Goal: Information Seeking & Learning: Learn about a topic

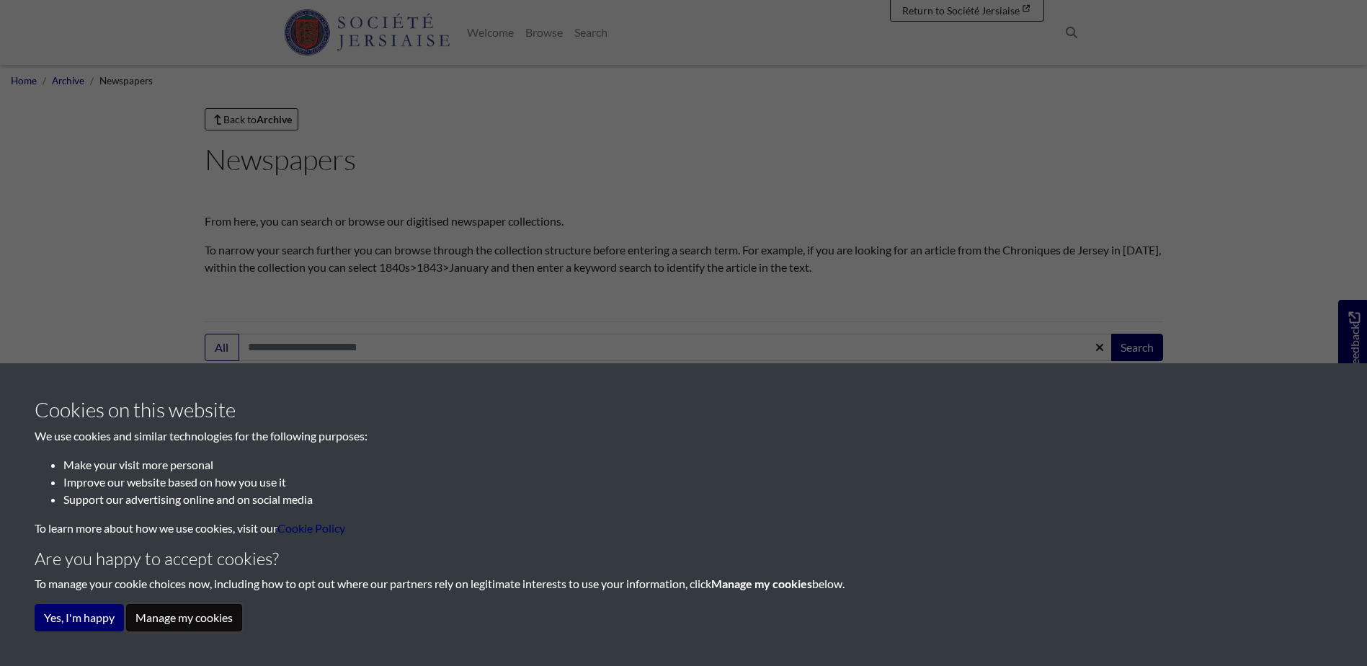
click at [175, 623] on button "Manage my cookies" at bounding box center [184, 617] width 116 height 27
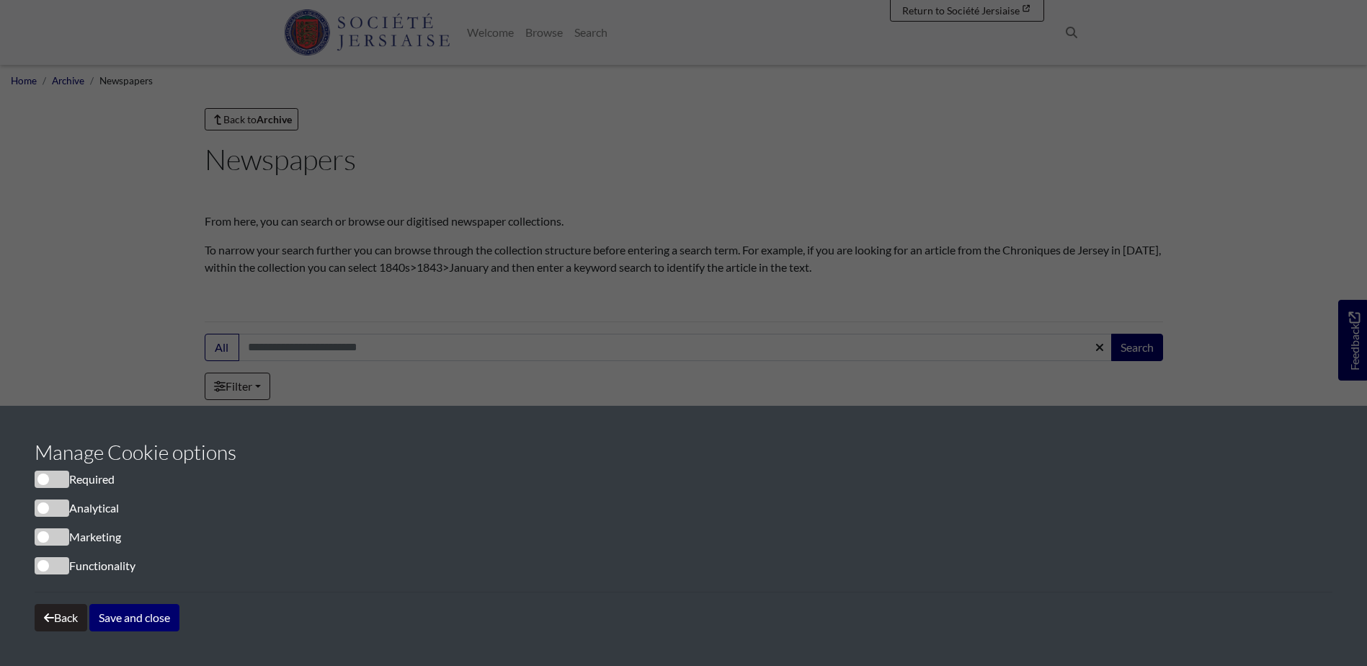
drag, startPoint x: 66, startPoint y: 485, endPoint x: 55, endPoint y: 481, distance: 11.4
click at [55, 481] on span "cookieconsent" at bounding box center [52, 479] width 35 height 17
click at [117, 624] on button "Save and close" at bounding box center [134, 617] width 90 height 27
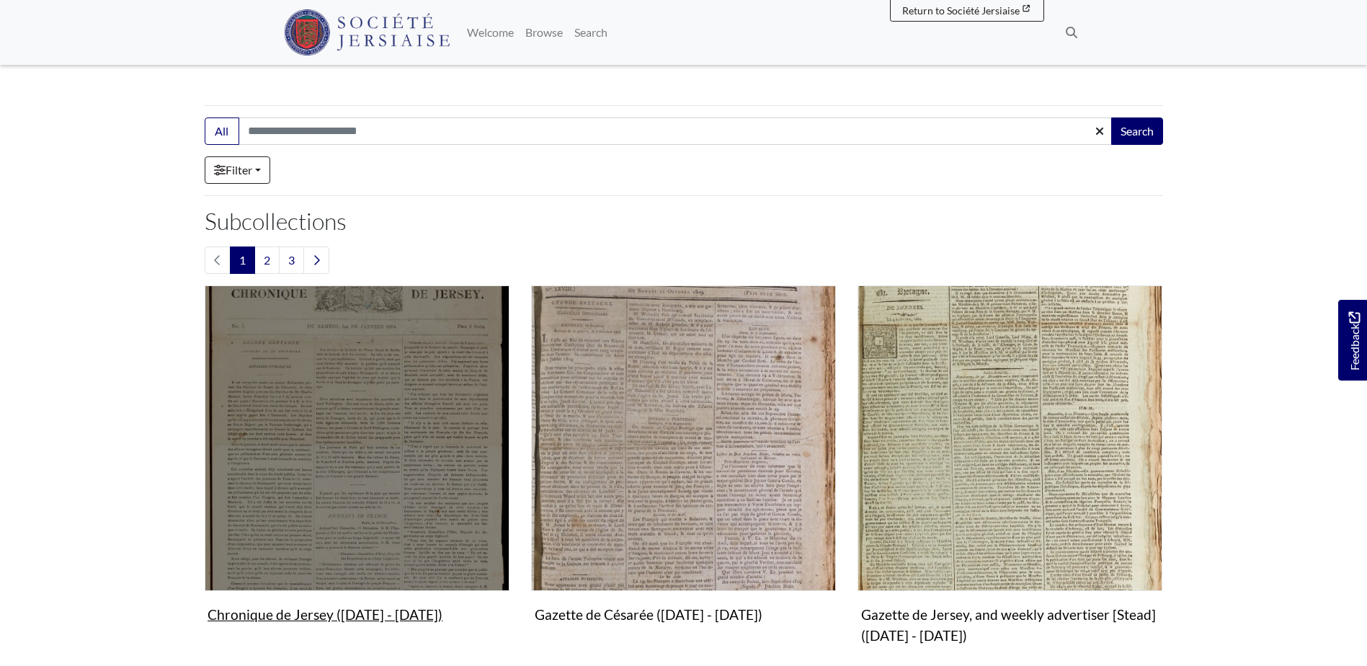
scroll to position [360, 0]
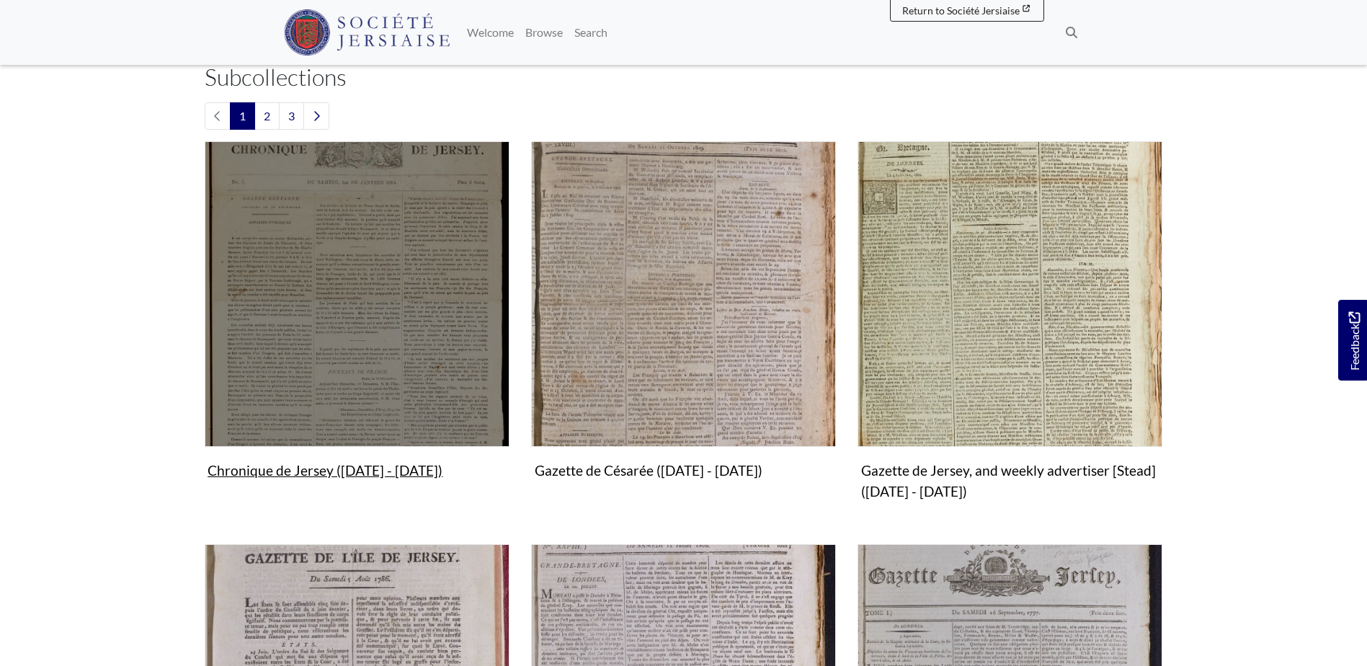
click at [399, 377] on img "Subcollection" at bounding box center [357, 293] width 305 height 305
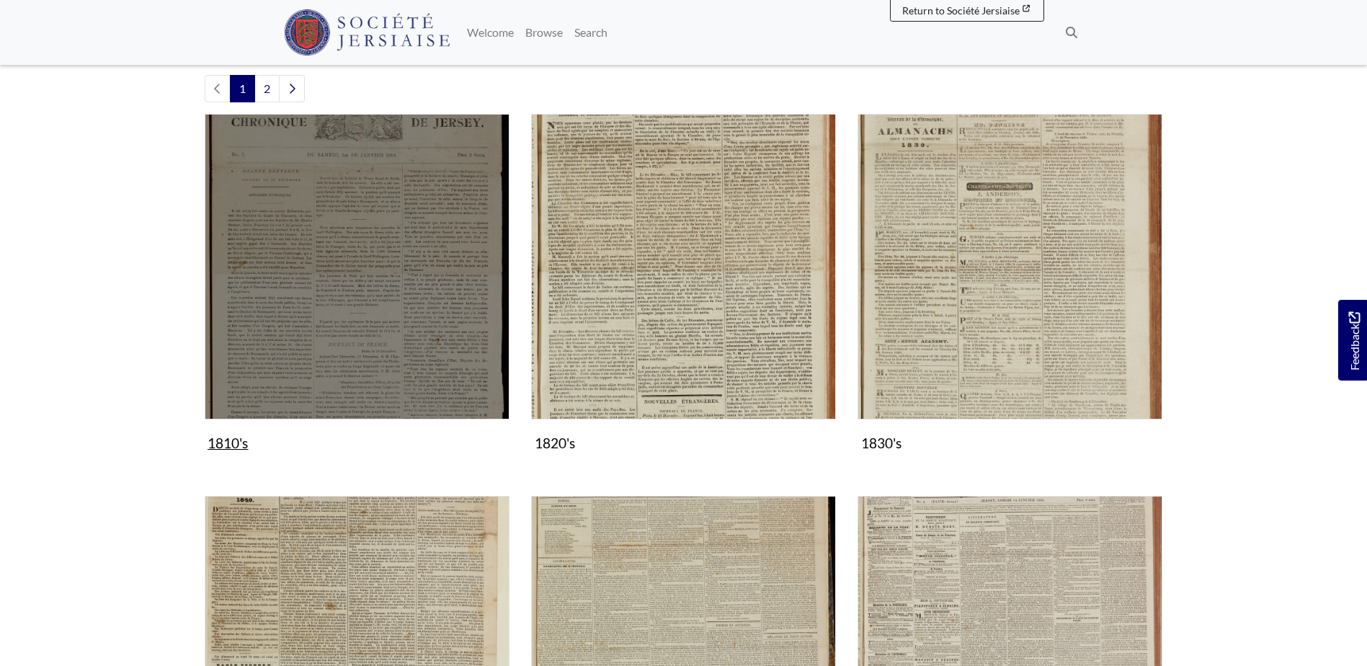
scroll to position [360, 0]
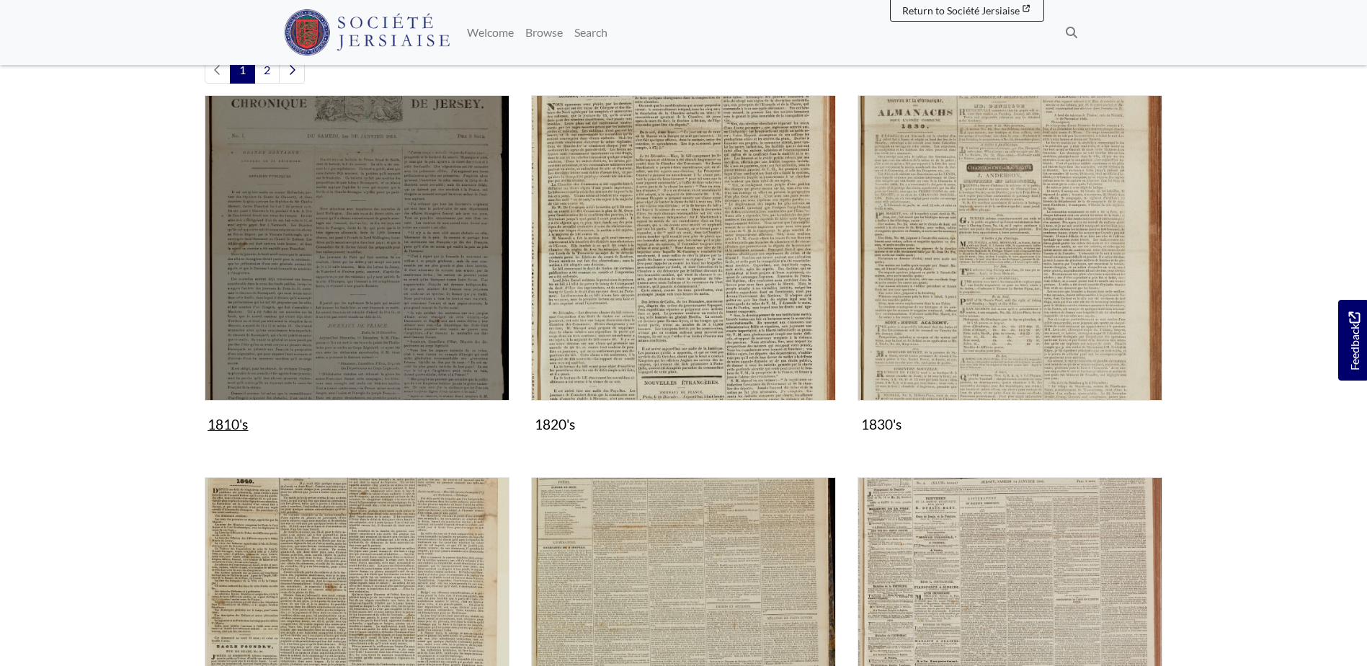
click at [431, 339] on img "Subcollection" at bounding box center [357, 247] width 305 height 305
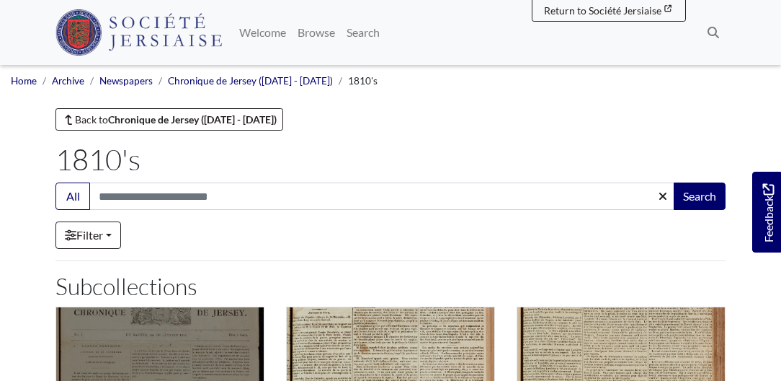
drag, startPoint x: 1320, startPoint y: 1, endPoint x: 128, endPoint y: 322, distance: 1235.3
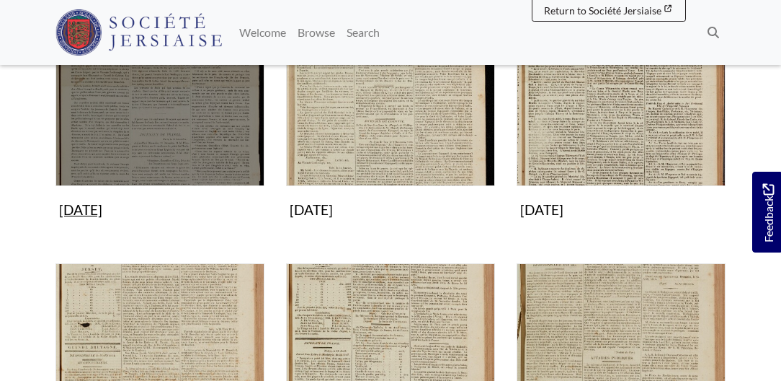
scroll to position [370, 0]
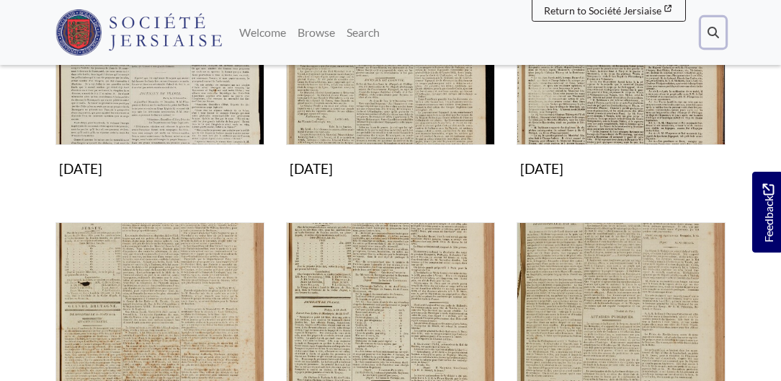
click at [713, 27] on icon at bounding box center [714, 33] width 12 height 12
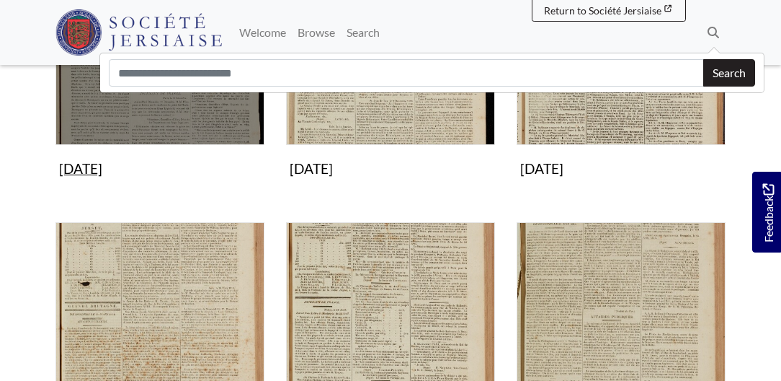
click at [157, 121] on img "Subcollection" at bounding box center [159, 40] width 209 height 209
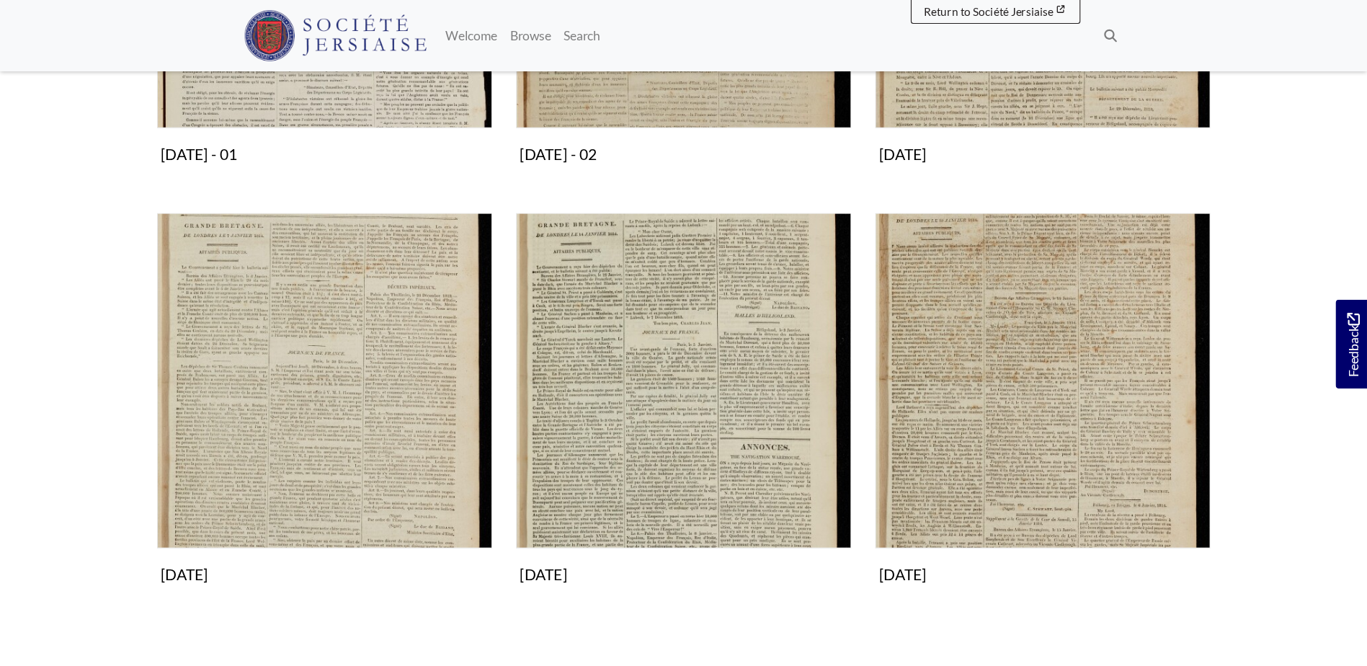
scroll to position [494, 0]
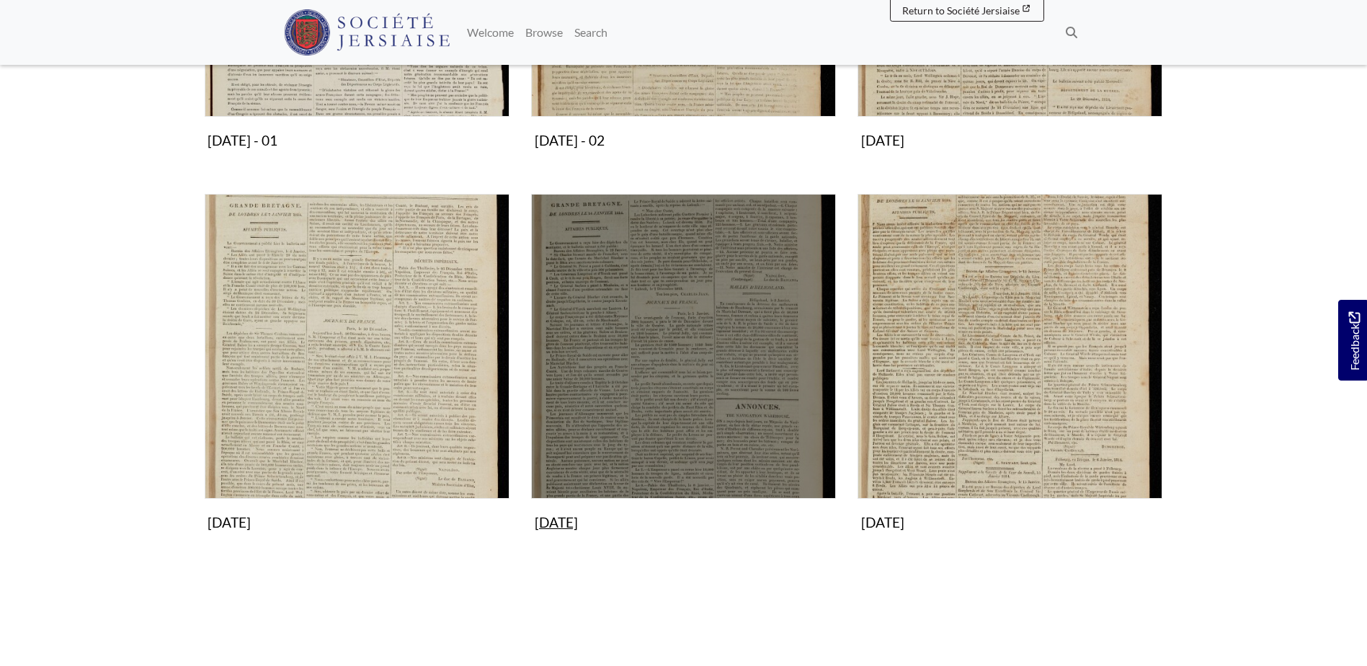
drag, startPoint x: 733, startPoint y: 0, endPoint x: 668, endPoint y: 245, distance: 253.5
click at [668, 245] on img "Subcollection" at bounding box center [683, 346] width 305 height 305
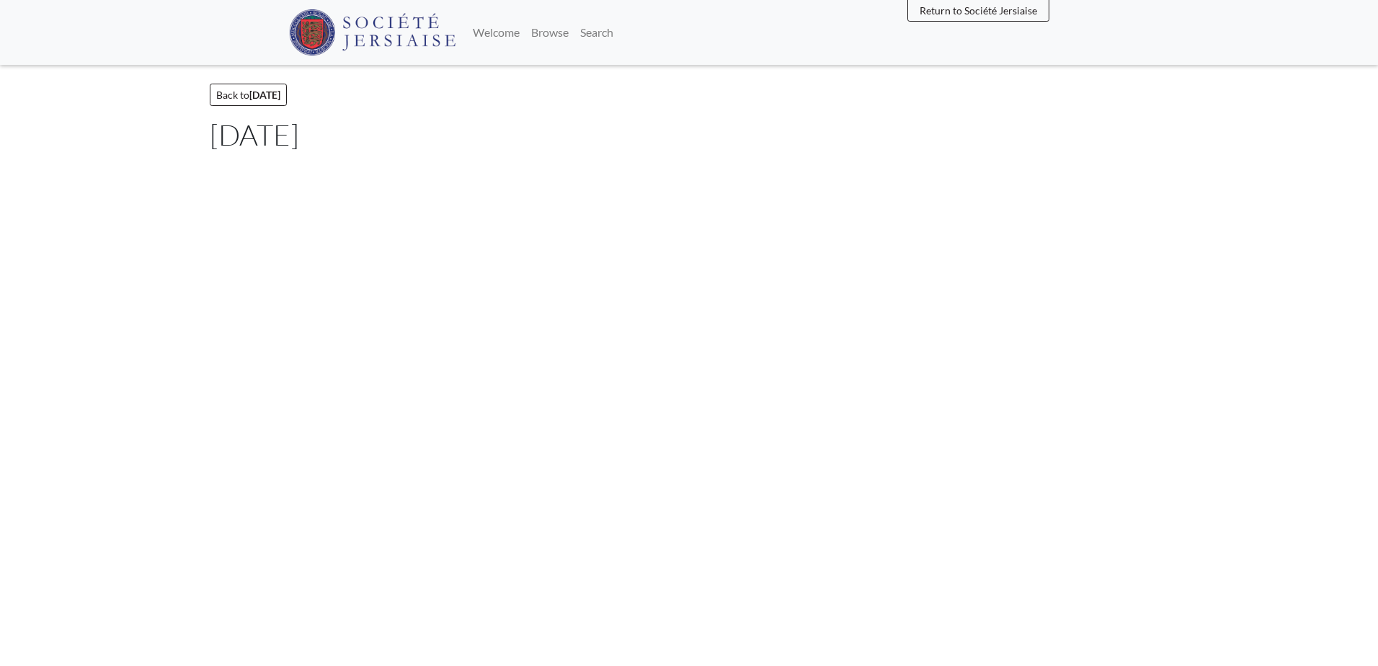
click at [668, 245] on body "Menu" at bounding box center [689, 333] width 1378 height 666
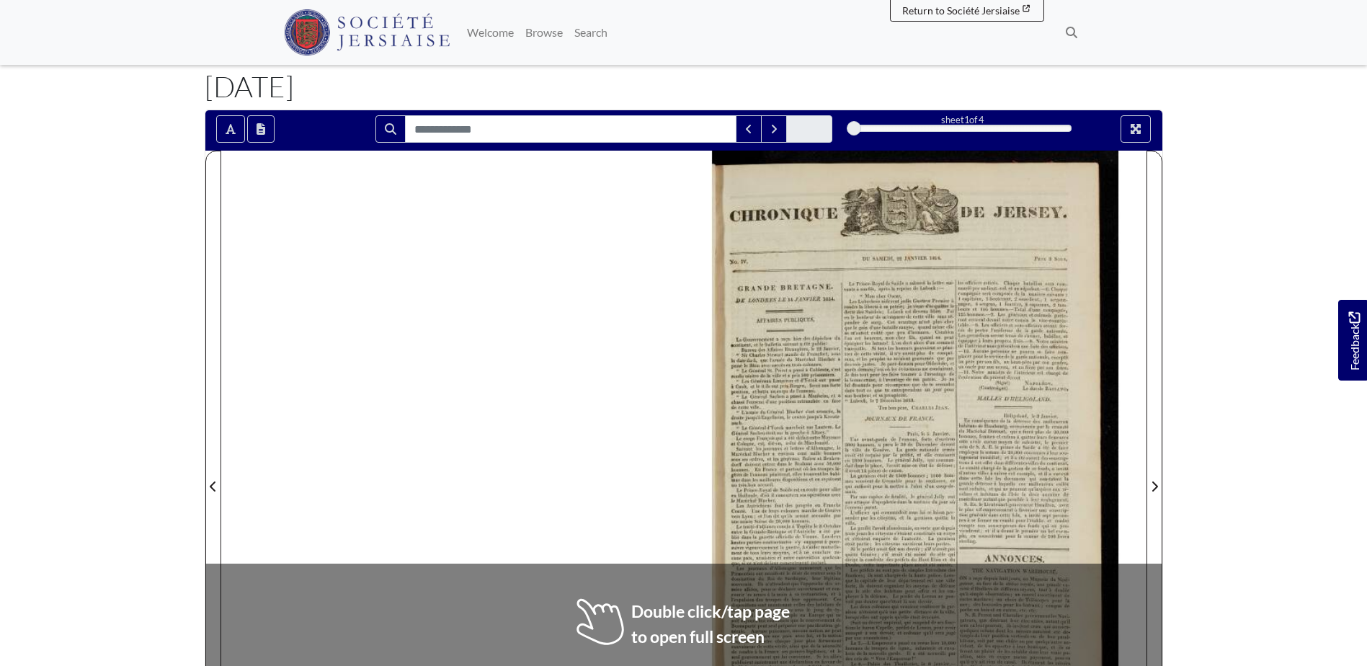
scroll to position [72, 0]
click at [386, 124] on icon "Search" at bounding box center [391, 130] width 12 height 12
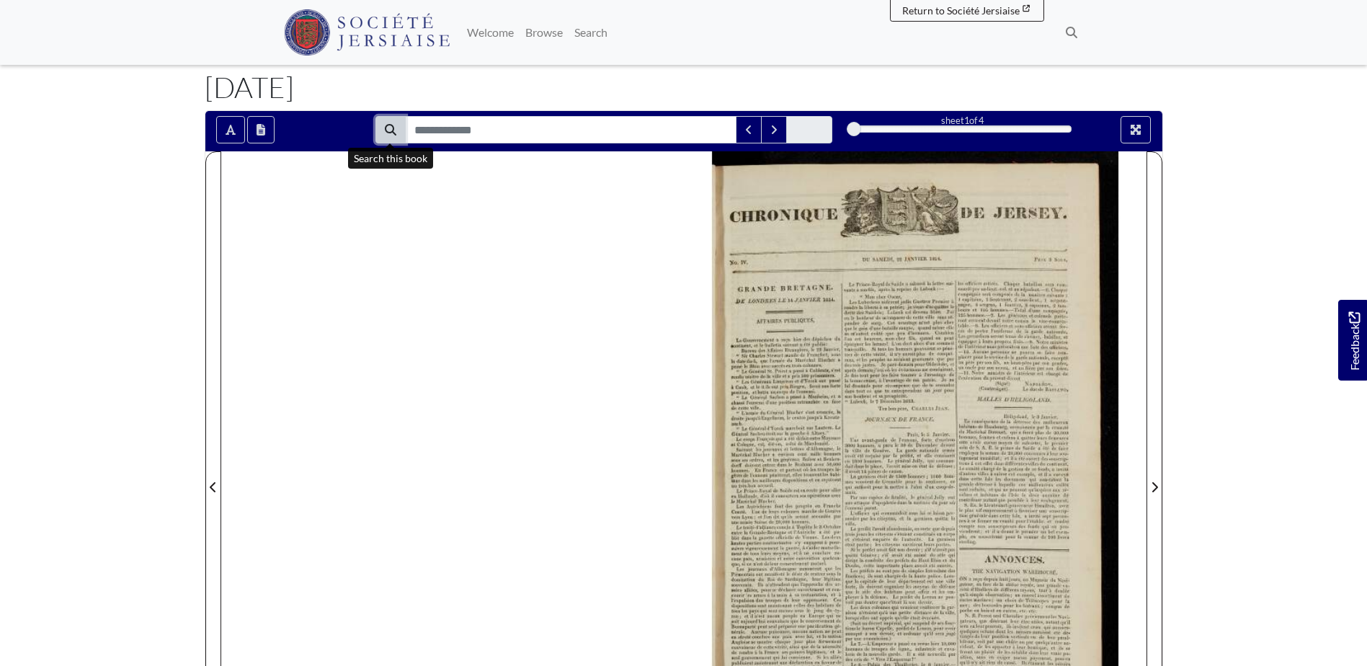
click at [389, 126] on icon "Search" at bounding box center [391, 130] width 12 height 12
click at [390, 139] on button "Search" at bounding box center [390, 129] width 30 height 27
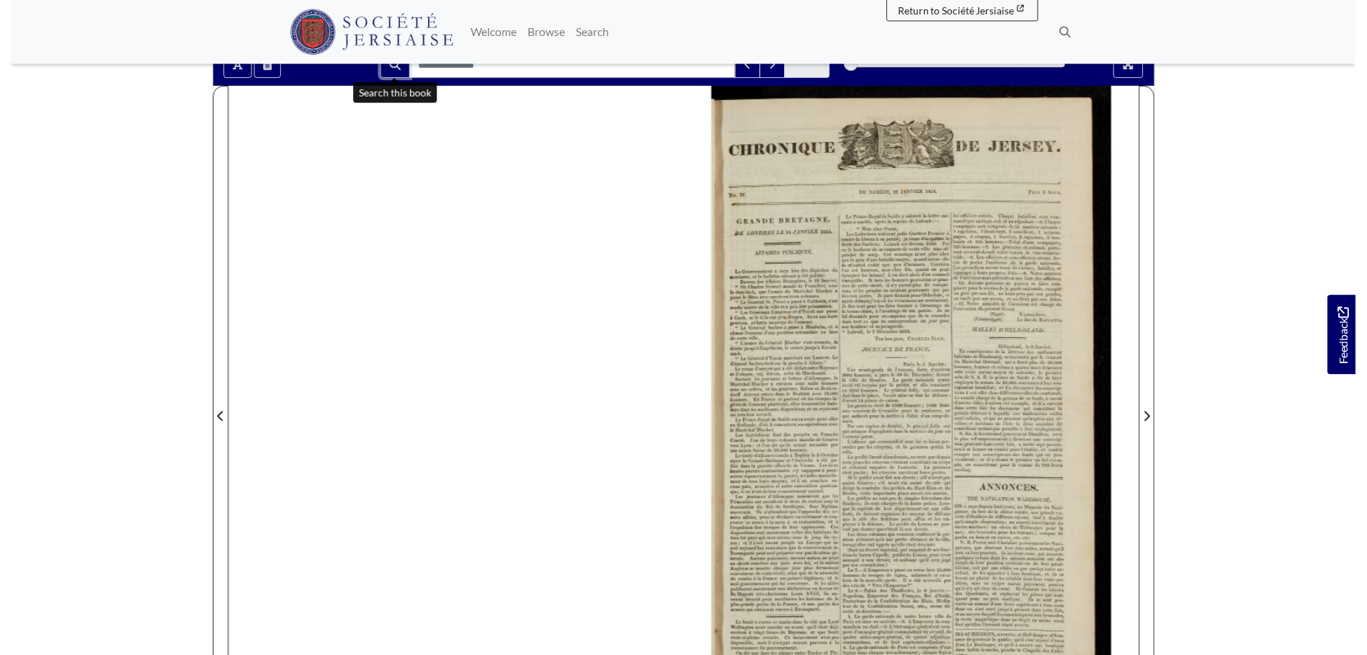
scroll to position [216, 0]
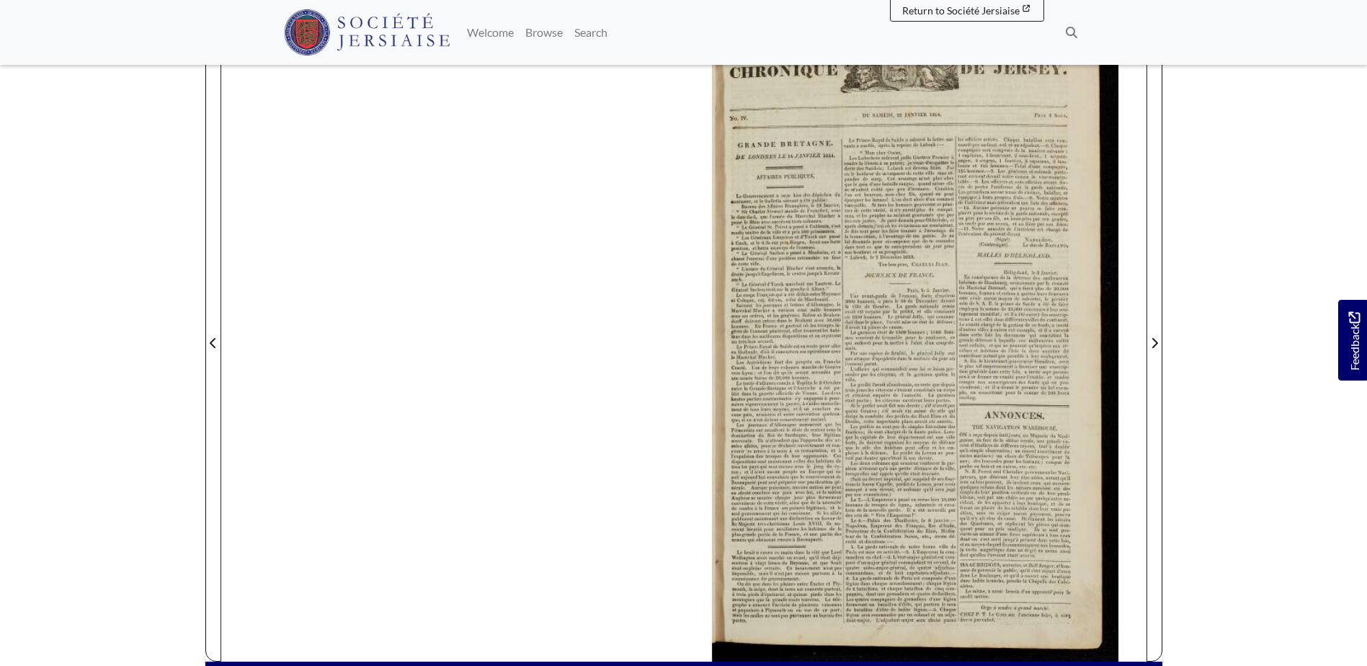
drag, startPoint x: 866, startPoint y: 301, endPoint x: 819, endPoint y: 302, distance: 46.1
click at [819, 302] on div at bounding box center [915, 334] width 463 height 654
click at [1067, 32] on icon at bounding box center [1072, 33] width 12 height 12
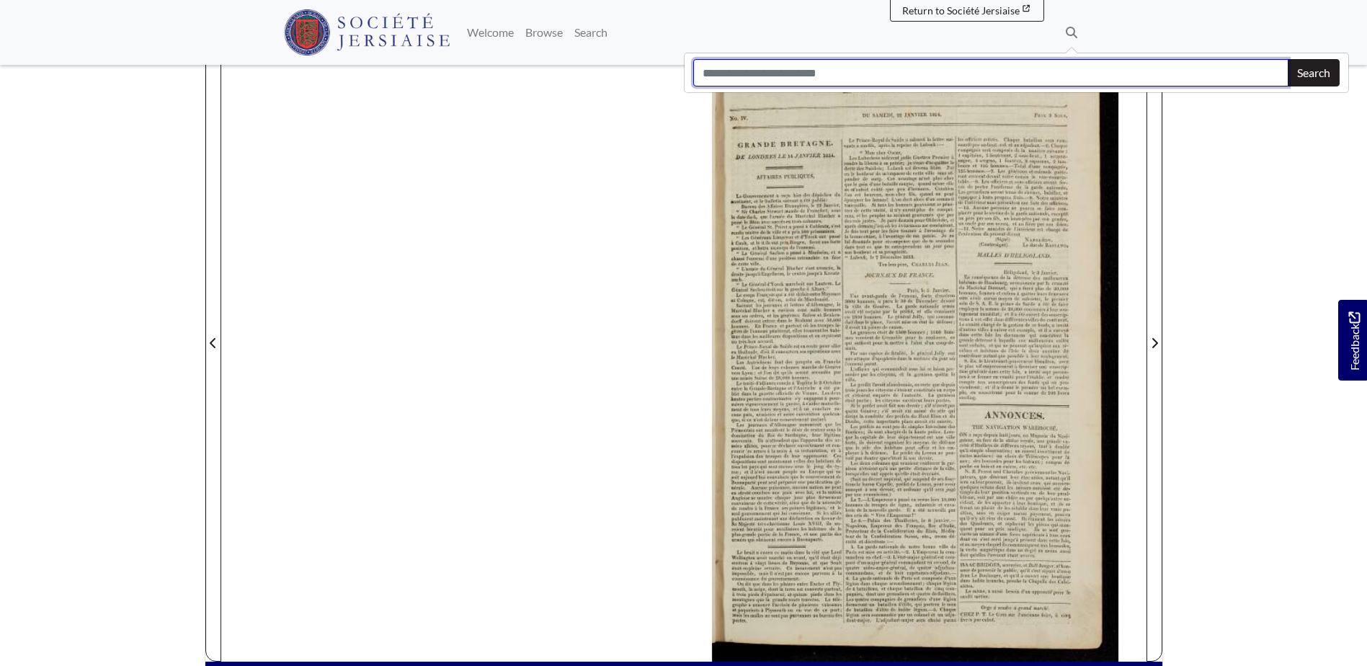
click at [1053, 65] on input "Search" at bounding box center [990, 72] width 595 height 27
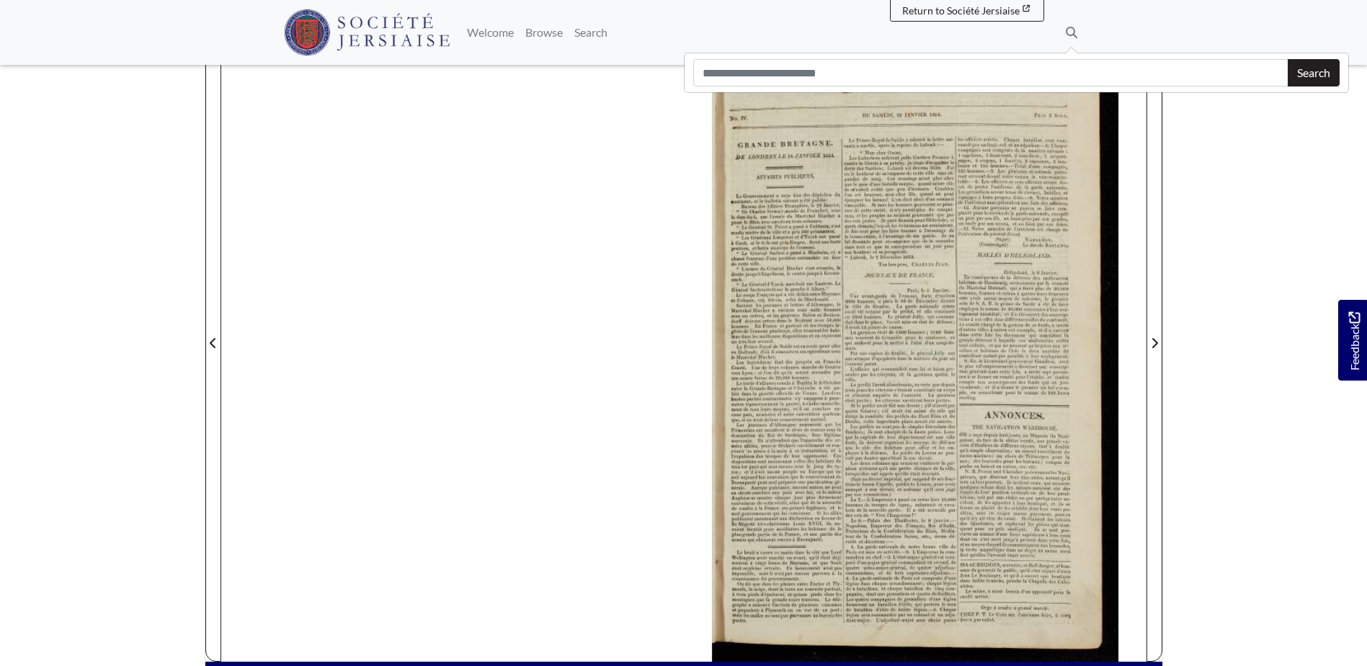
click at [1005, 137] on div at bounding box center [915, 334] width 463 height 654
click at [1003, 139] on div at bounding box center [915, 334] width 463 height 654
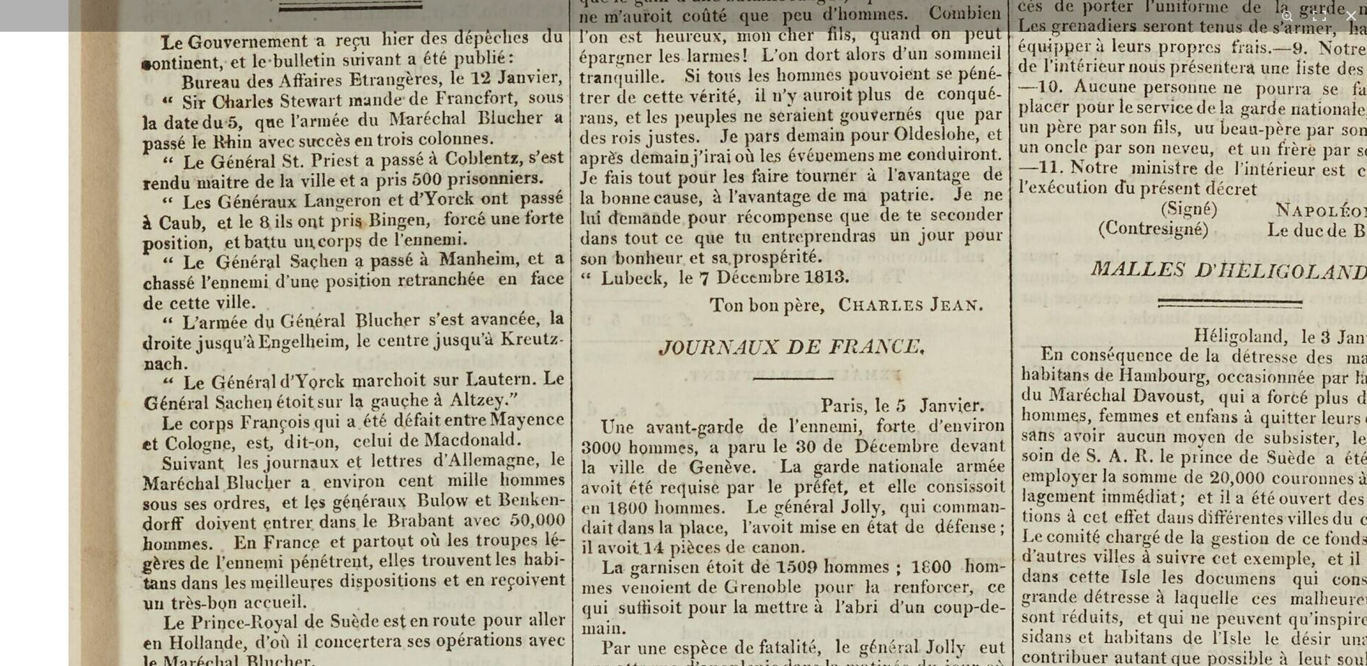
click at [536, 287] on img at bounding box center [851, 575] width 1783 height 2522
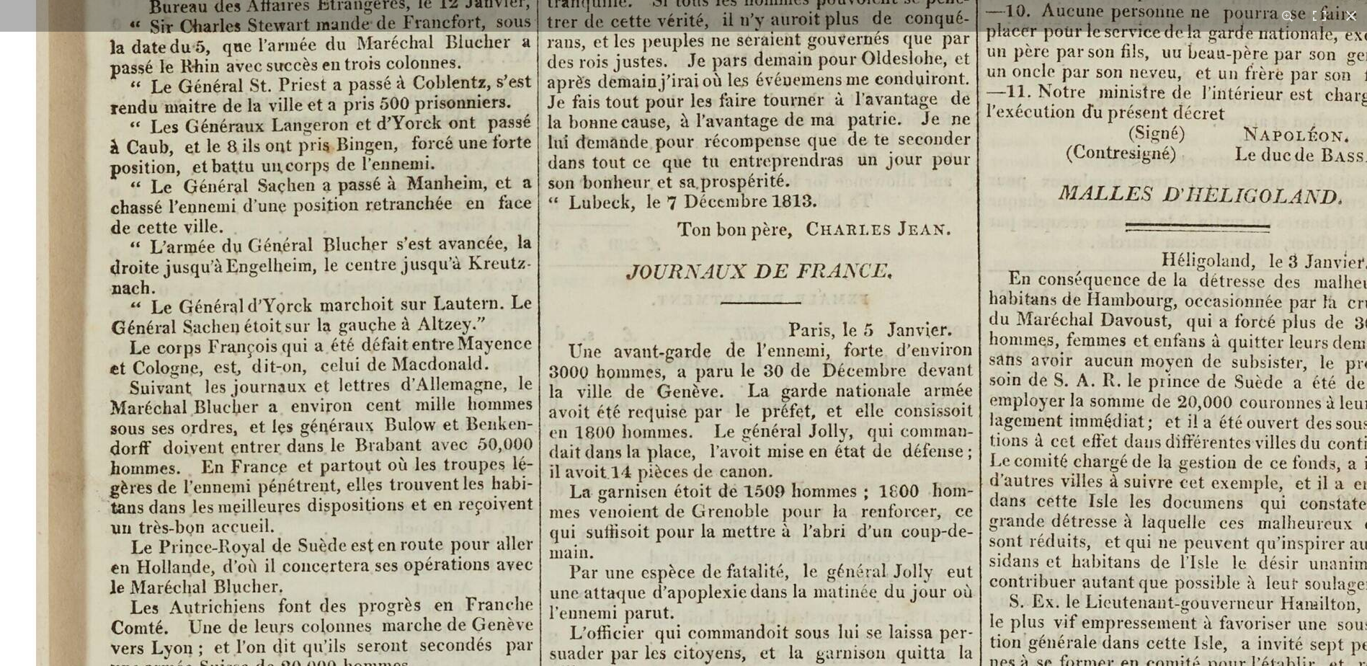
click at [533, 373] on img at bounding box center [819, 499] width 1783 height 2522
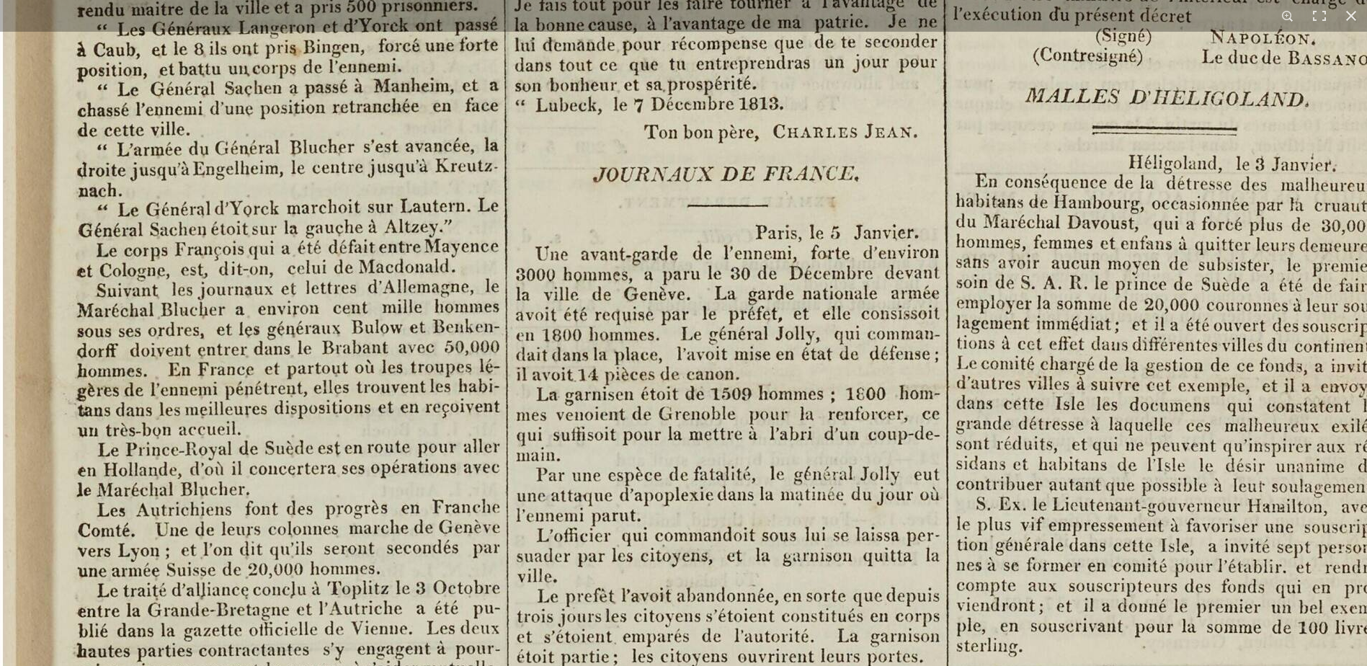
click at [510, 350] on img at bounding box center [786, 402] width 1783 height 2522
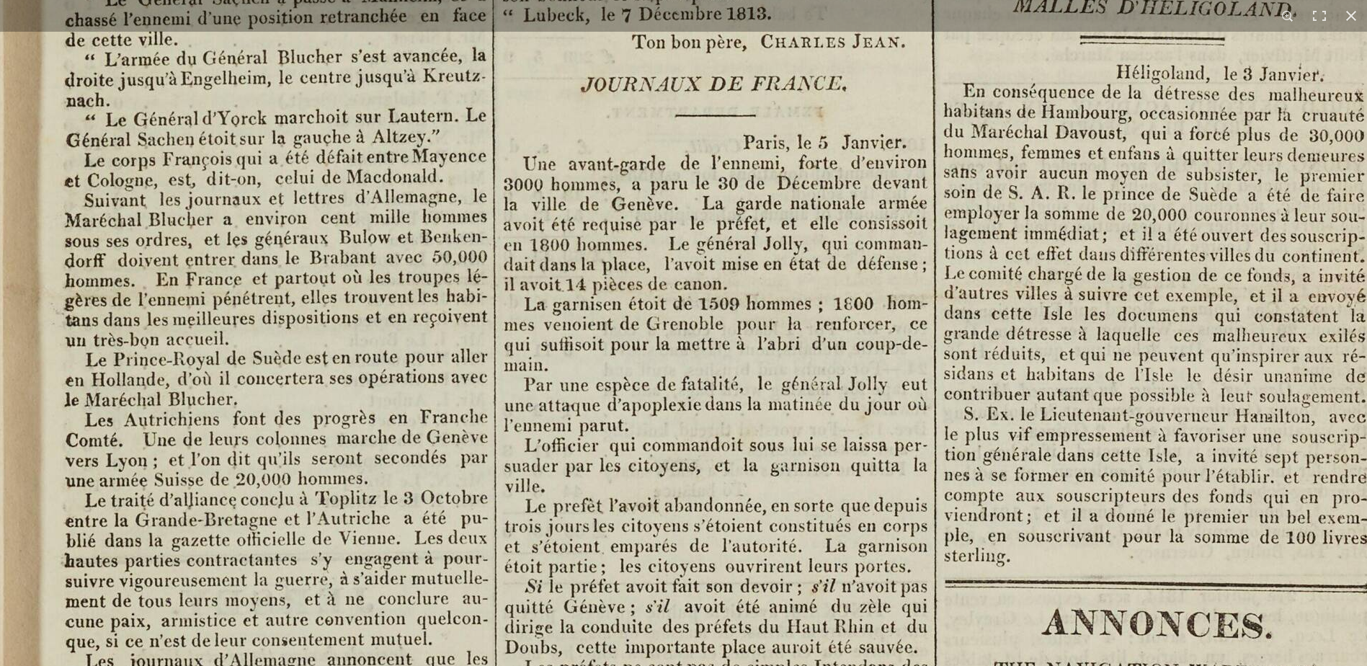
click at [494, 341] on img at bounding box center [774, 312] width 1783 height 2522
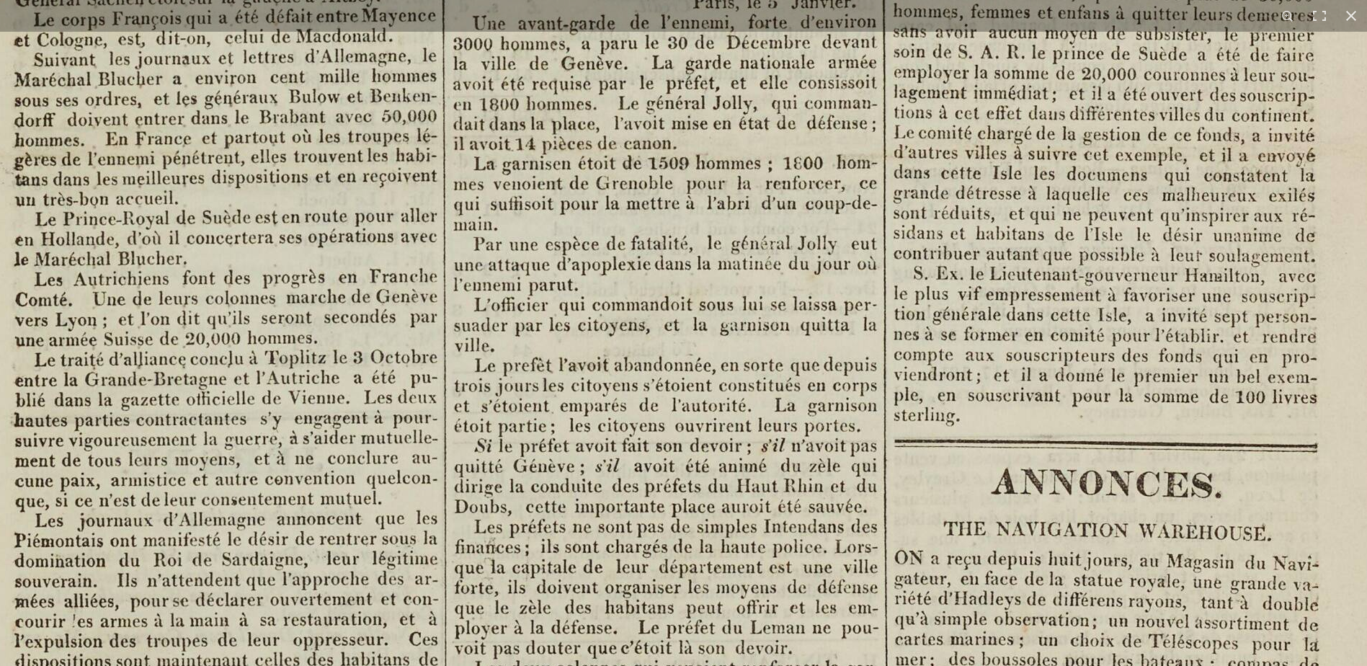
click at [471, 314] on img at bounding box center [723, 171] width 1783 height 2522
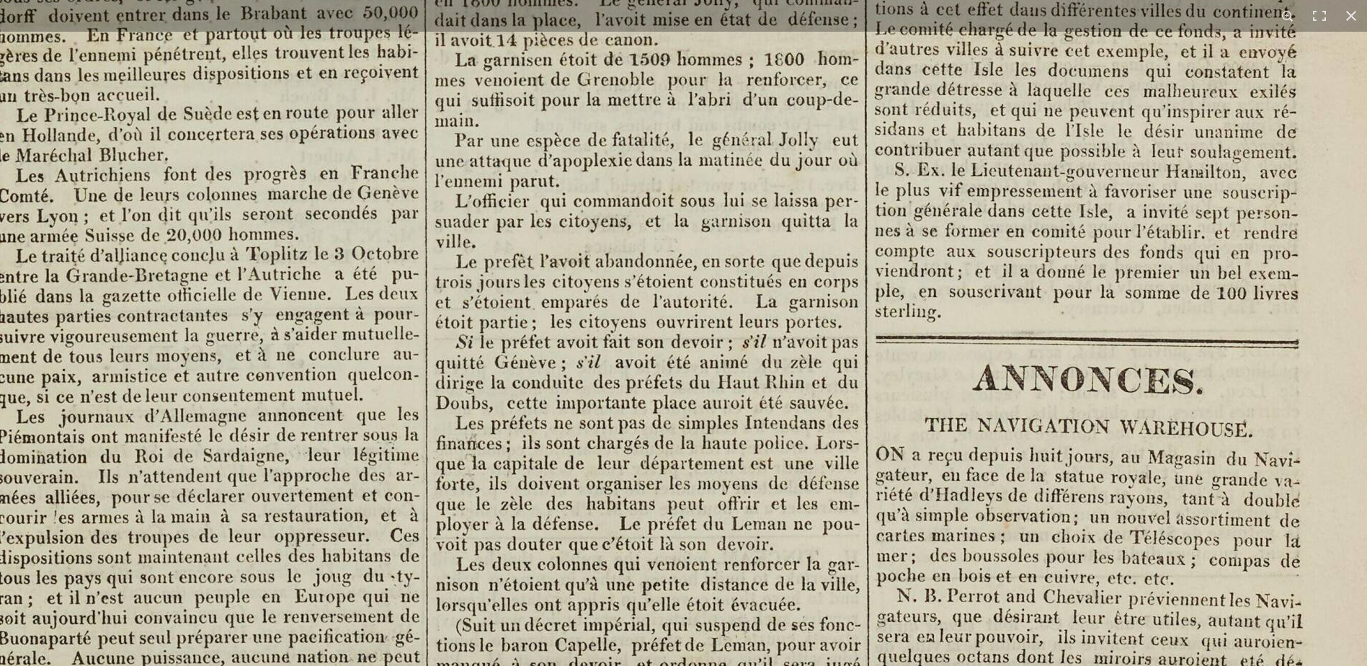
click at [483, 337] on img at bounding box center [704, 68] width 1783 height 2522
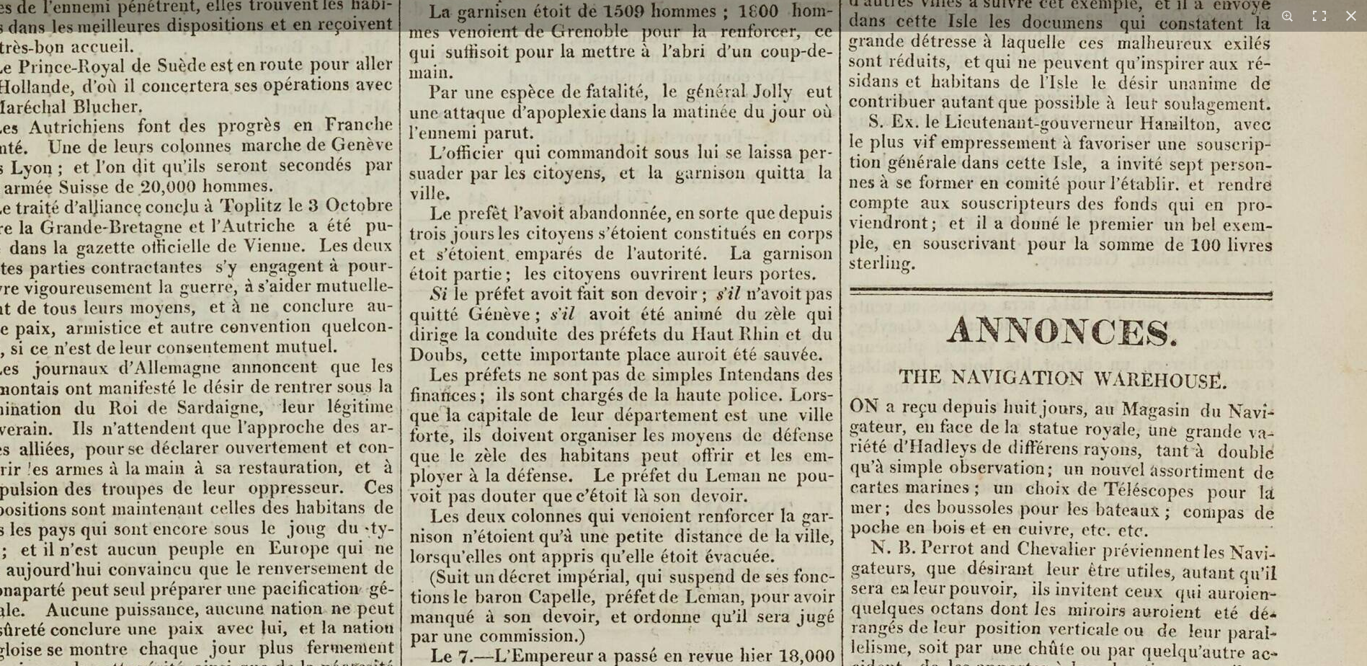
click at [499, 362] on img at bounding box center [678, 19] width 1783 height 2522
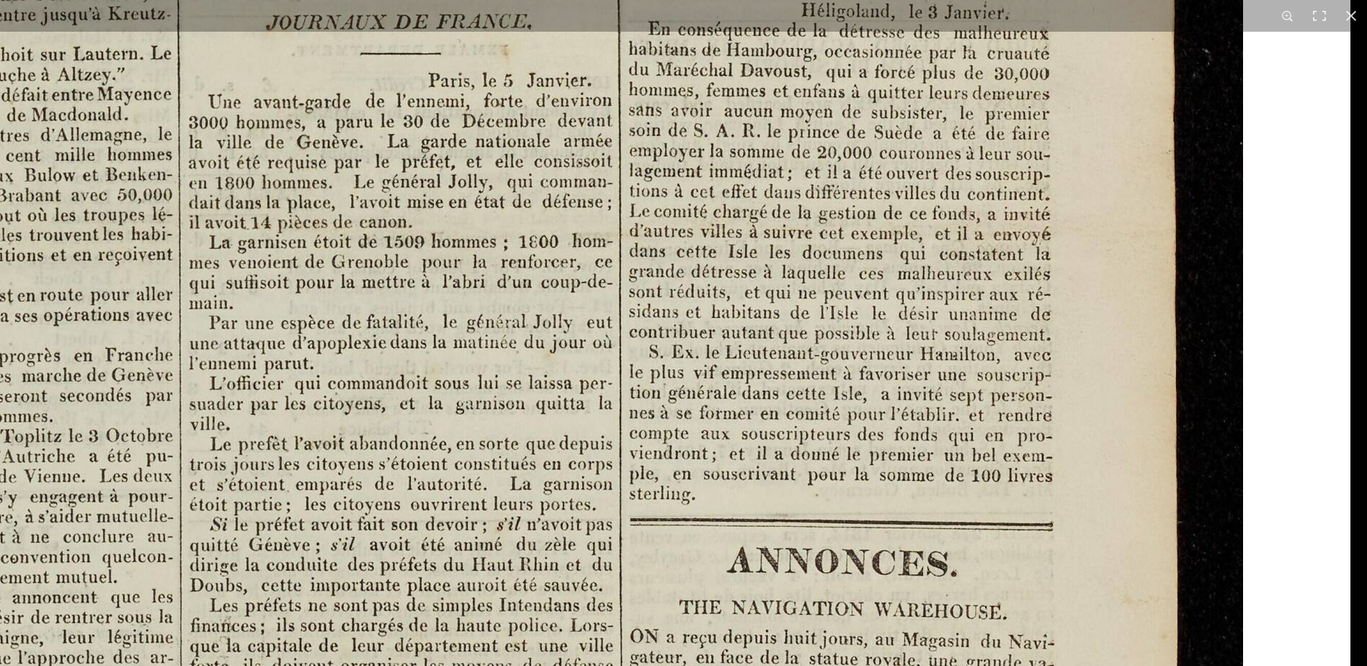
click at [484, 446] on img at bounding box center [459, 250] width 1783 height 2522
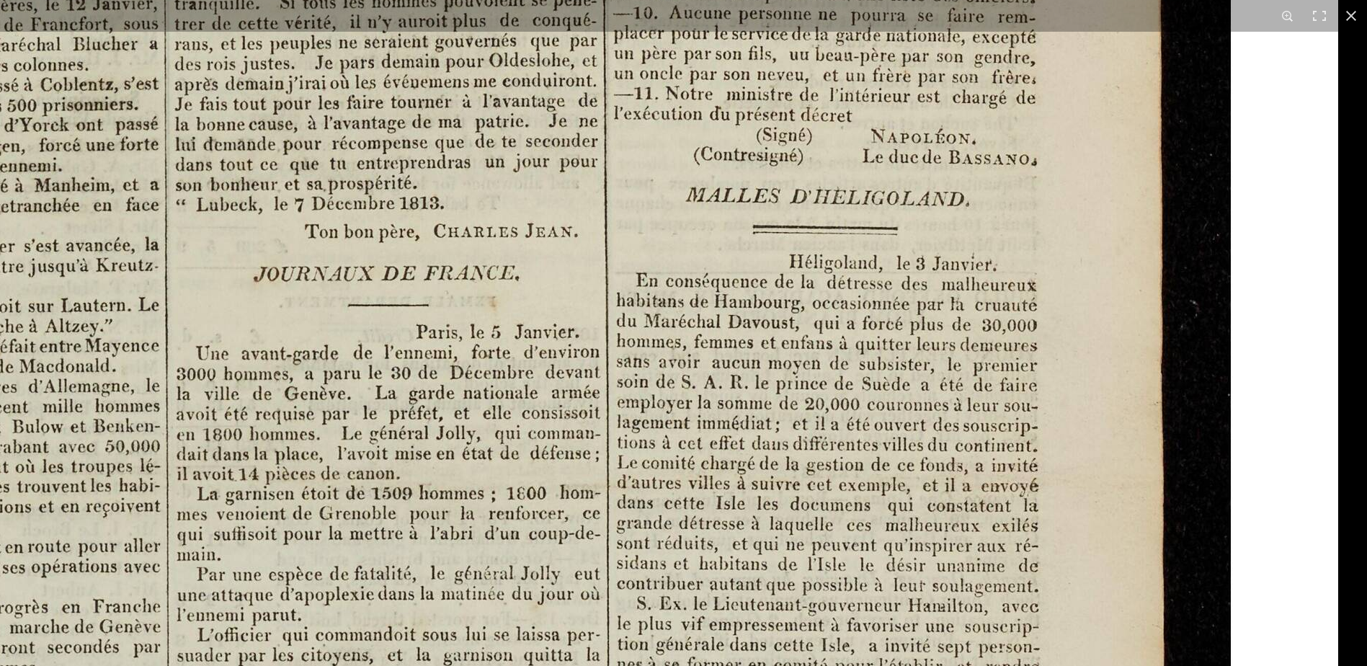
click at [555, 525] on img at bounding box center [446, 501] width 1783 height 2522
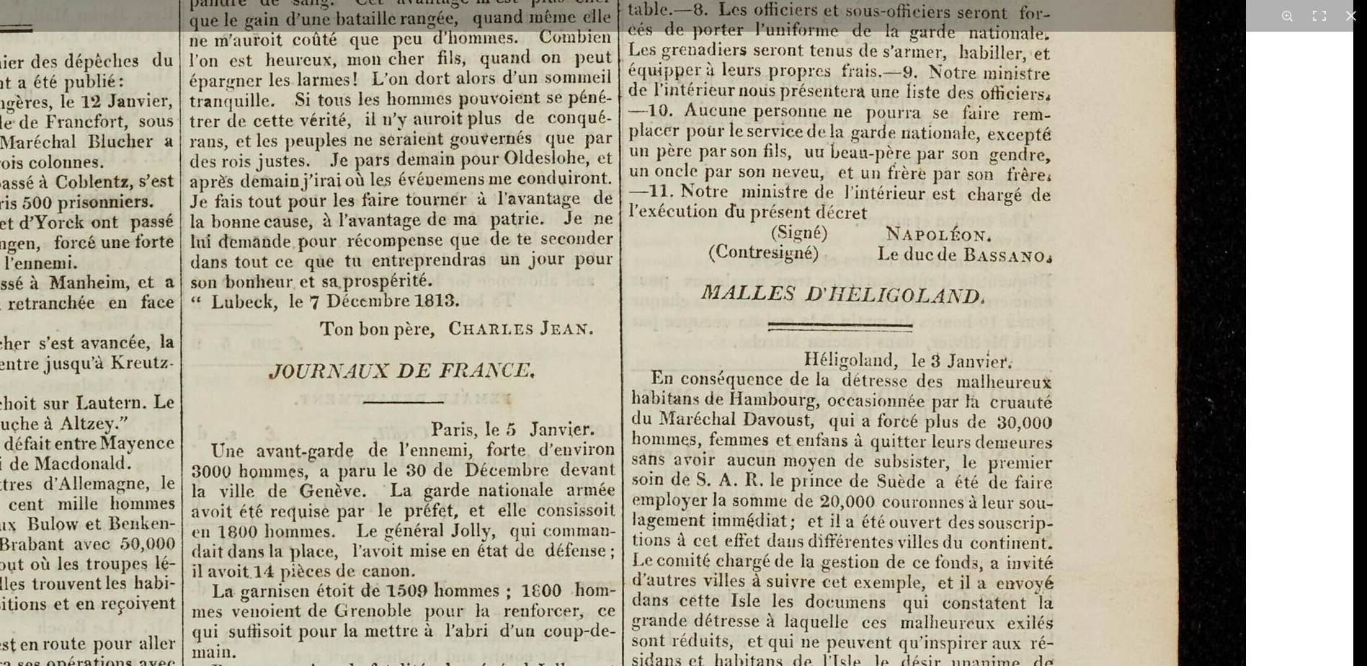
click at [572, 504] on img at bounding box center [461, 599] width 1783 height 2522
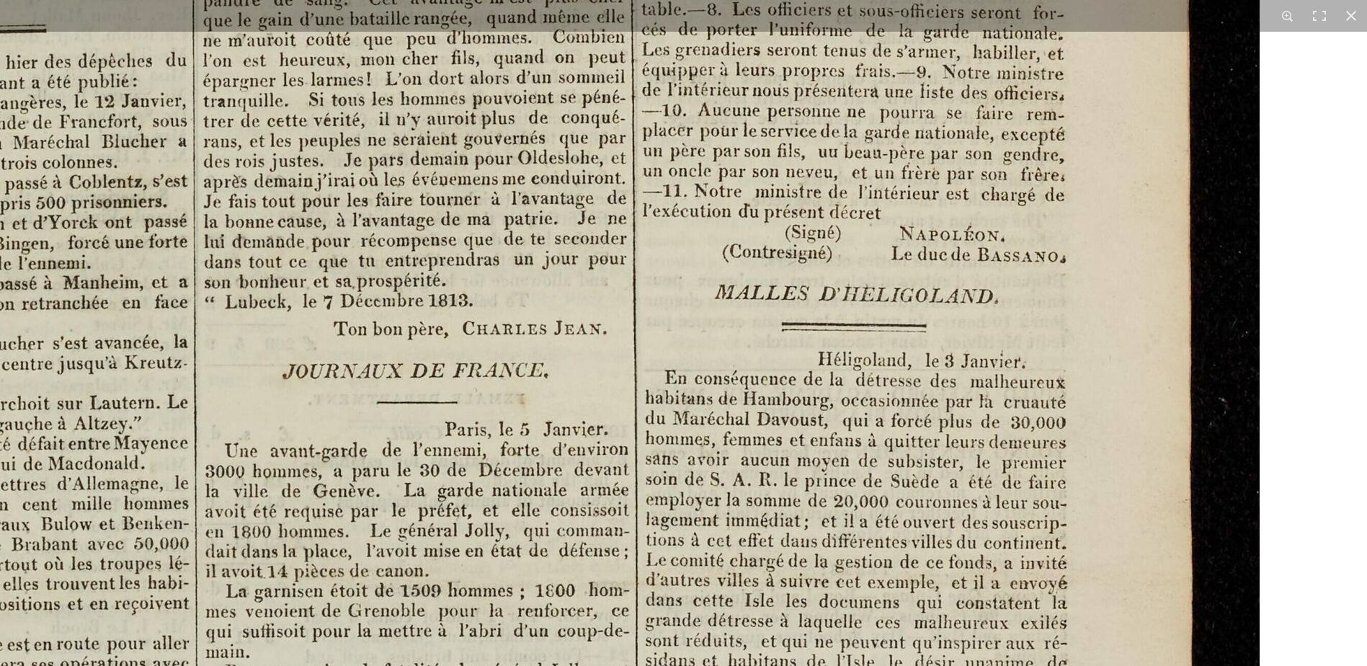
click at [624, 419] on img at bounding box center [475, 599] width 1783 height 2522
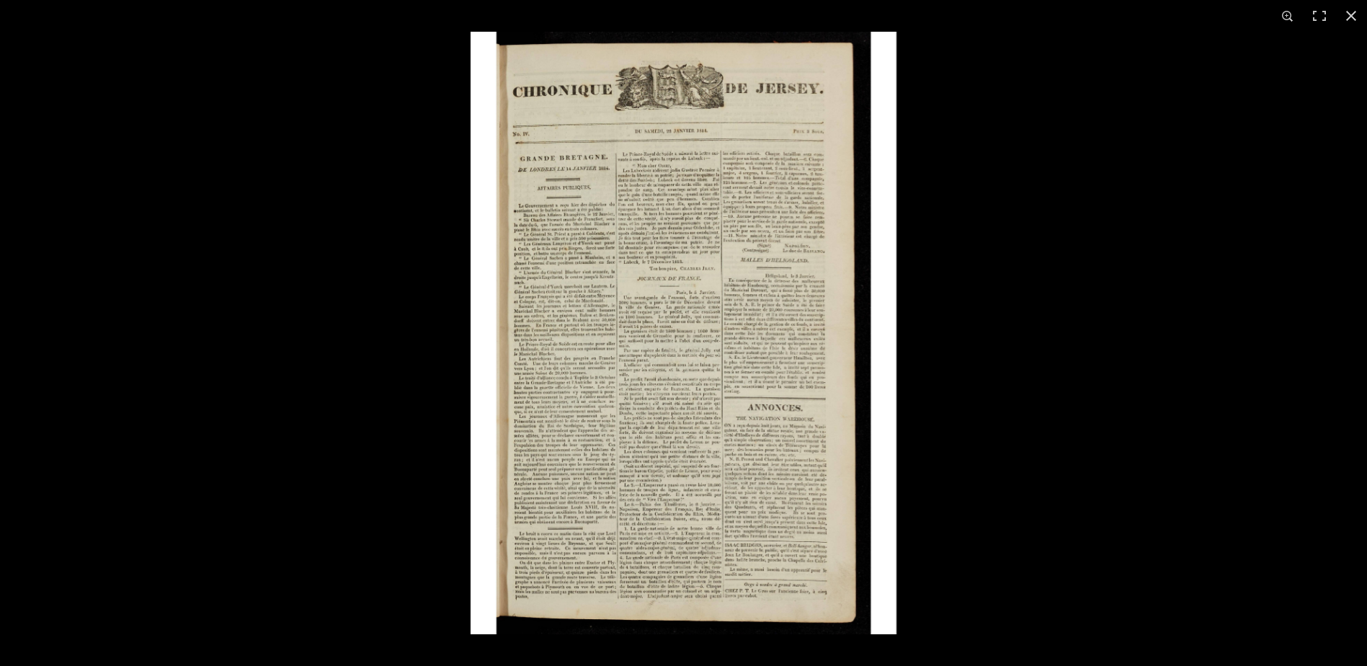
click at [625, 355] on img at bounding box center [684, 333] width 426 height 603
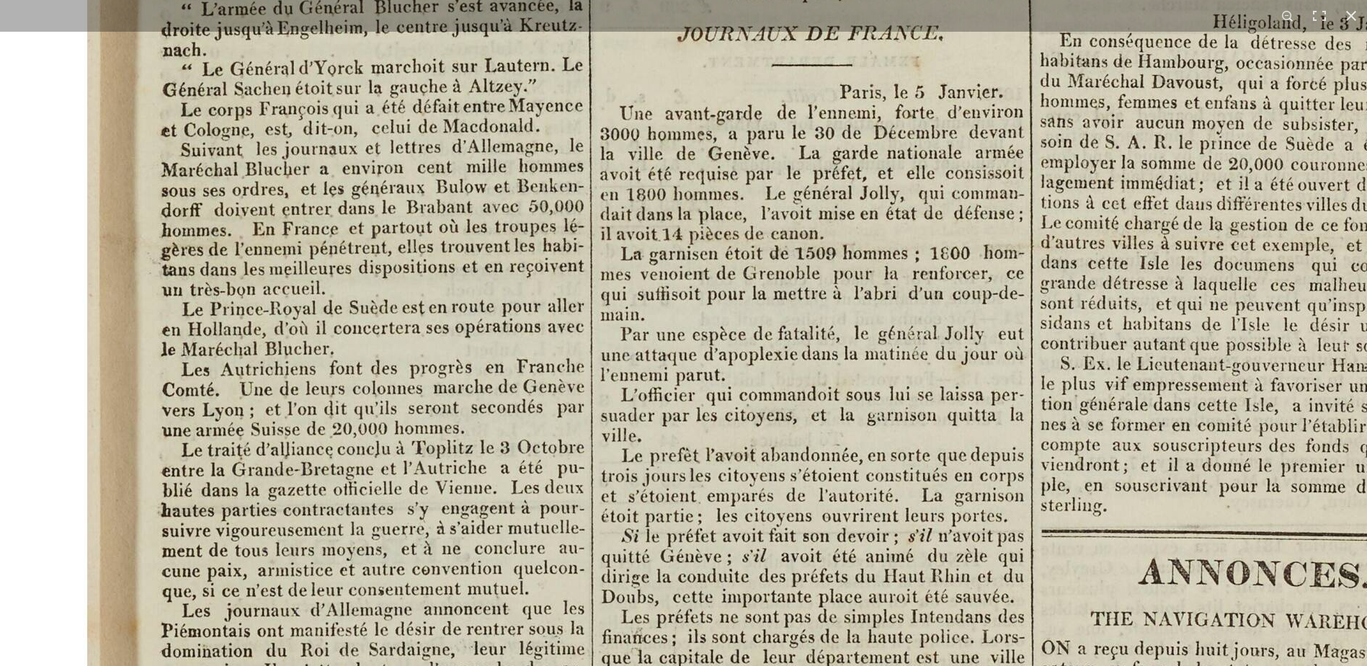
click at [427, 373] on img at bounding box center [870, 261] width 1783 height 2522
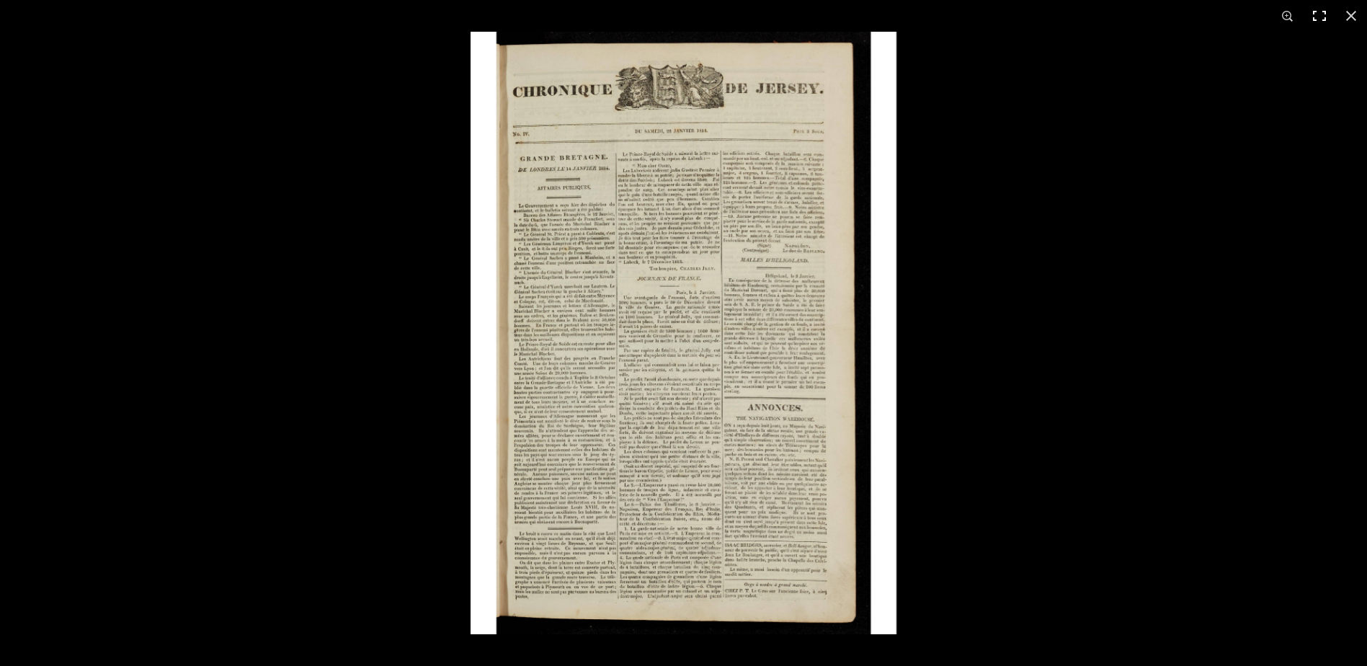
click at [1317, 14] on button at bounding box center [1320, 16] width 32 height 32
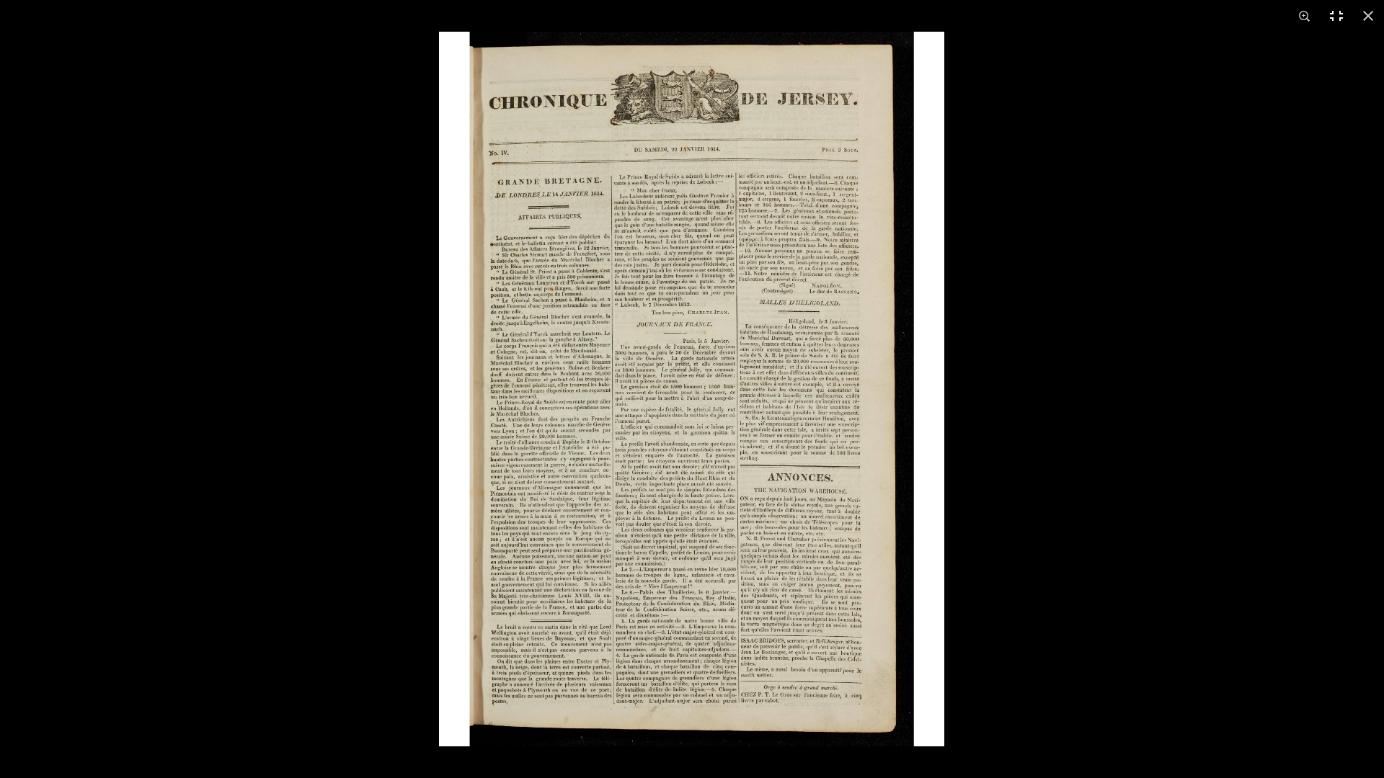
click at [1338, 18] on button at bounding box center [1336, 16] width 32 height 32
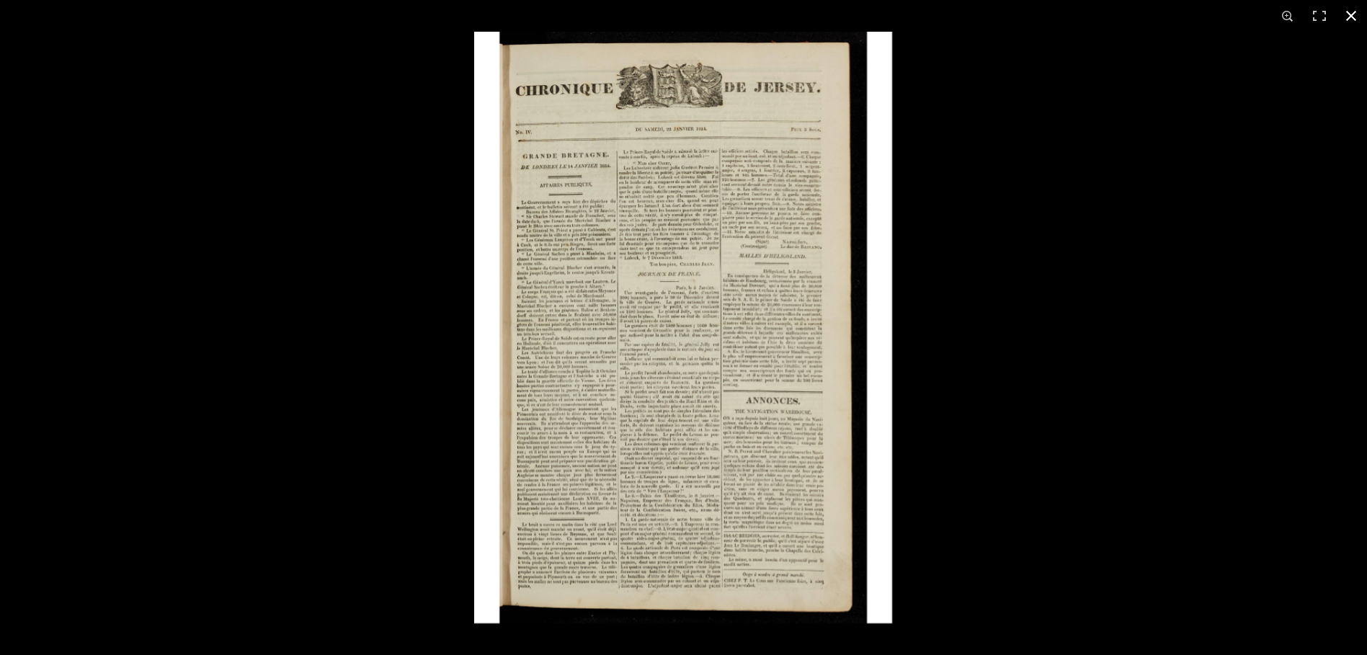
click at [1356, 16] on button at bounding box center [1351, 16] width 32 height 32
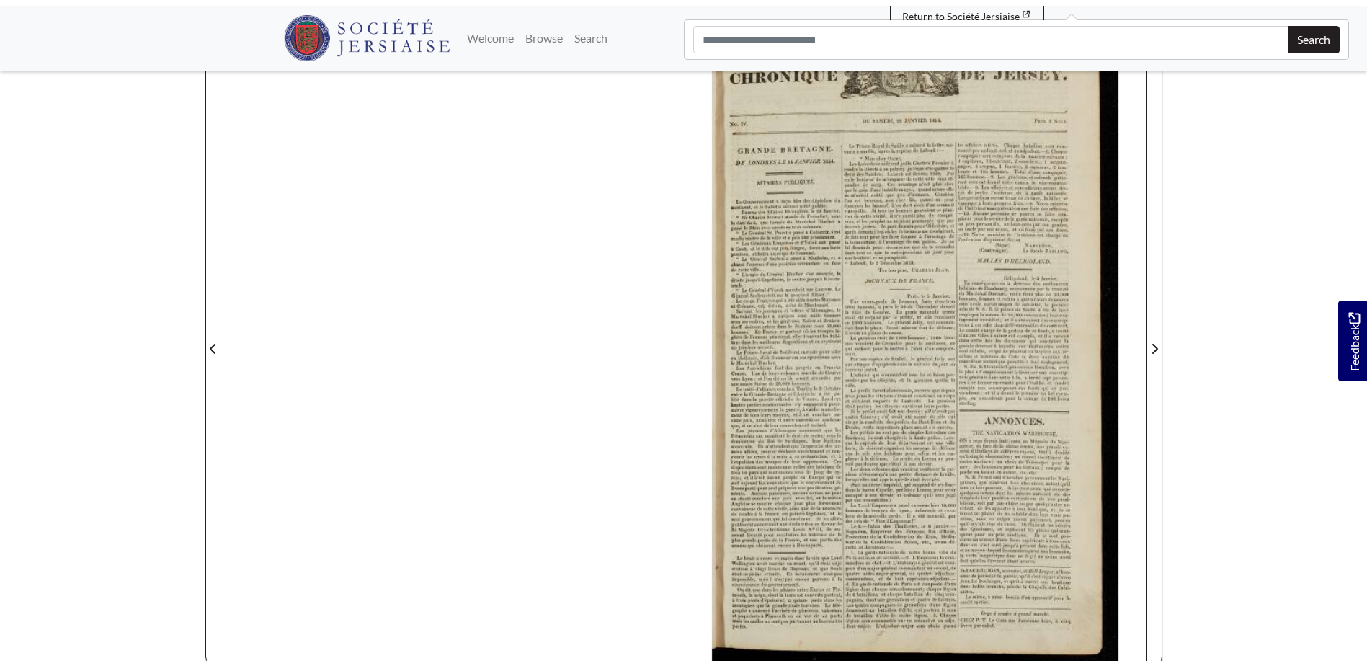
scroll to position [144, 0]
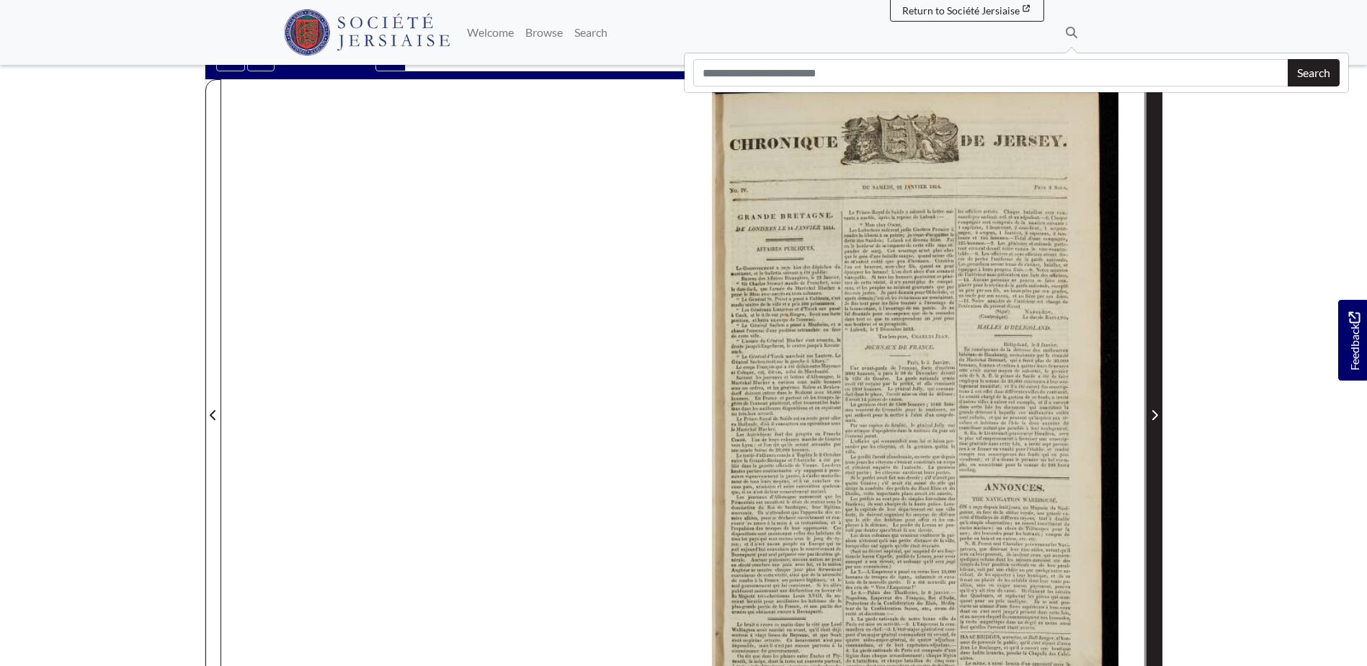
click at [1152, 415] on icon "Next Page" at bounding box center [1154, 415] width 7 height 12
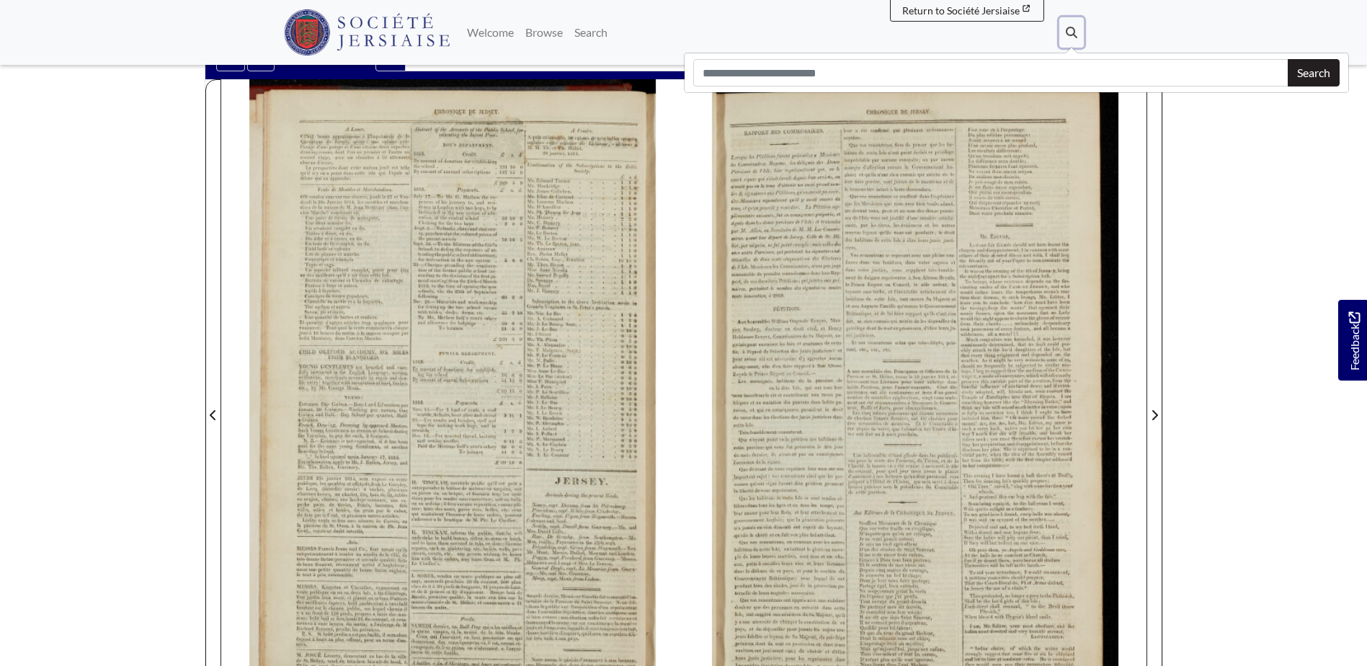
click at [1073, 23] on button "Search" at bounding box center [1071, 32] width 25 height 30
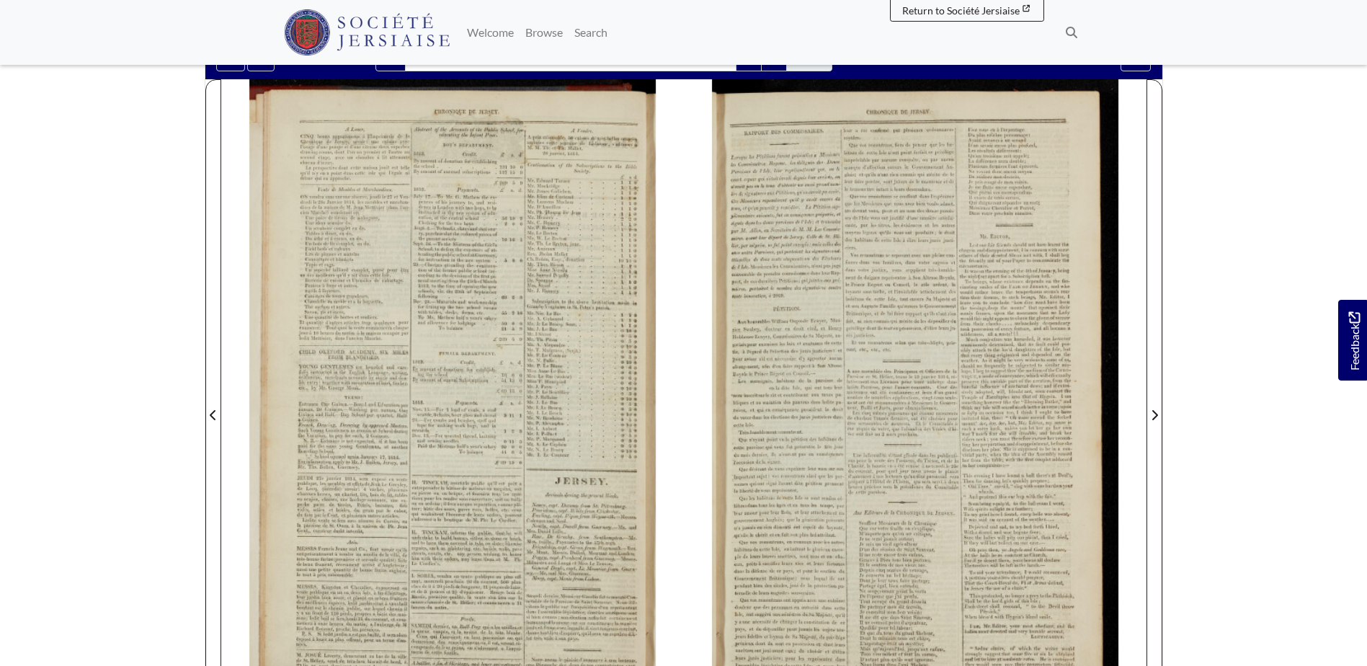
click at [568, 235] on div at bounding box center [452, 406] width 463 height 654
click at [1070, 32] on icon at bounding box center [1072, 33] width 12 height 12
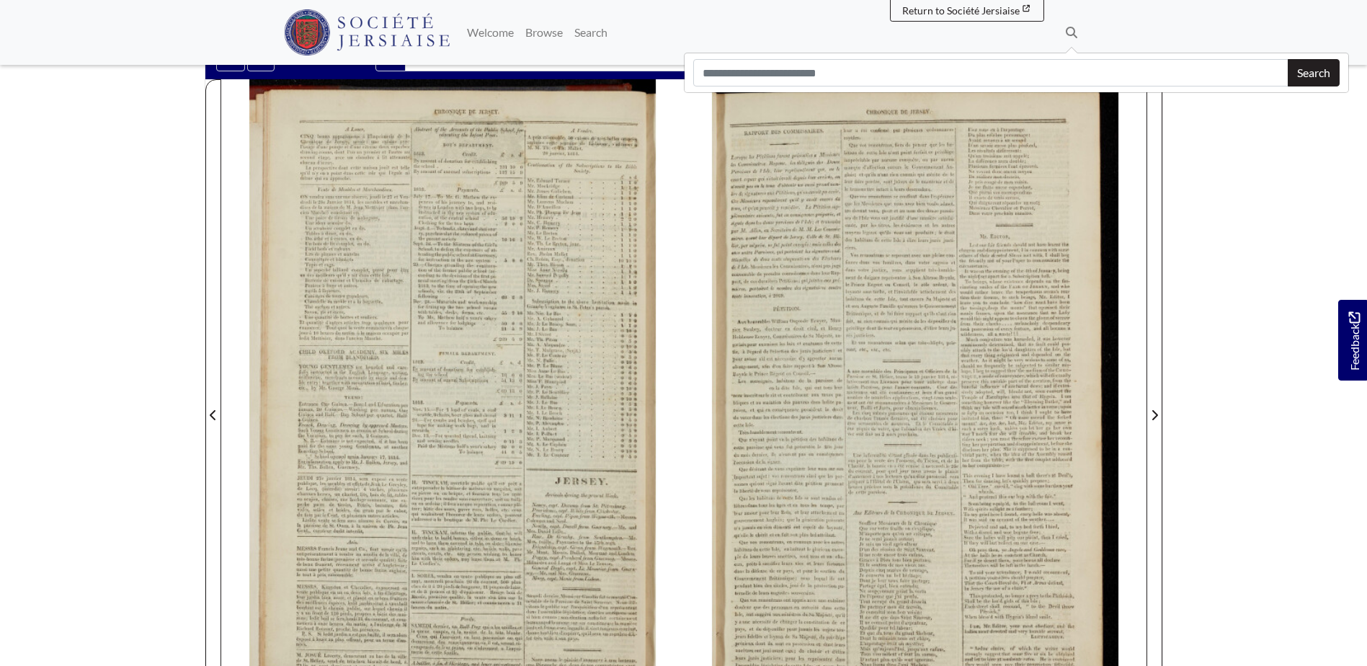
click at [547, 255] on div at bounding box center [452, 406] width 463 height 654
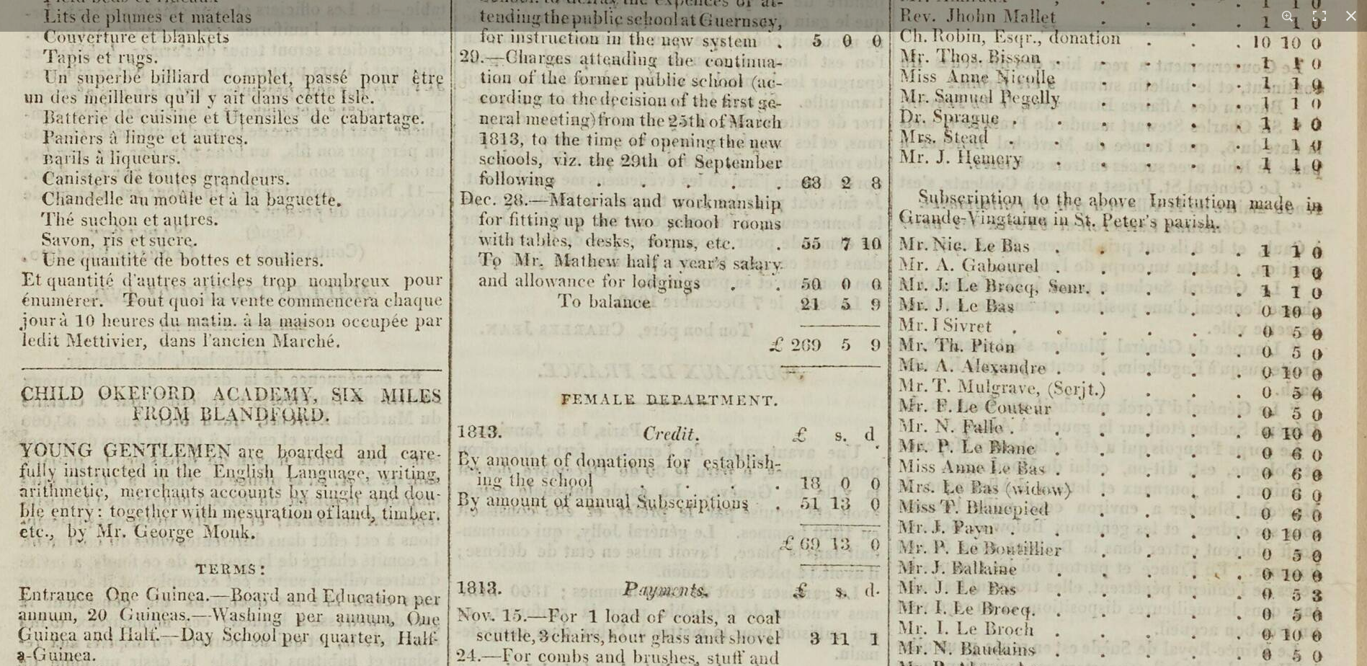
click at [335, 334] on img at bounding box center [611, 604] width 1783 height 2522
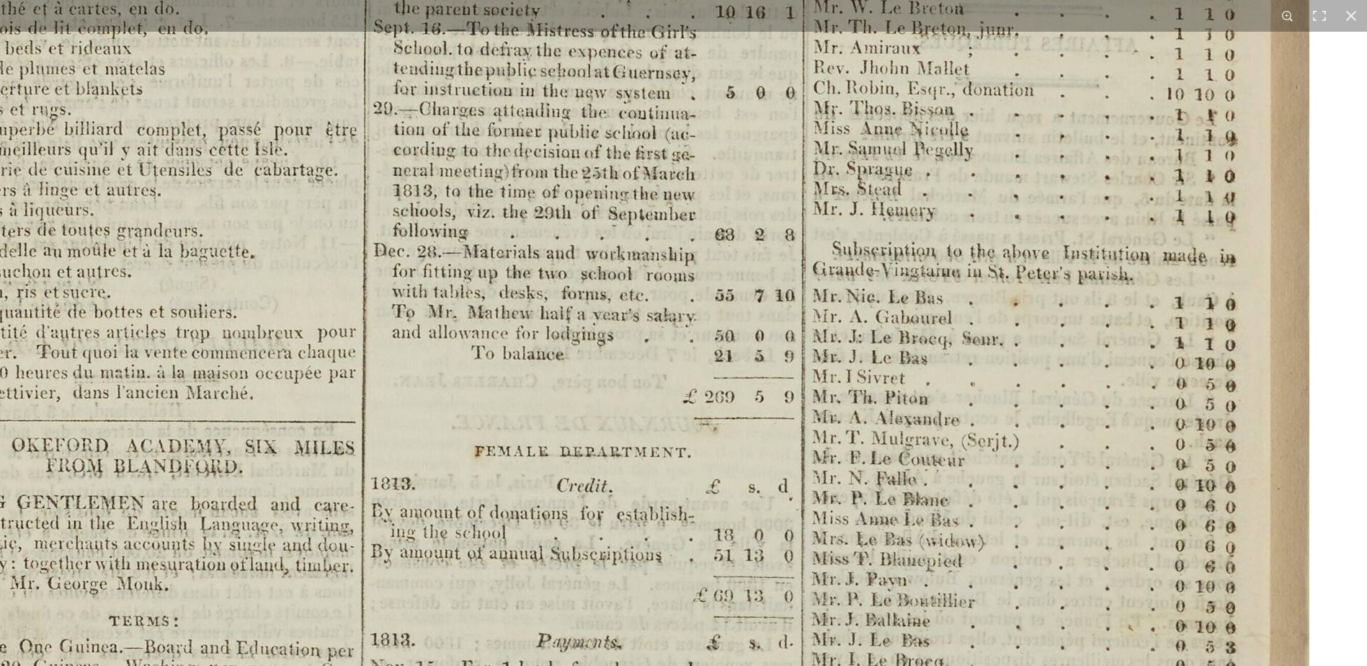
click at [386, 469] on img at bounding box center [525, 656] width 1783 height 2522
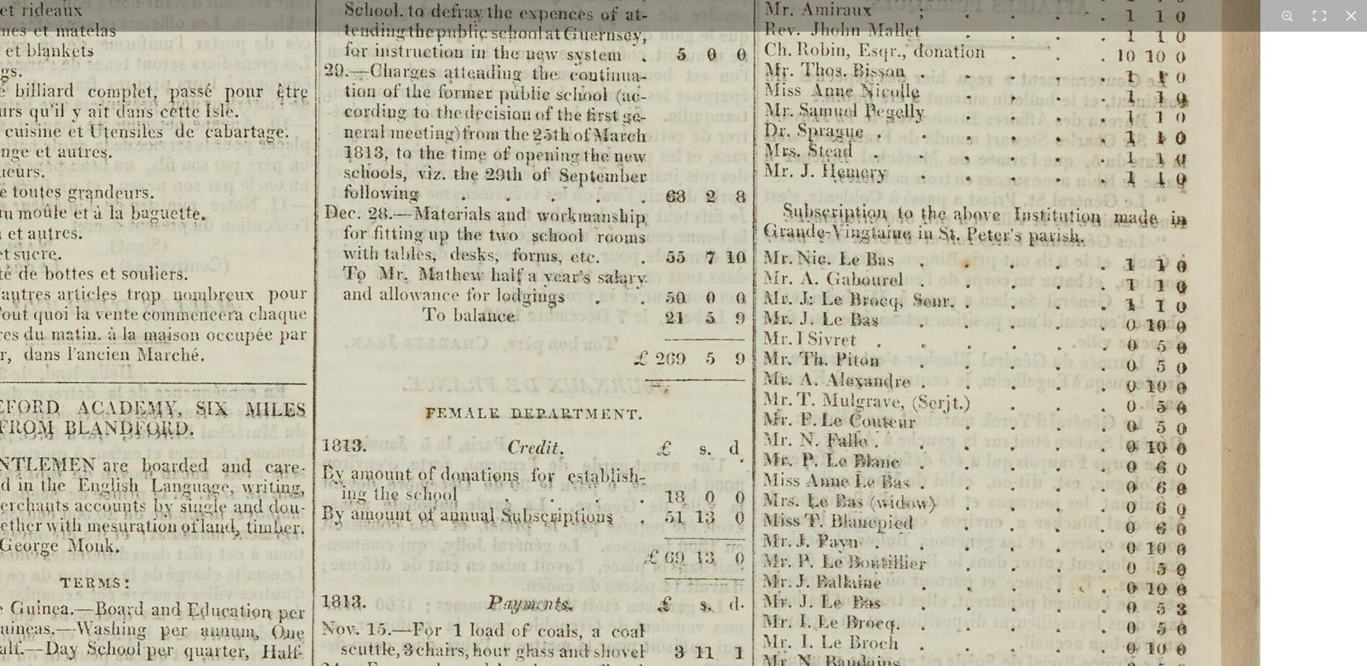
click at [649, 456] on img at bounding box center [476, 617] width 1783 height 2522
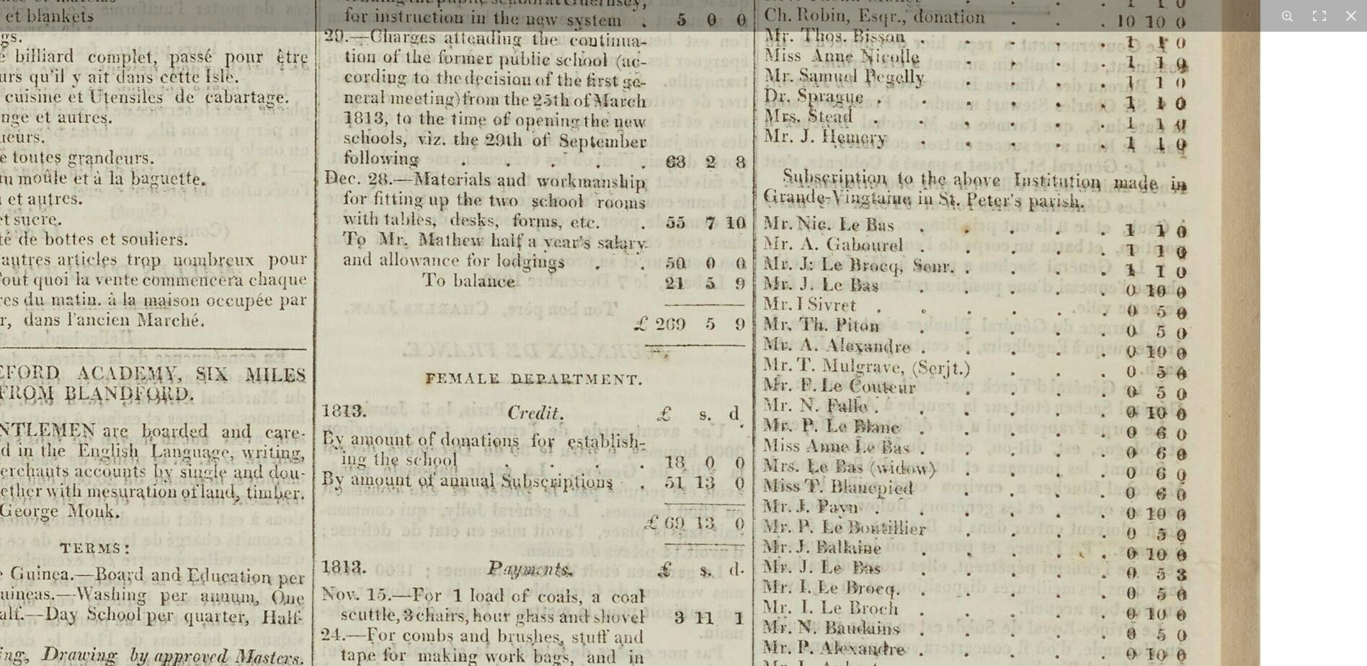
click at [654, 451] on img at bounding box center [476, 583] width 1783 height 2522
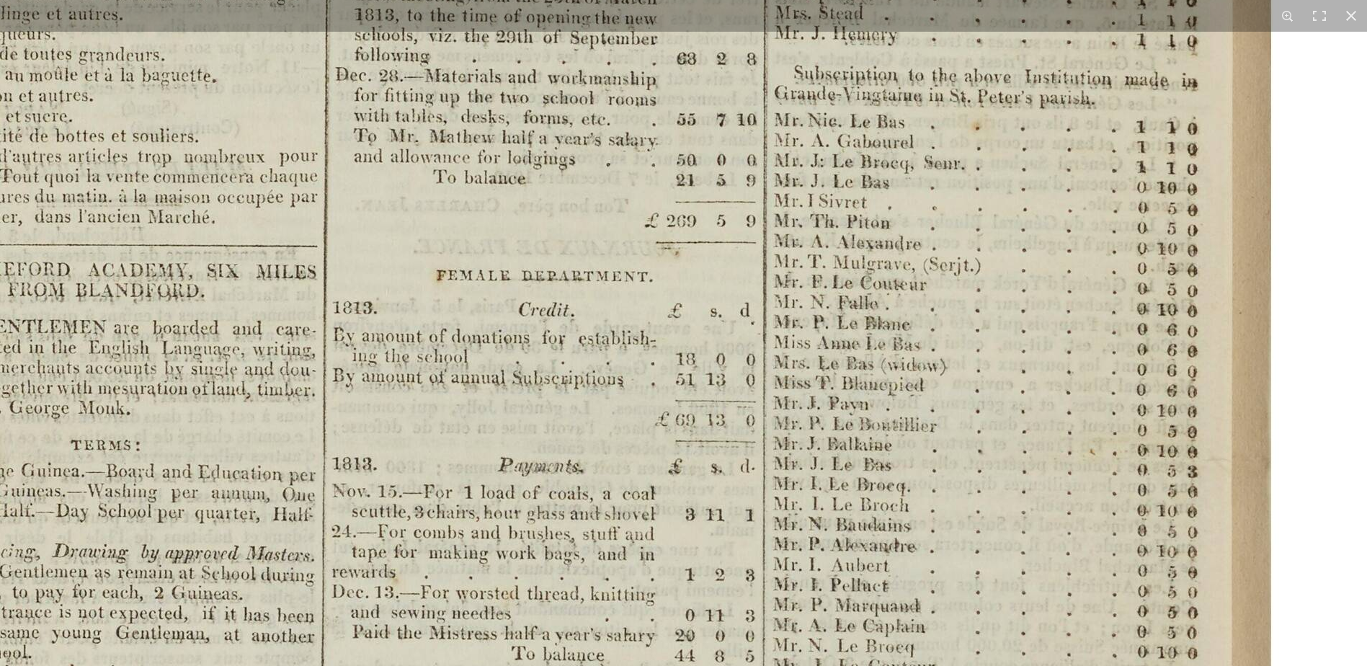
click at [657, 445] on img at bounding box center [487, 480] width 1783 height 2522
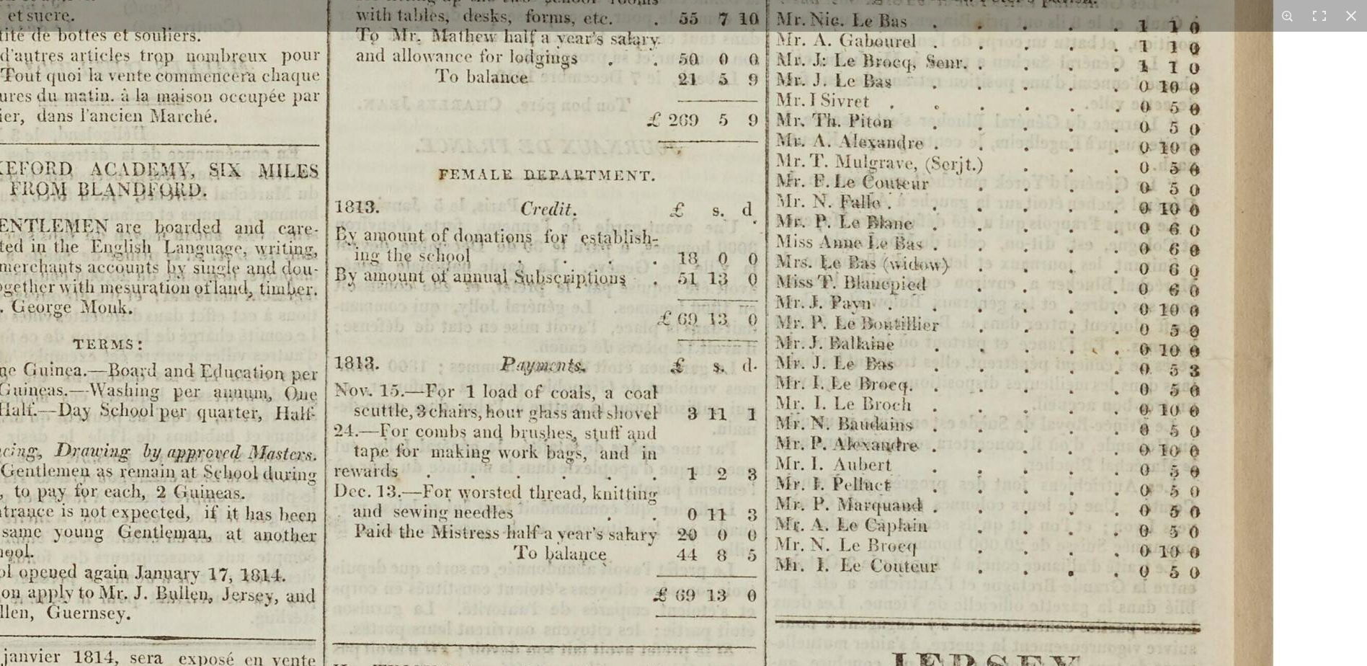
click at [658, 470] on img at bounding box center [489, 379] width 1783 height 2522
click at [761, 421] on img at bounding box center [490, 378] width 1783 height 2522
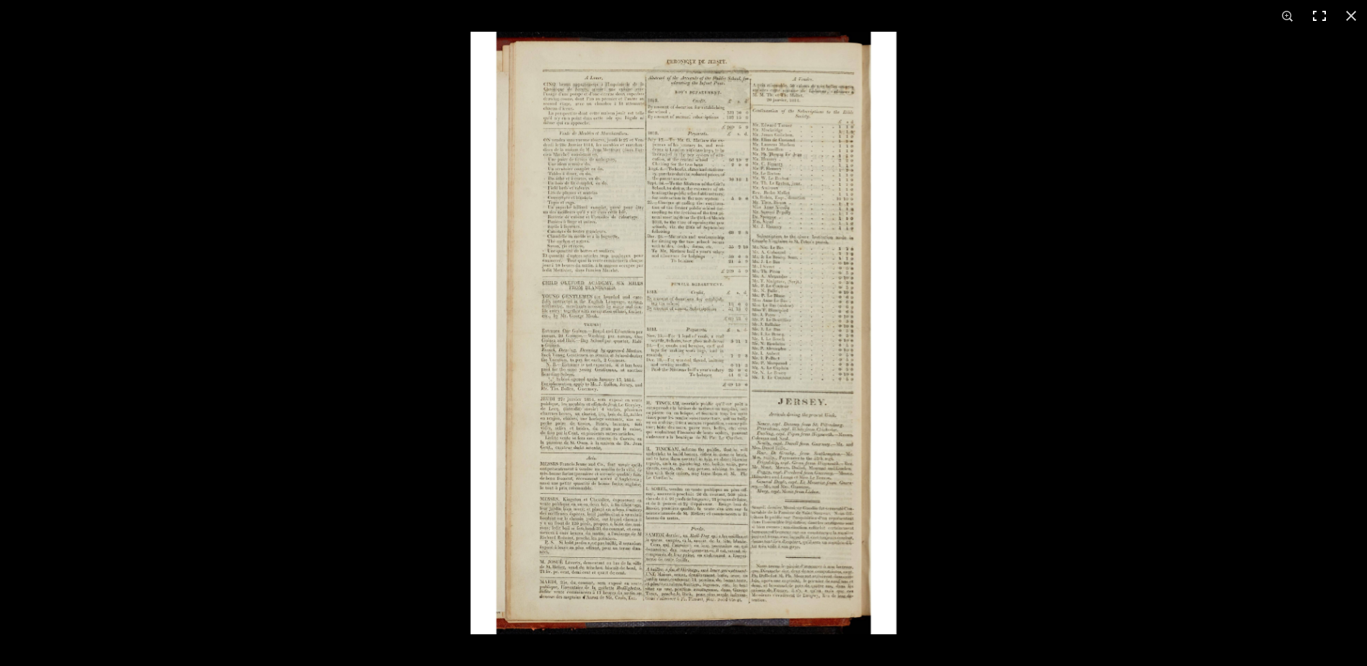
click at [1319, 15] on button at bounding box center [1320, 16] width 32 height 32
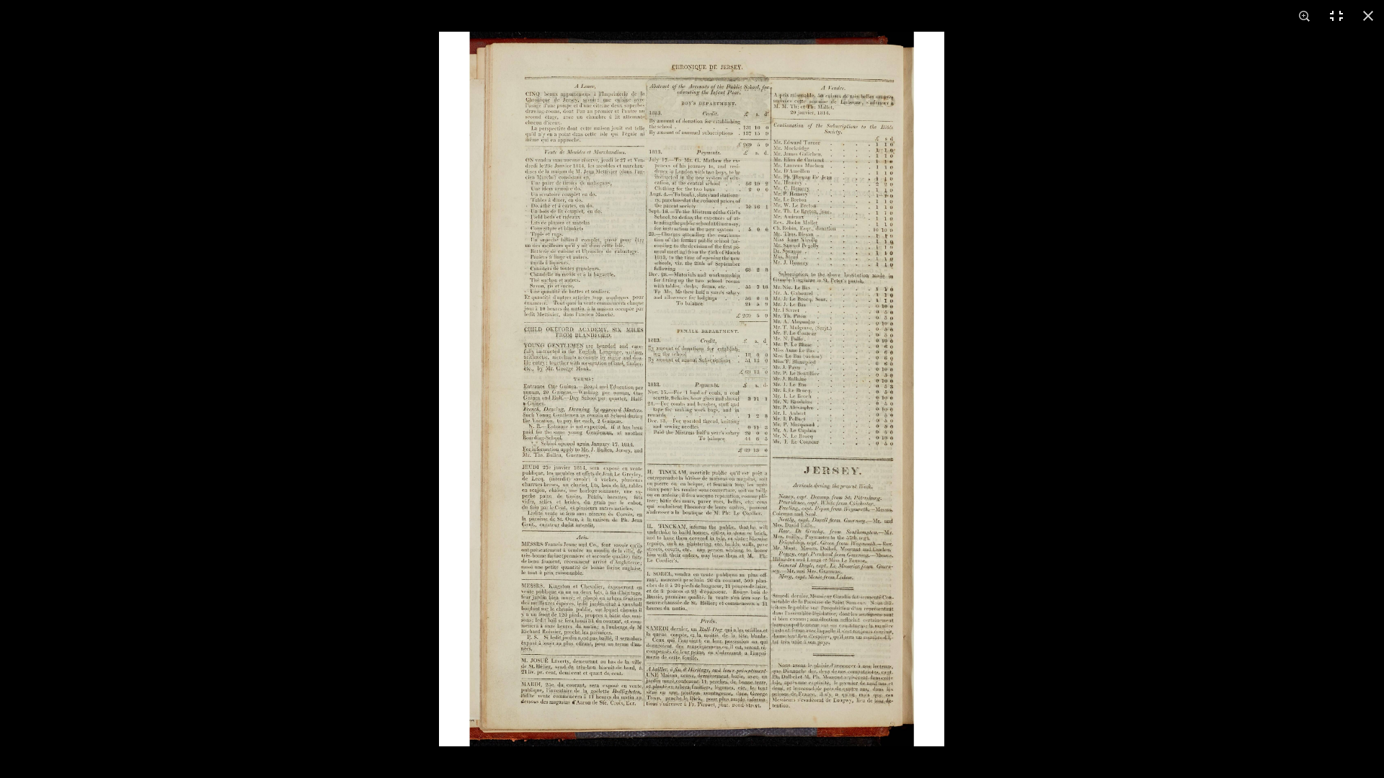
click at [1341, 18] on button at bounding box center [1336, 16] width 32 height 32
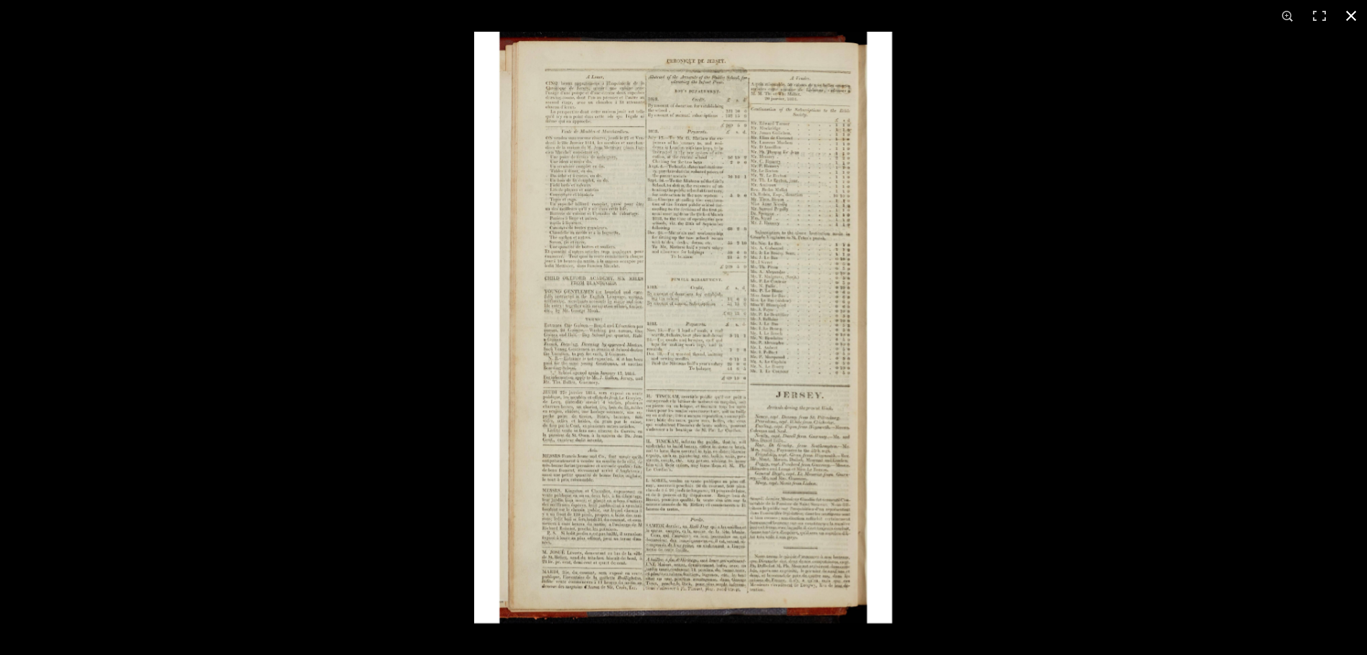
click at [1355, 18] on button at bounding box center [1351, 16] width 32 height 32
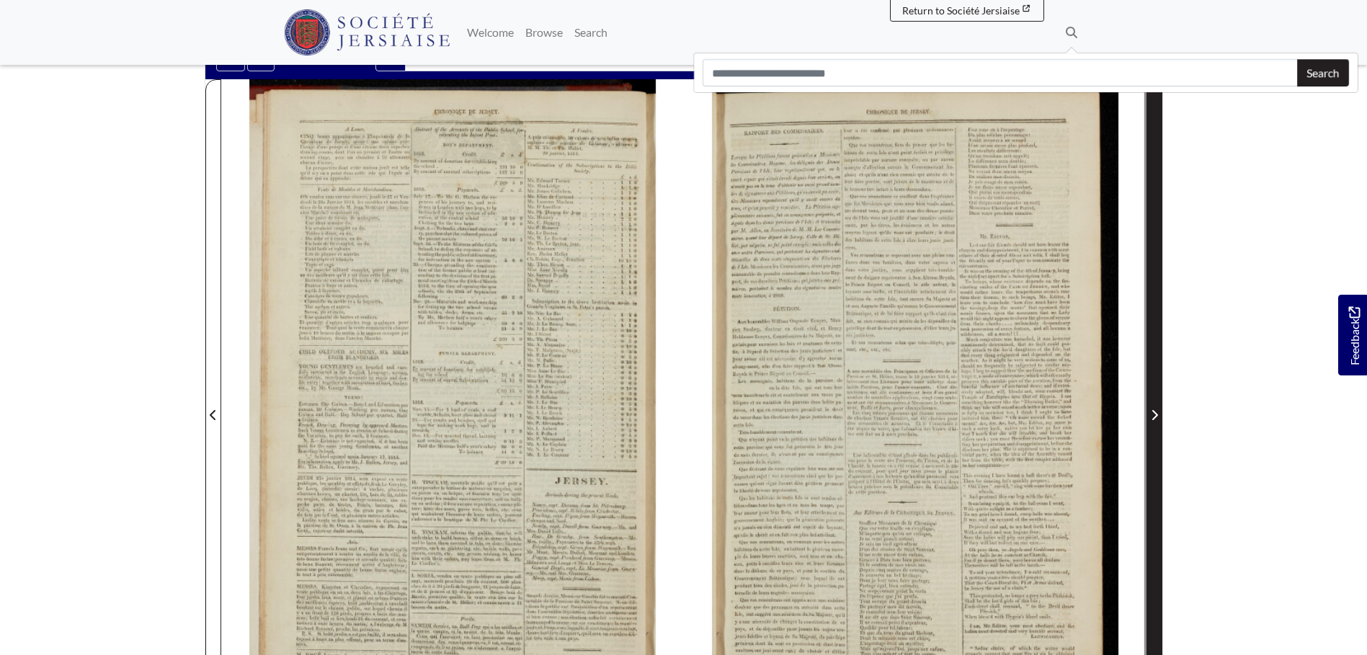
click at [1157, 415] on icon "Next Page" at bounding box center [1155, 415] width 6 height 10
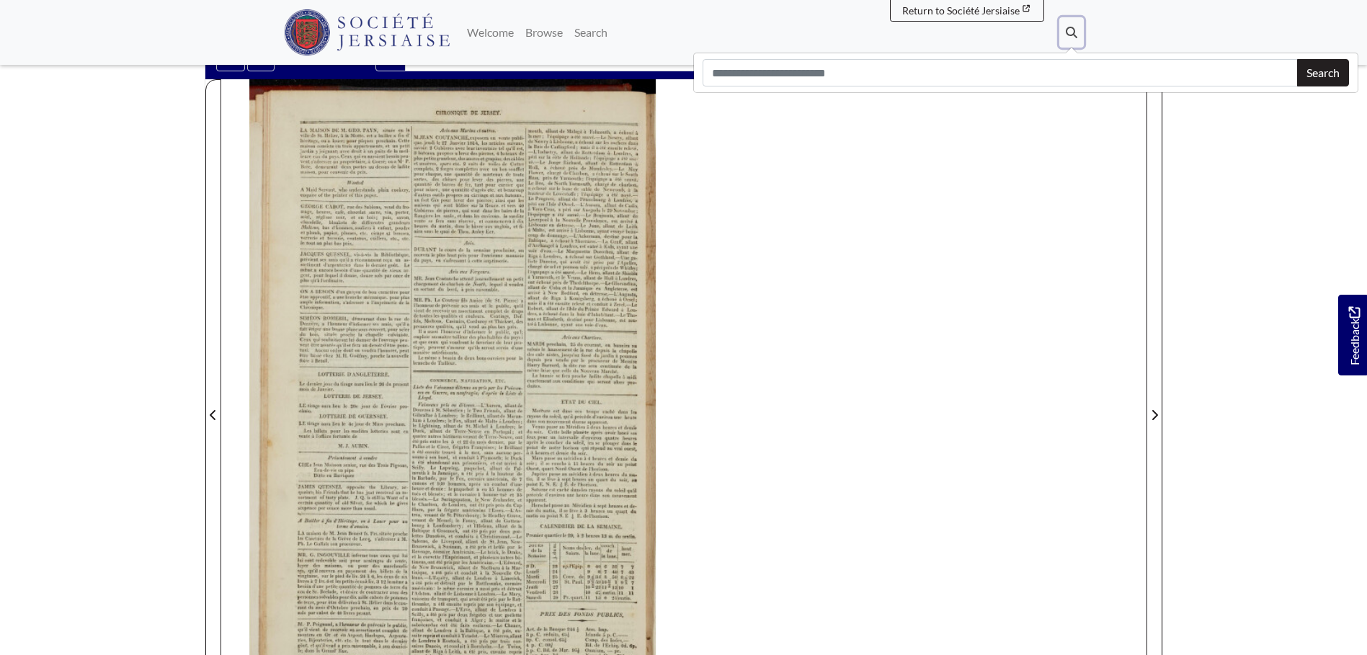
click at [1069, 31] on icon at bounding box center [1072, 33] width 12 height 12
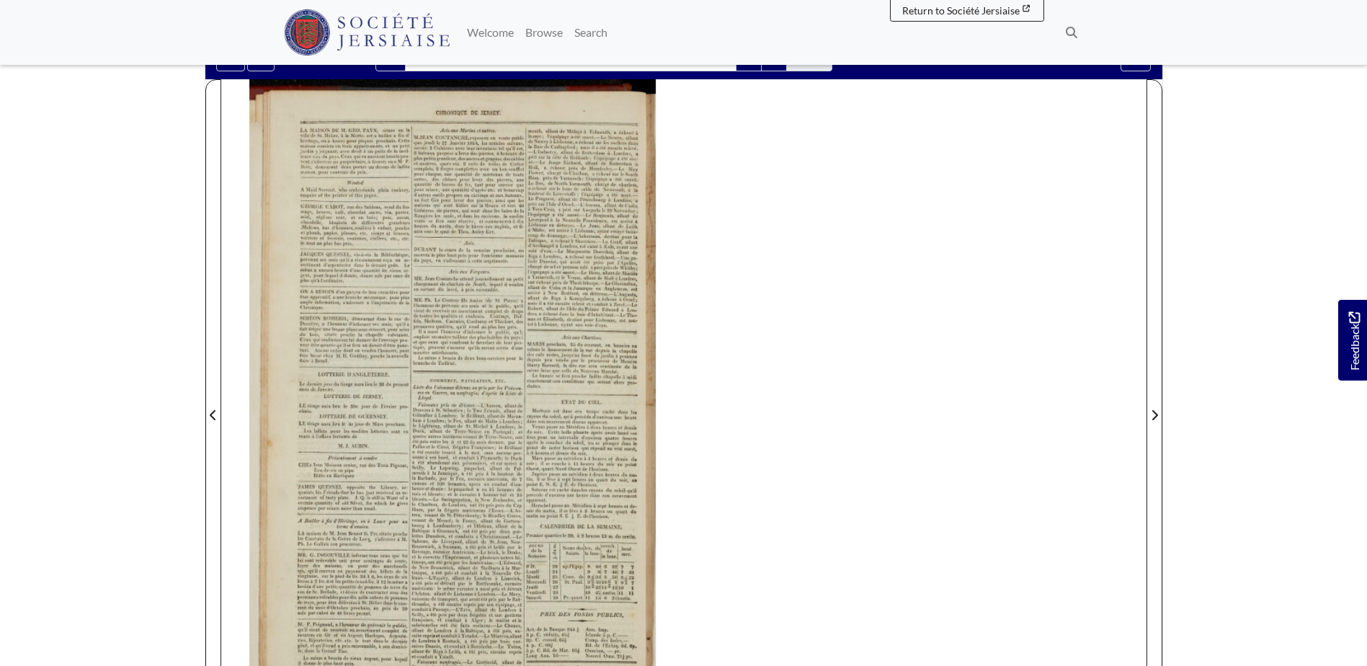
click at [560, 270] on div at bounding box center [452, 406] width 463 height 654
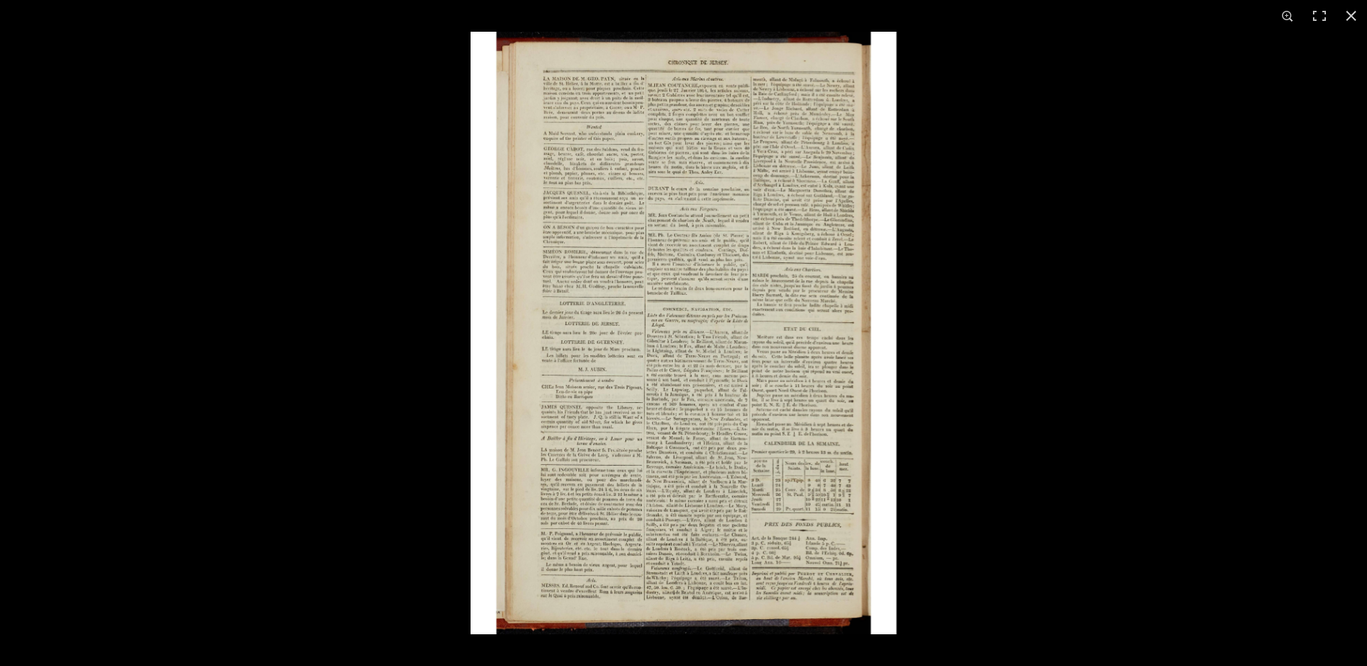
click at [559, 360] on img at bounding box center [684, 333] width 426 height 603
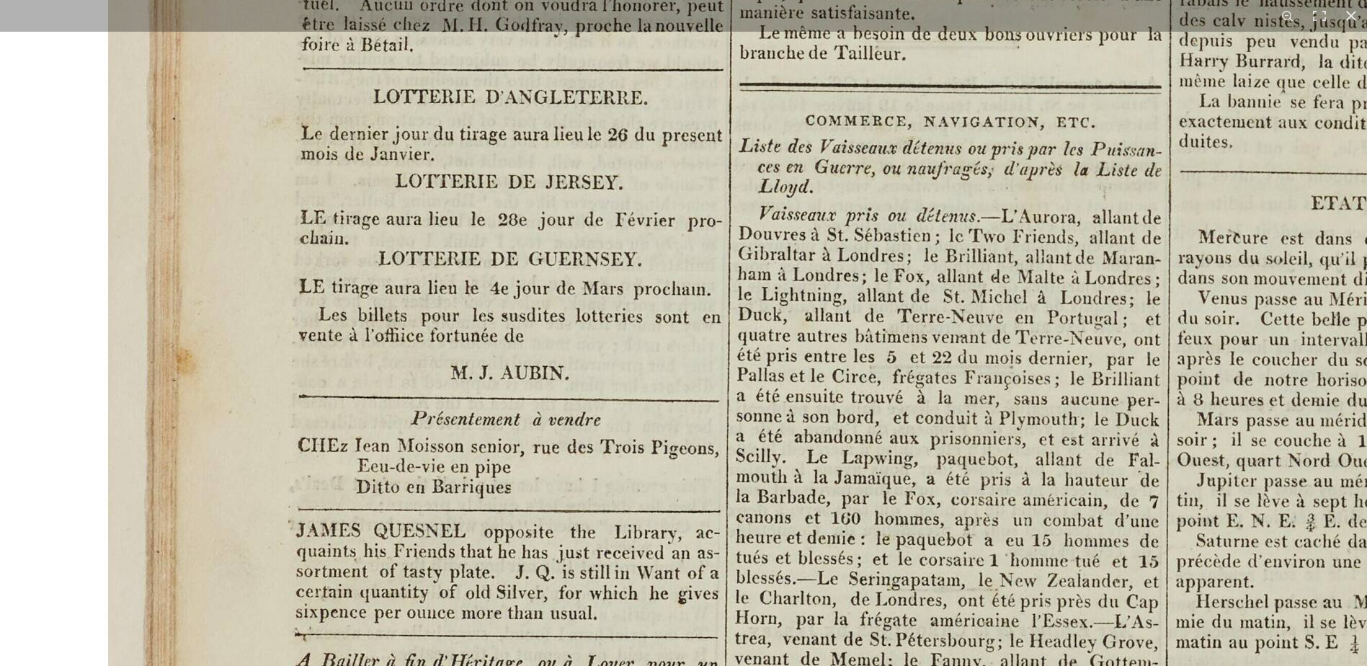
click at [525, 369] on img at bounding box center [891, 220] width 1783 height 2522
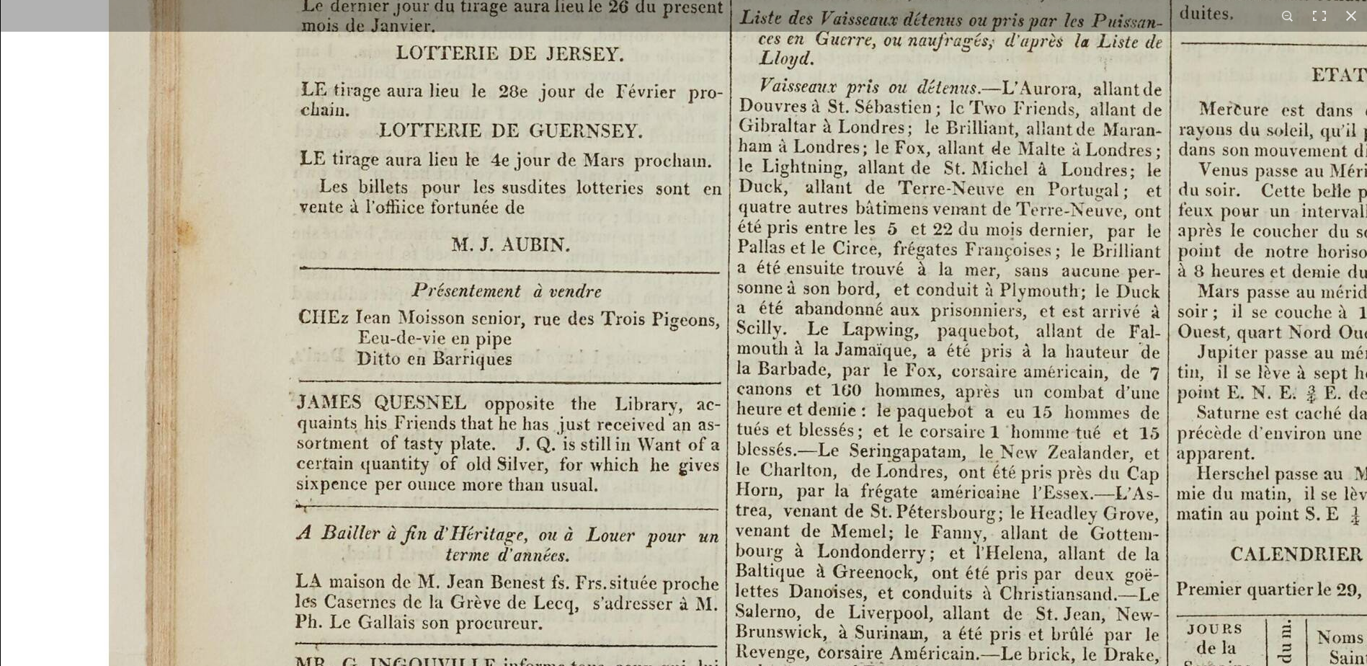
click at [499, 362] on img at bounding box center [892, 92] width 1783 height 2522
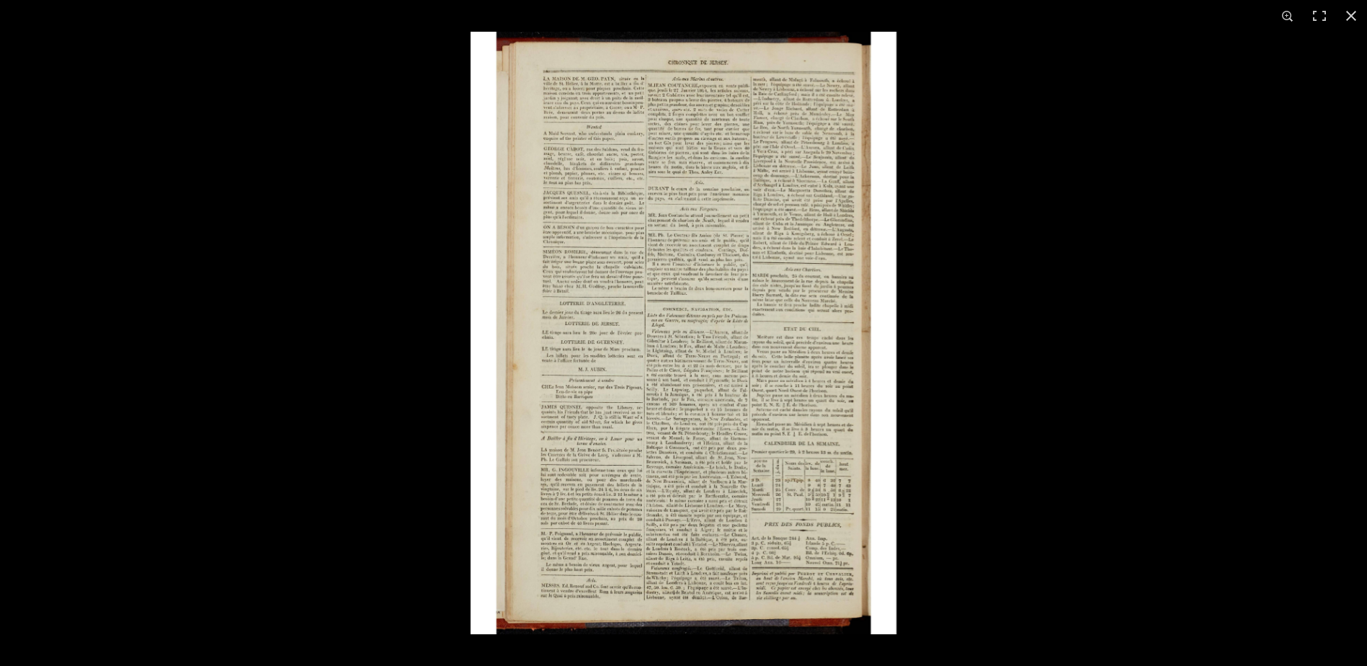
click at [622, 323] on img at bounding box center [684, 333] width 426 height 603
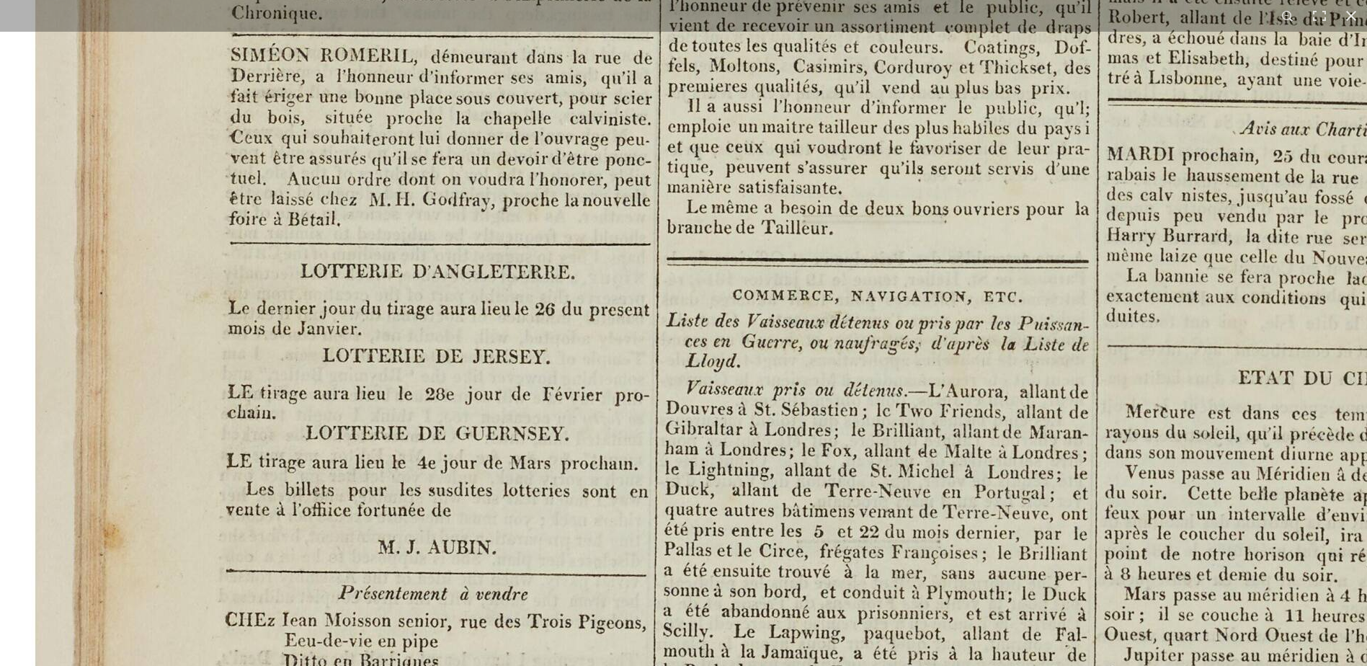
click at [418, 396] on img at bounding box center [818, 395] width 1783 height 2522
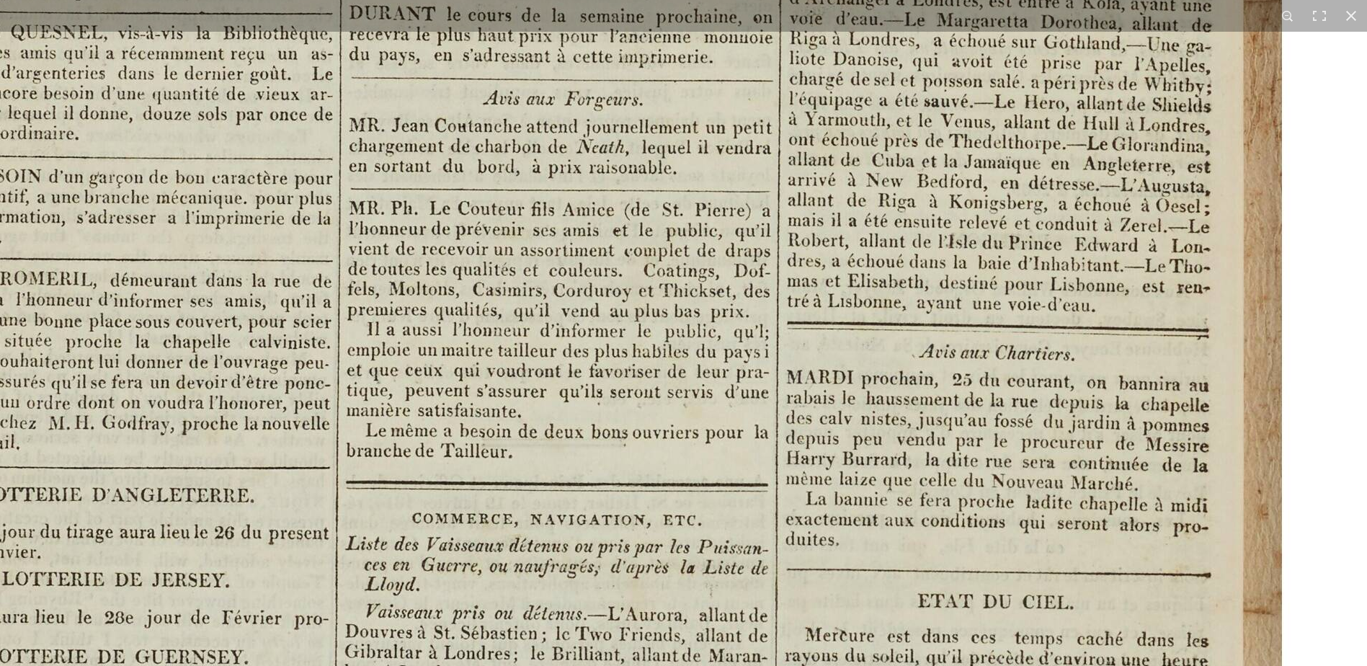
click at [419, 466] on img at bounding box center [497, 618] width 1783 height 2522
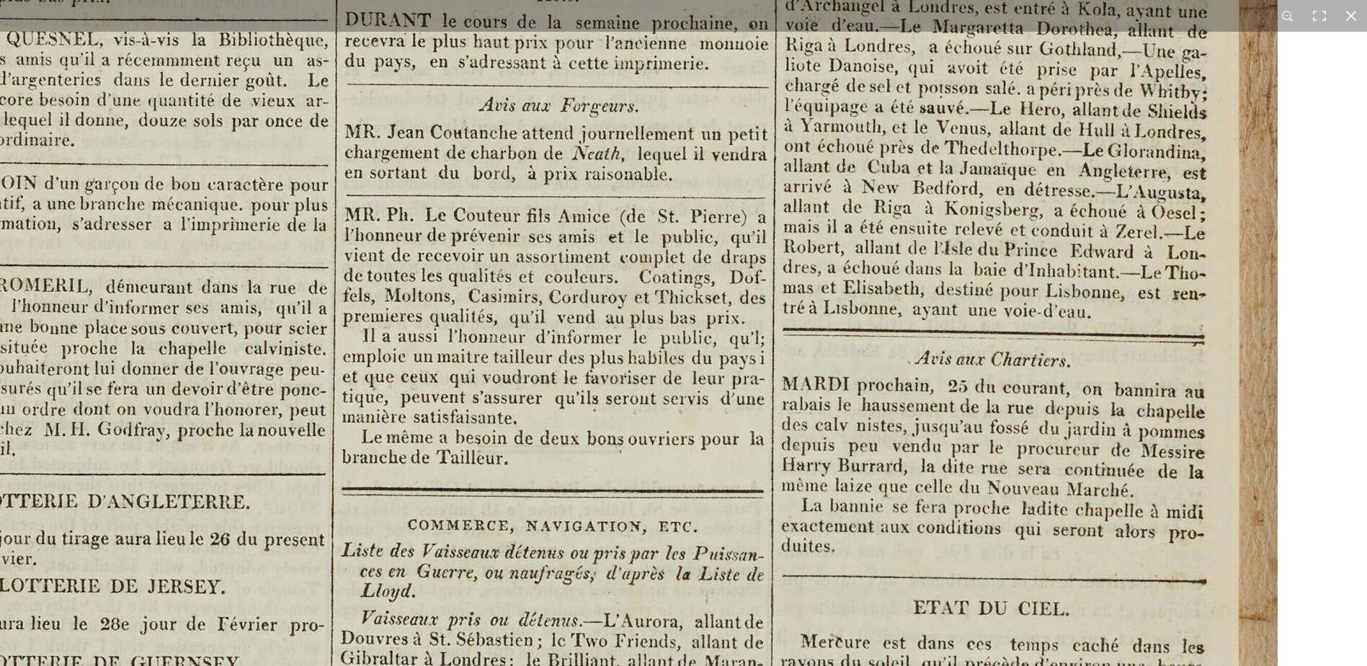
click at [446, 383] on img at bounding box center [493, 625] width 1783 height 2522
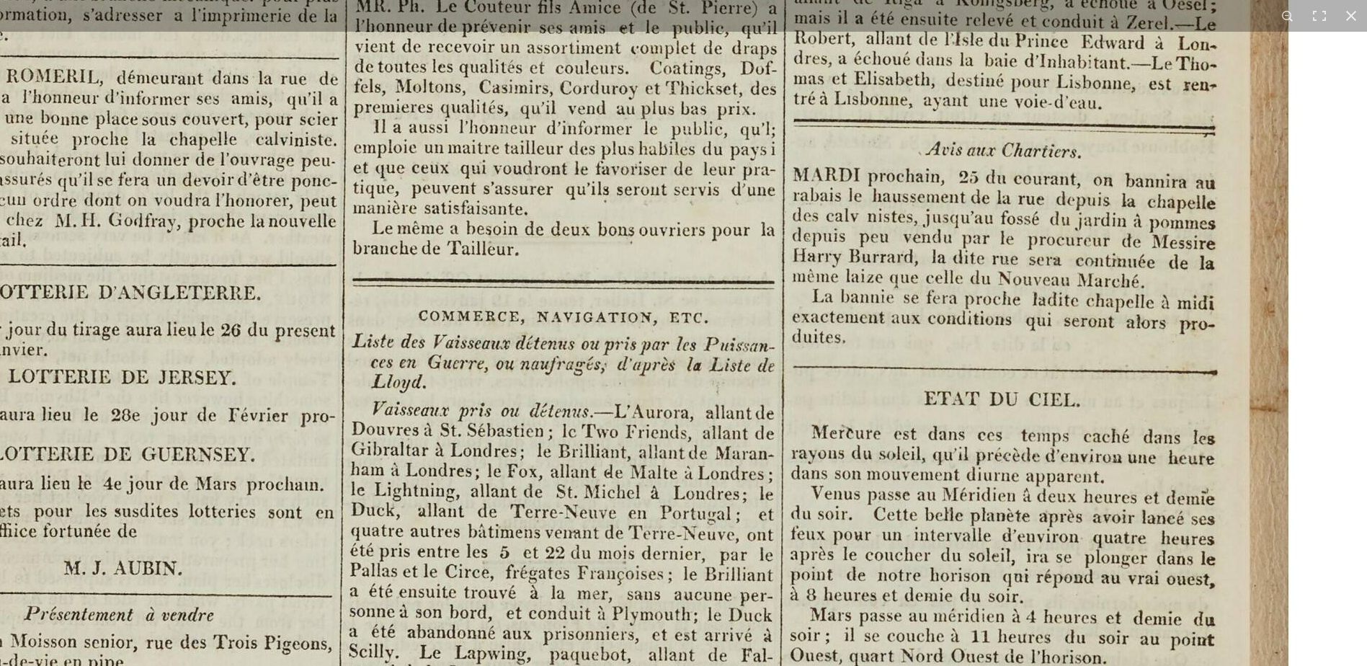
click at [467, 401] on img at bounding box center [504, 416] width 1783 height 2522
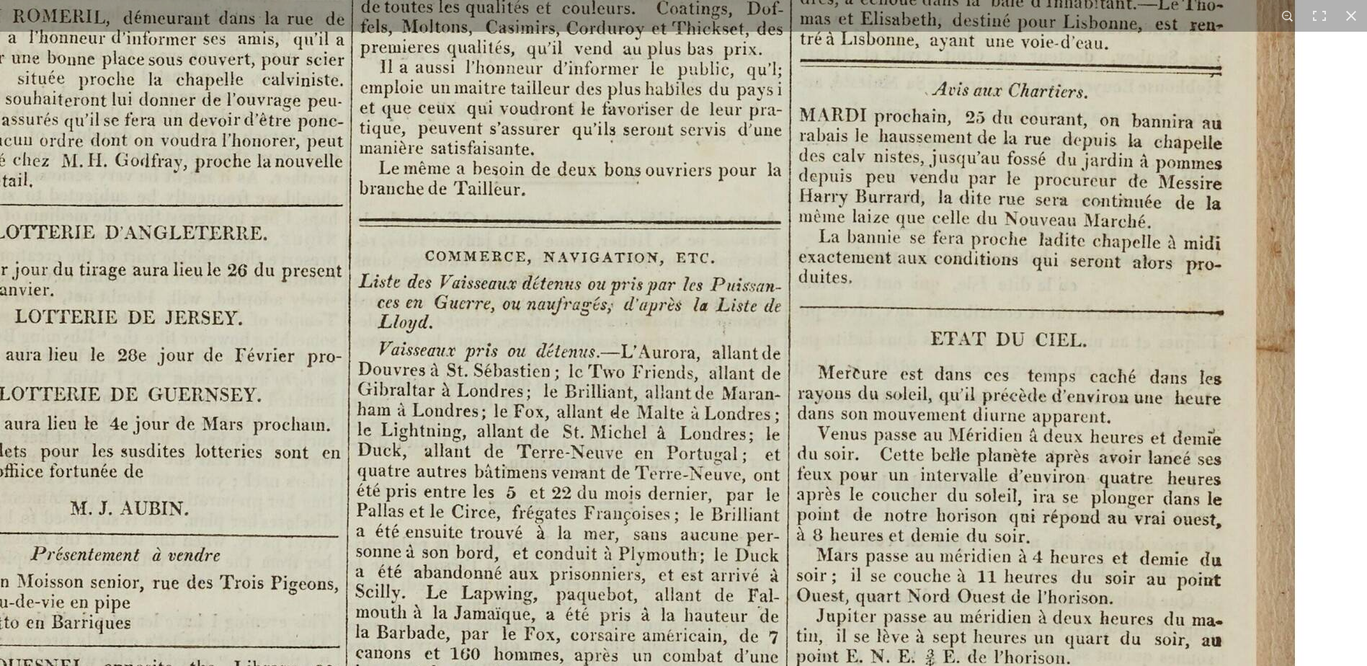
click at [478, 409] on img at bounding box center [510, 356] width 1783 height 2522
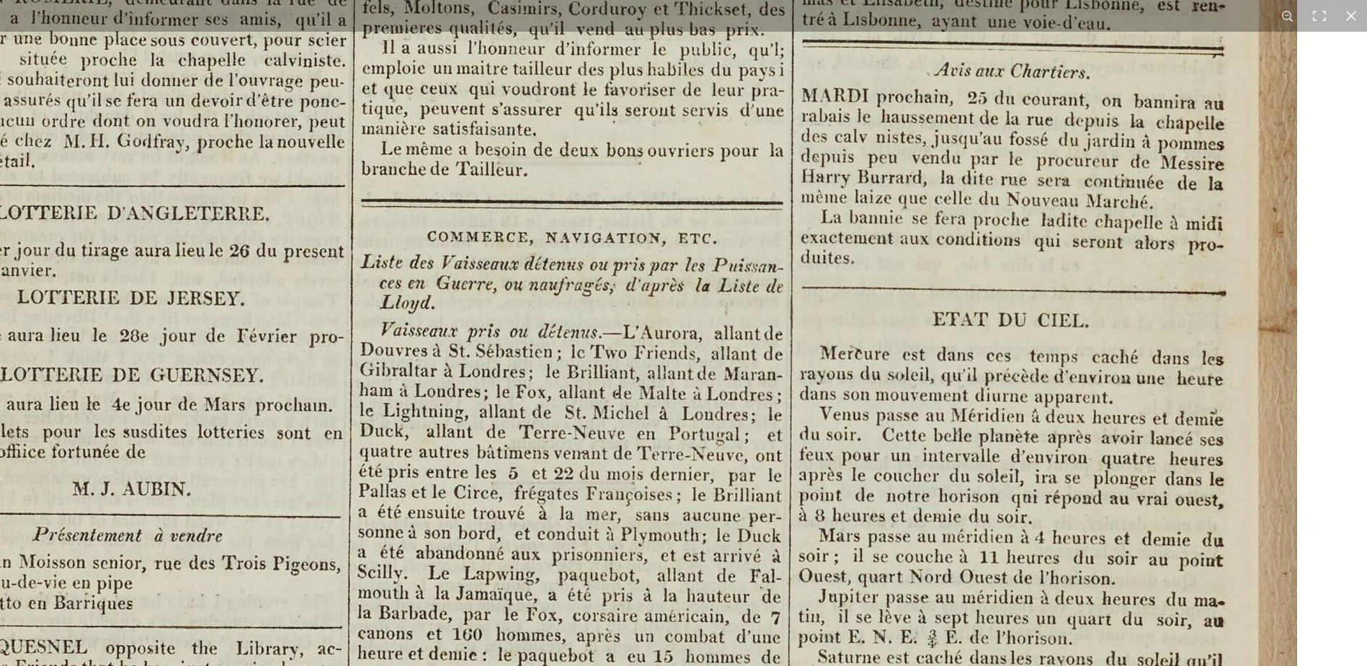
click at [559, 571] on img at bounding box center [513, 336] width 1783 height 2522
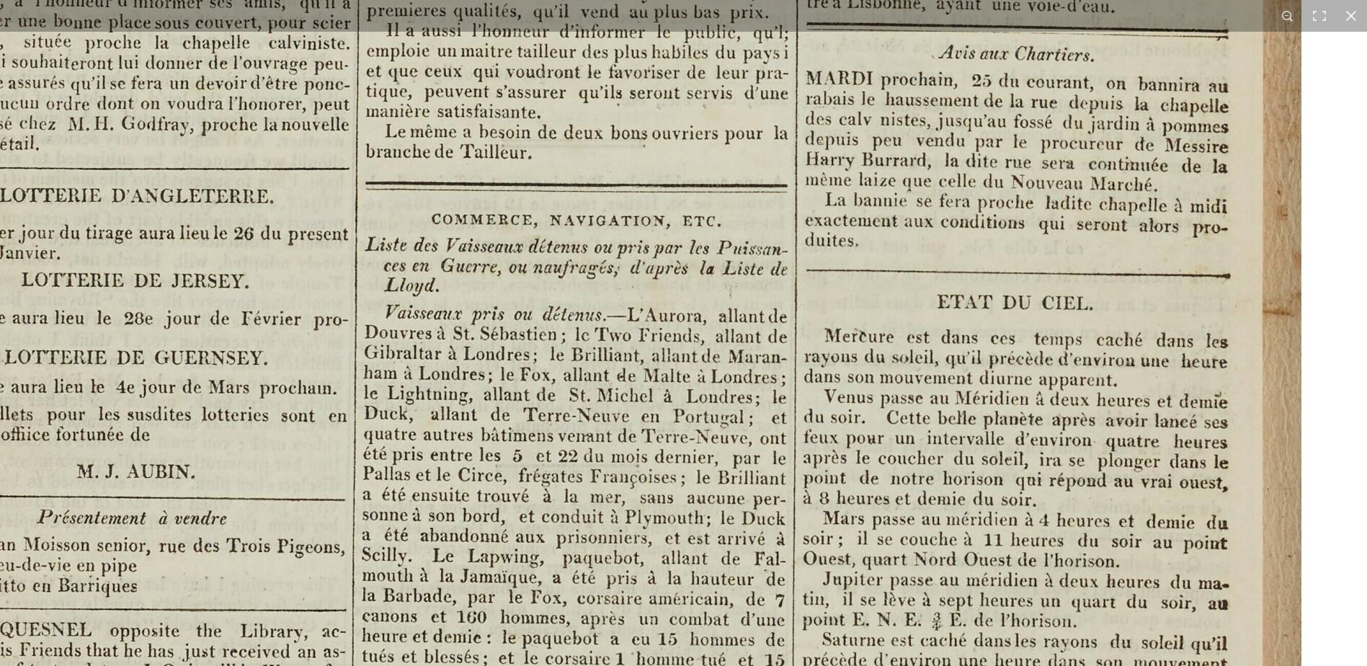
click at [557, 563] on img at bounding box center [517, 319] width 1783 height 2522
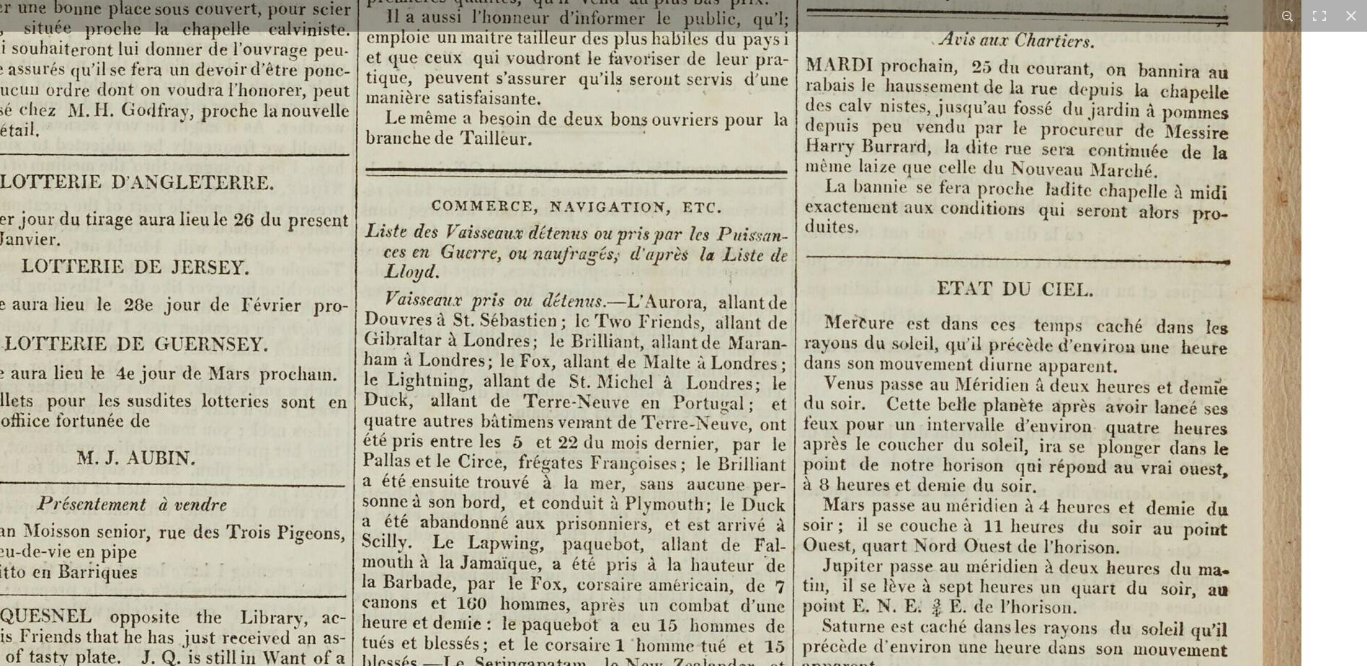
click at [554, 559] on img at bounding box center [517, 305] width 1783 height 2522
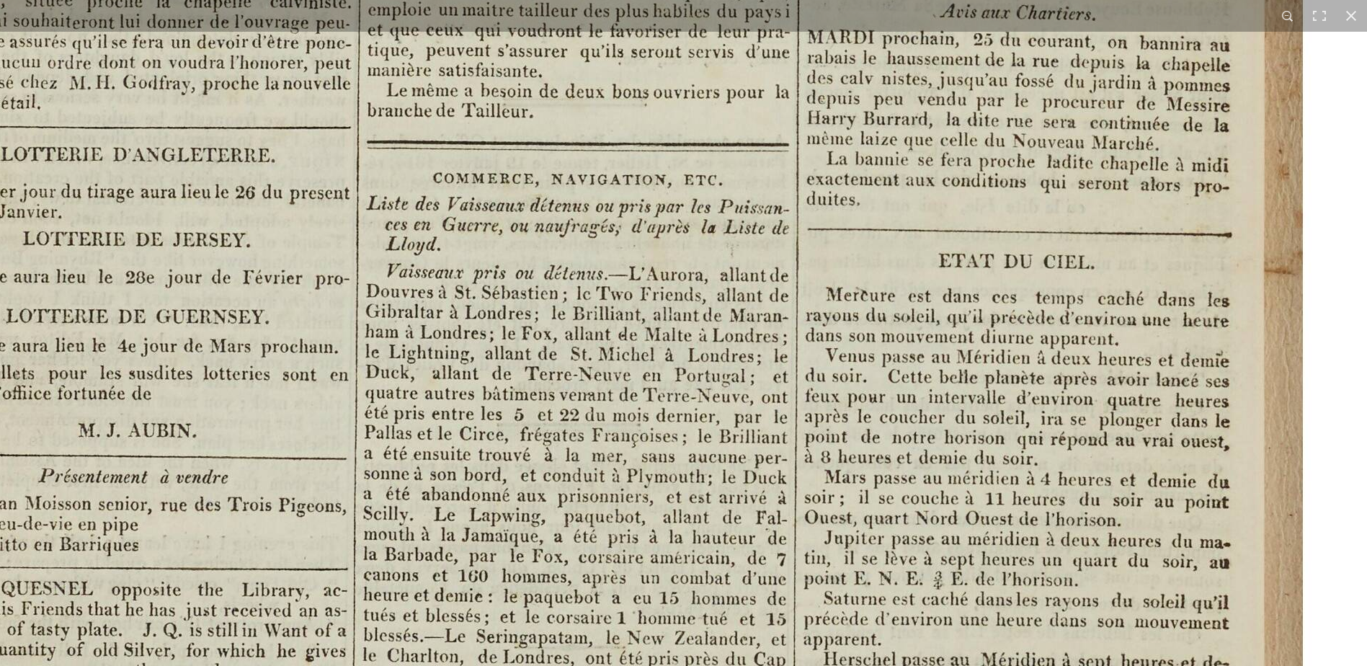
click at [553, 523] on img at bounding box center [518, 278] width 1783 height 2522
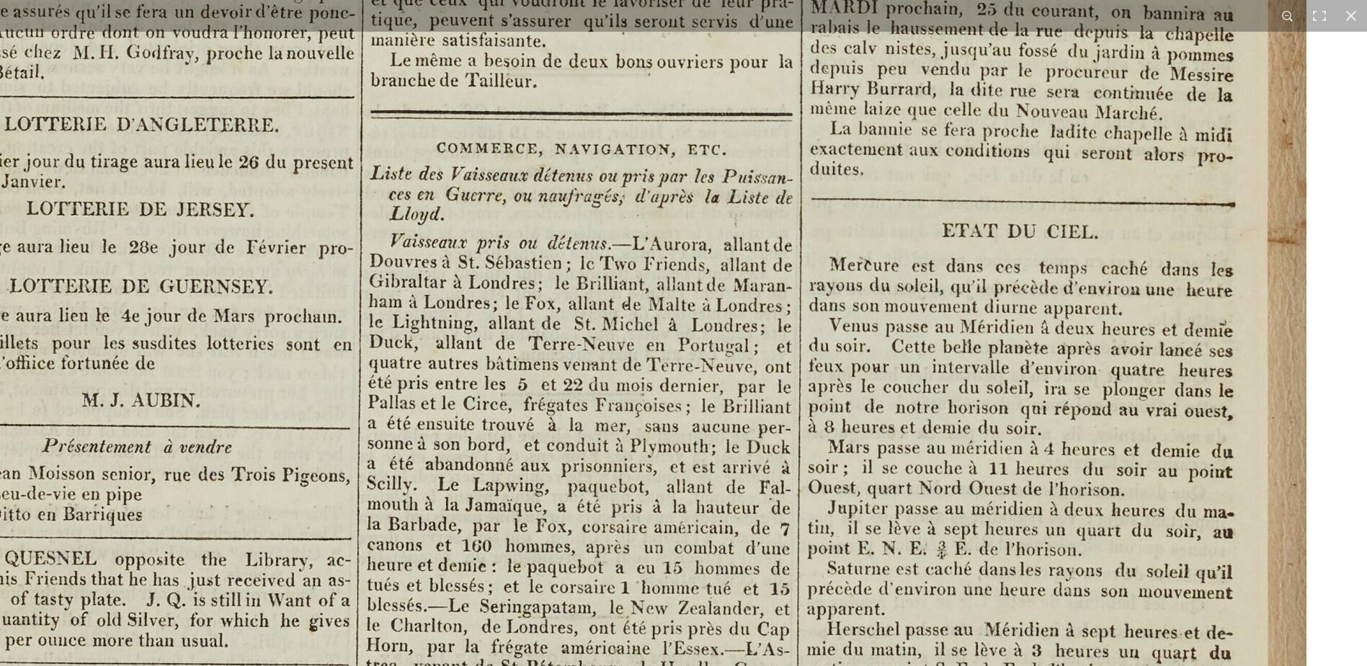
click at [545, 544] on img at bounding box center [522, 248] width 1783 height 2522
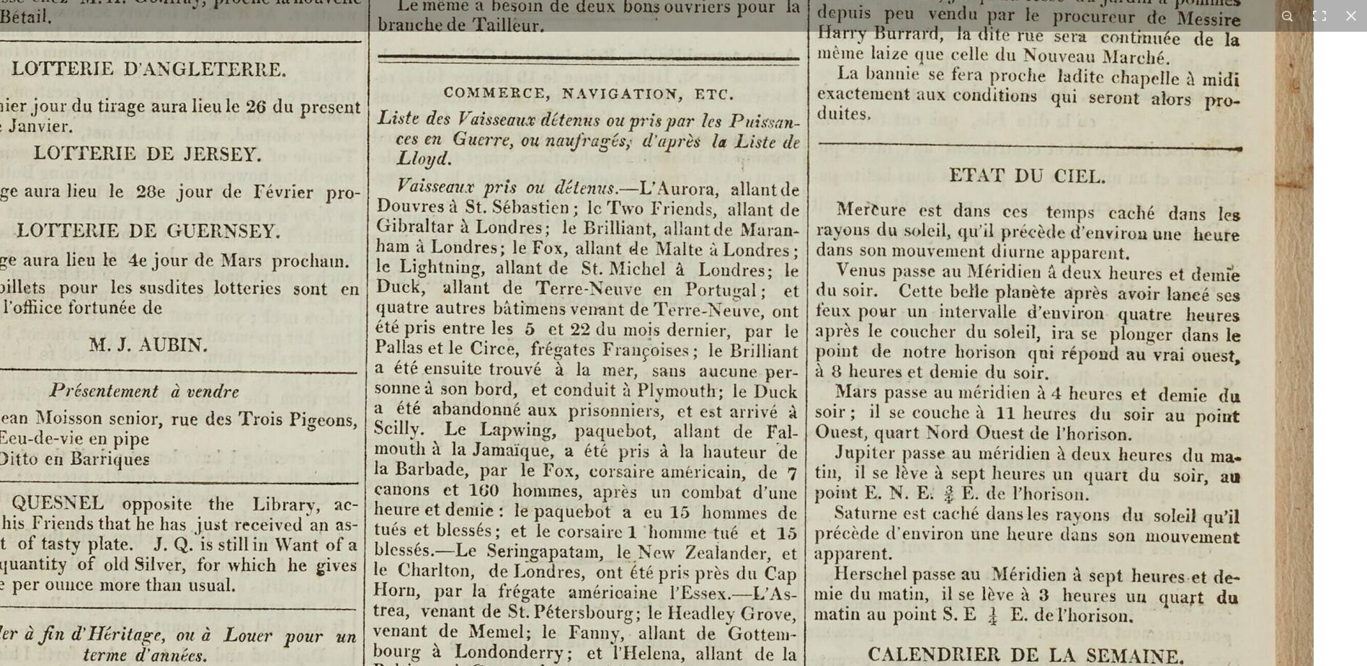
click at [551, 495] on img at bounding box center [529, 192] width 1783 height 2522
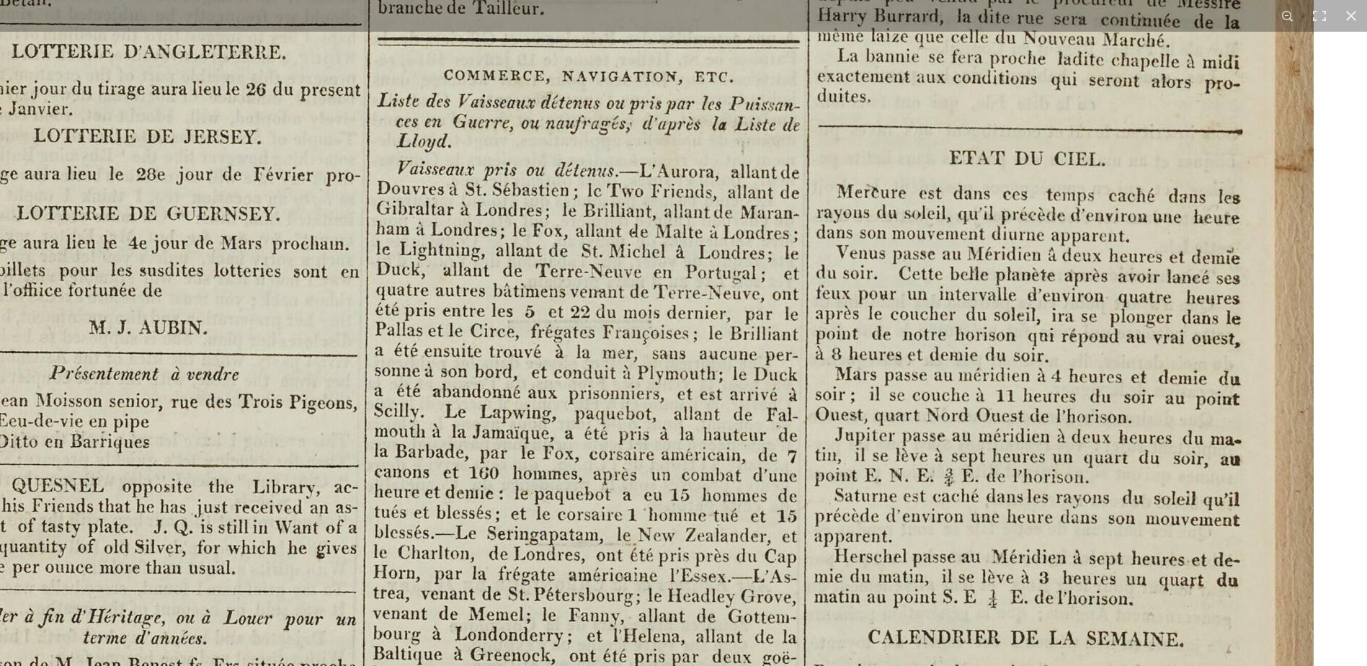
click at [542, 504] on img at bounding box center [529, 175] width 1783 height 2522
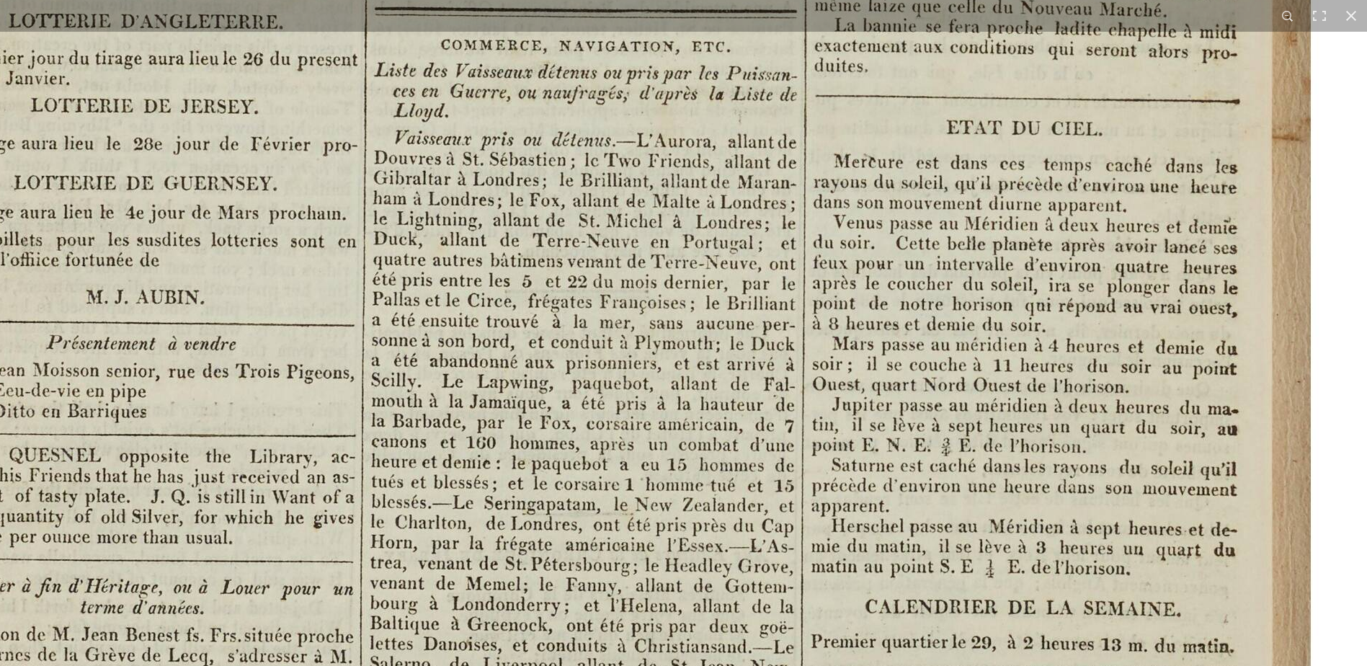
click at [534, 496] on img at bounding box center [526, 145] width 1783 height 2522
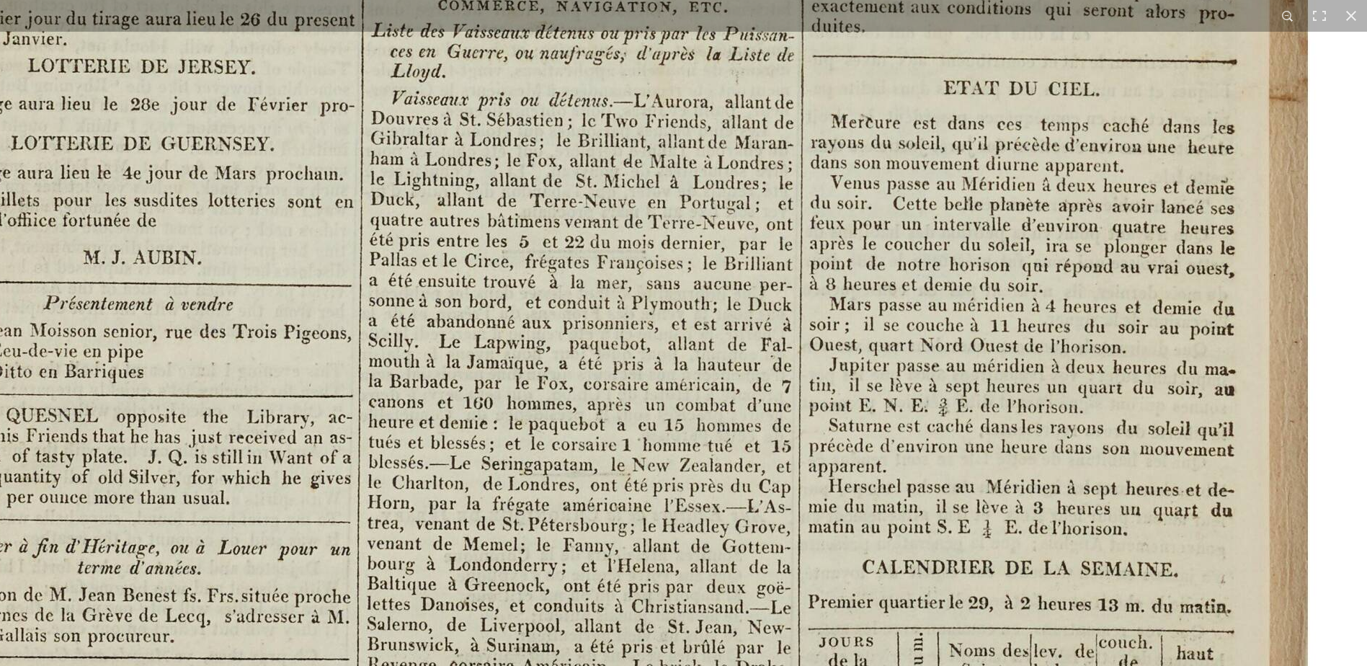
click at [524, 497] on img at bounding box center [523, 105] width 1783 height 2522
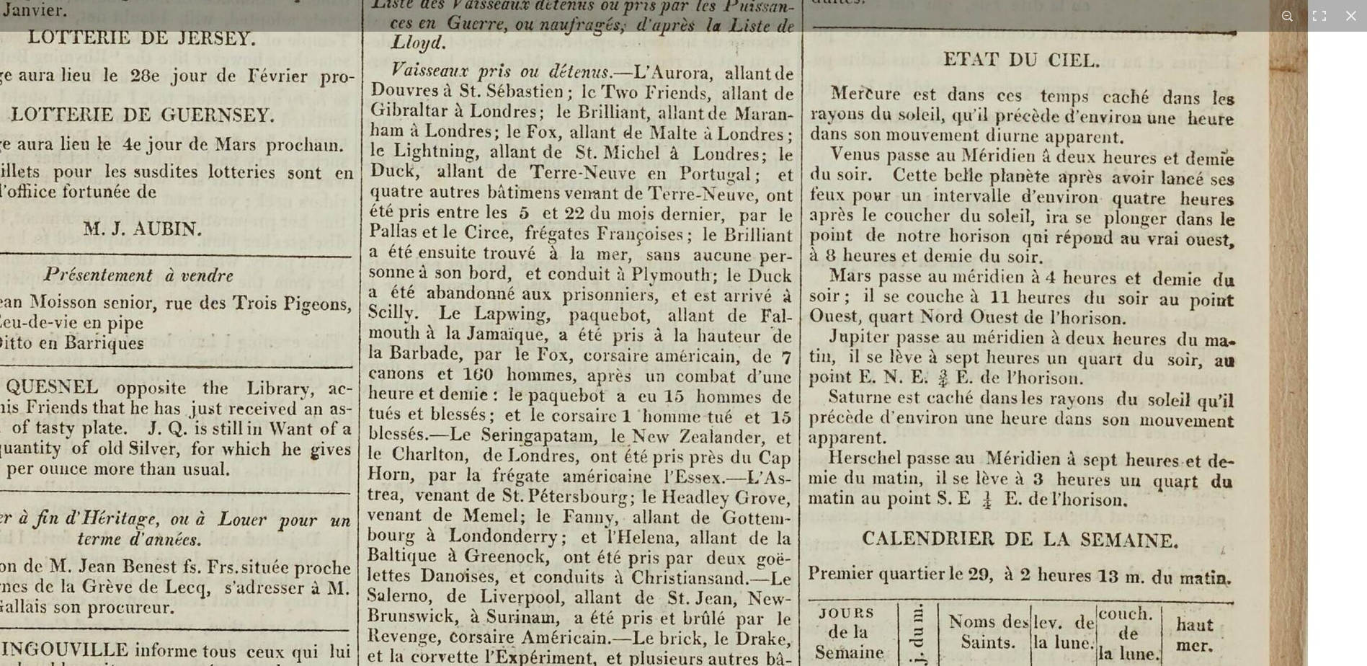
click at [520, 493] on img at bounding box center [523, 76] width 1783 height 2522
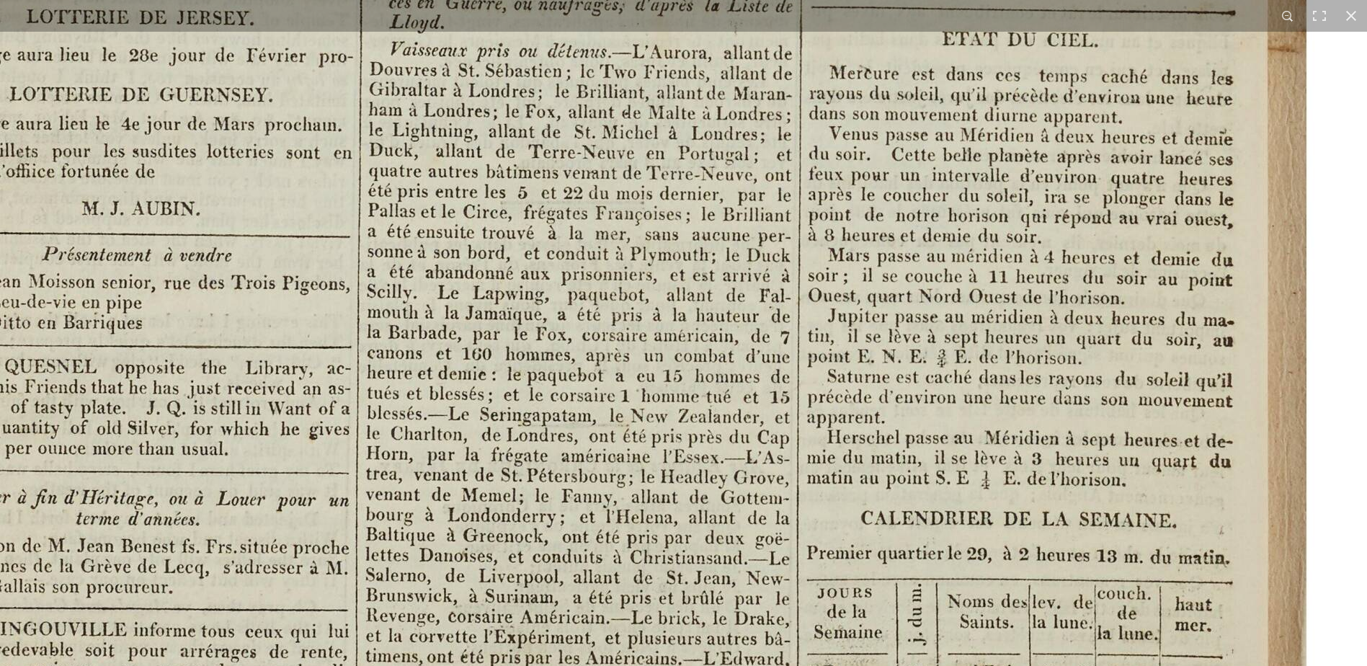
click at [516, 487] on img at bounding box center [522, 56] width 1783 height 2522
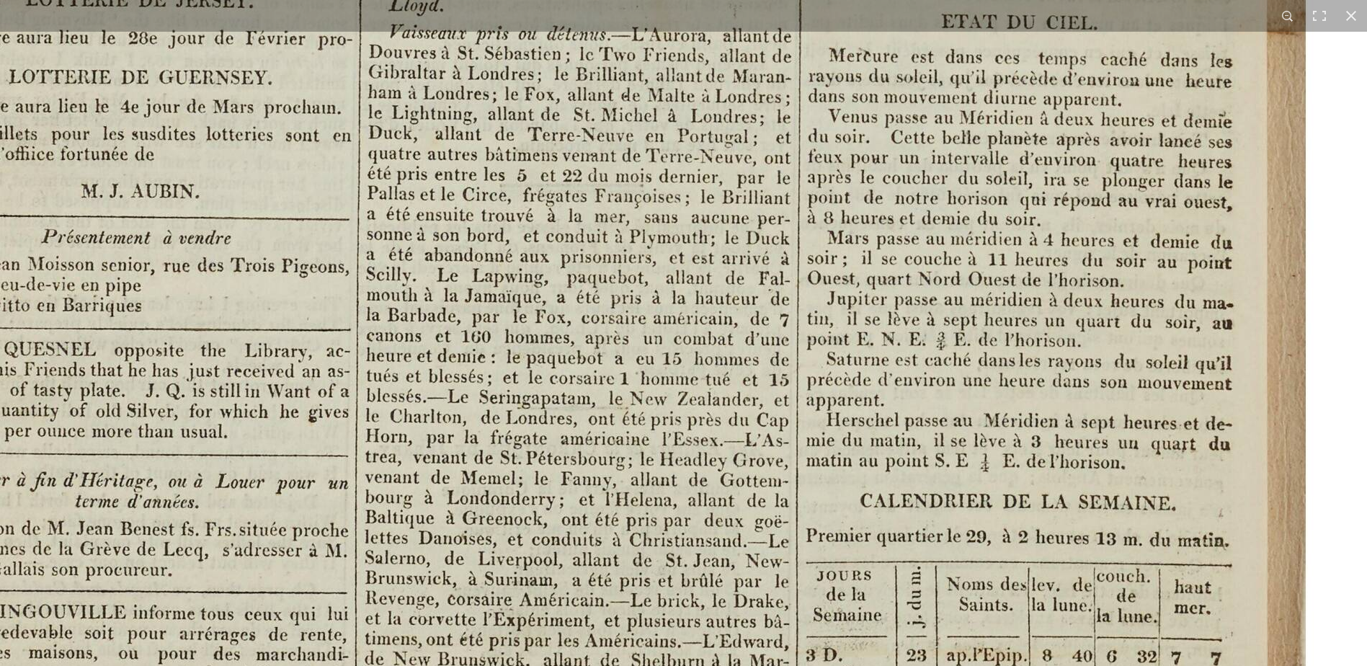
click at [517, 484] on img at bounding box center [521, 39] width 1783 height 2522
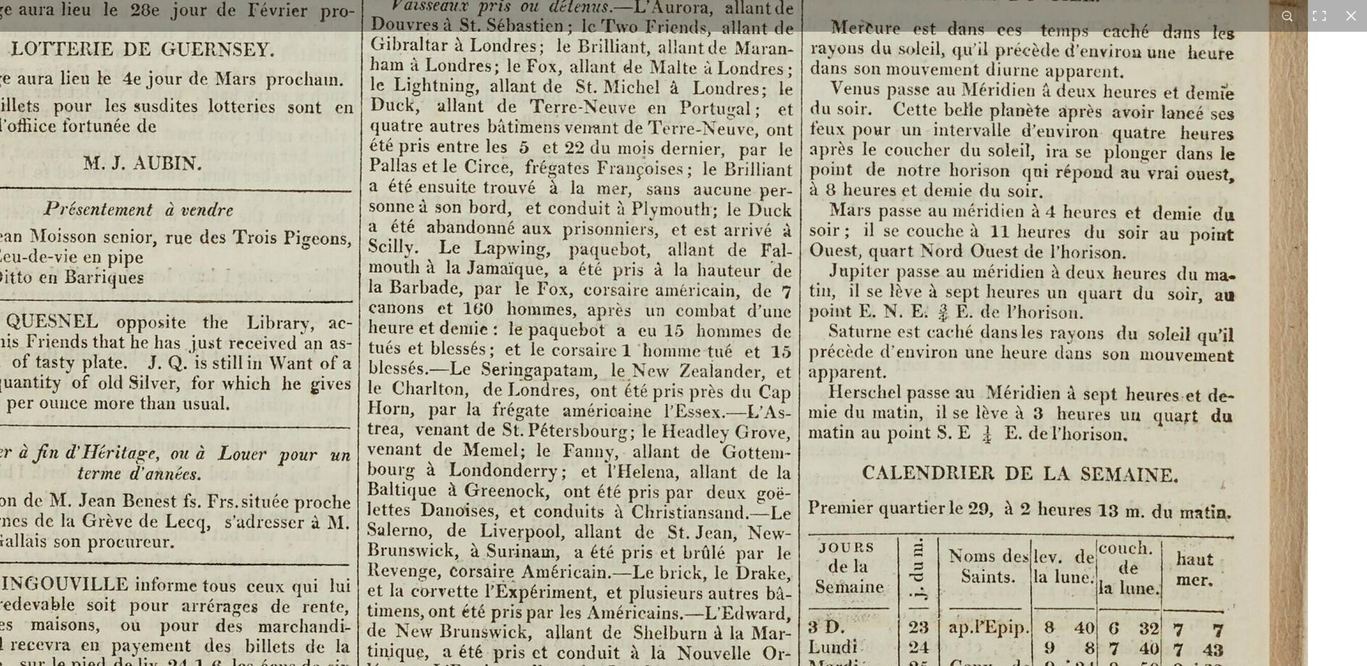
click at [515, 482] on img at bounding box center [523, 11] width 1783 height 2522
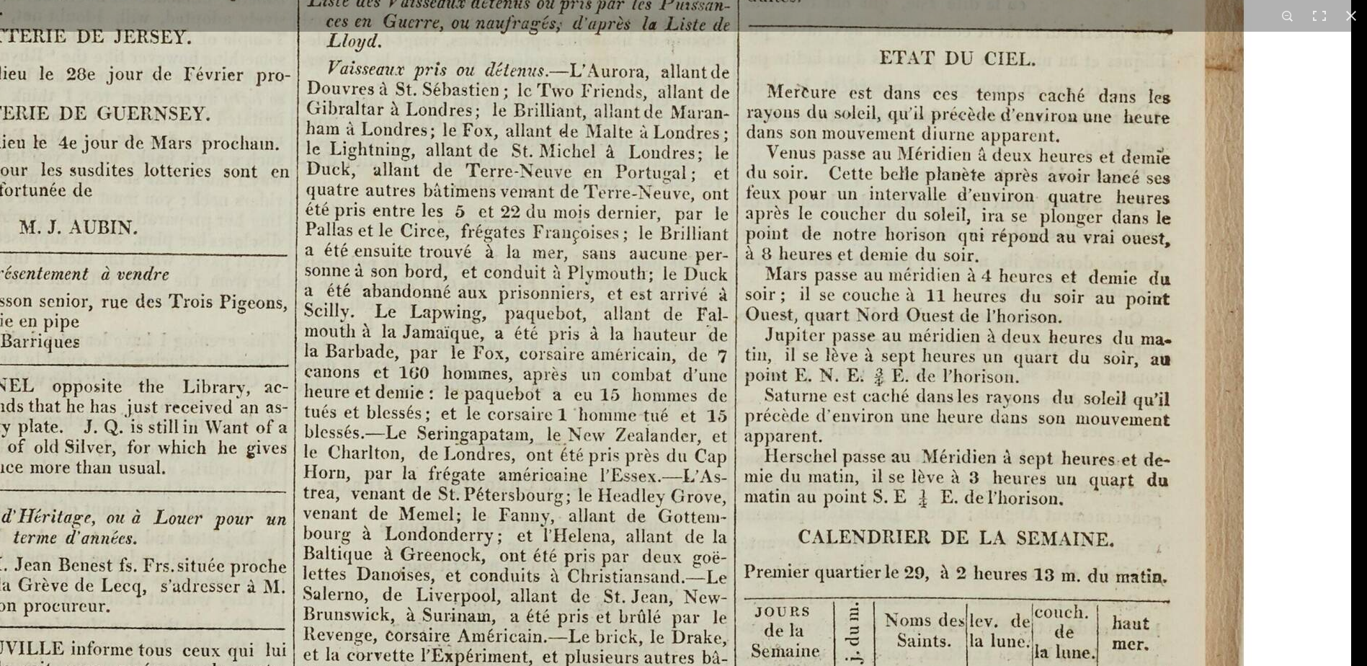
click at [557, 564] on img at bounding box center [459, 75] width 1783 height 2522
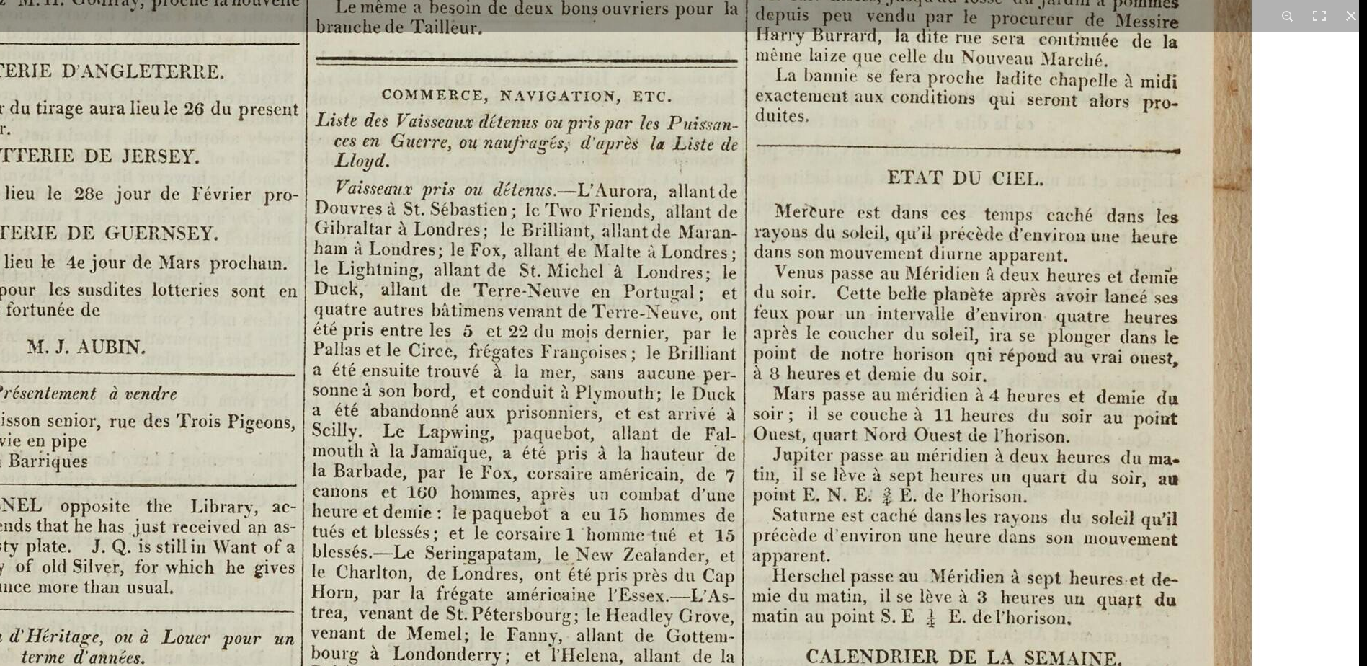
click at [672, 555] on img at bounding box center [467, 194] width 1783 height 2522
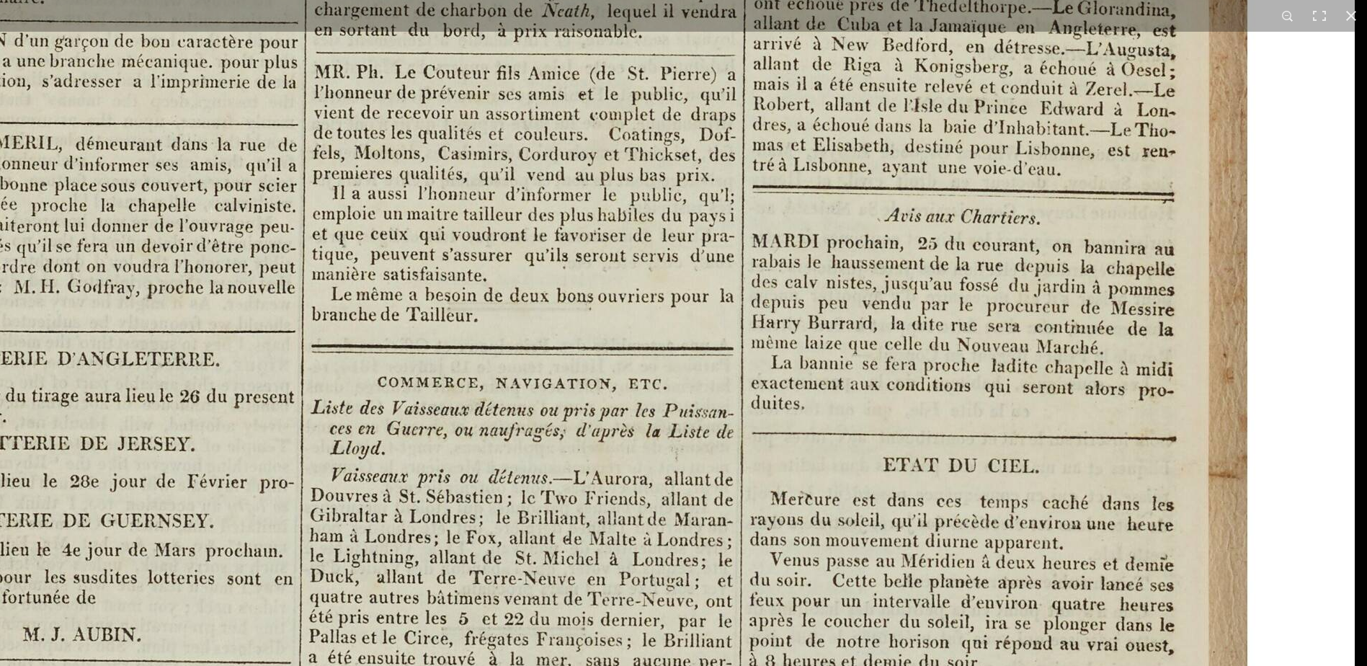
click at [775, 551] on img at bounding box center [463, 482] width 1783 height 2522
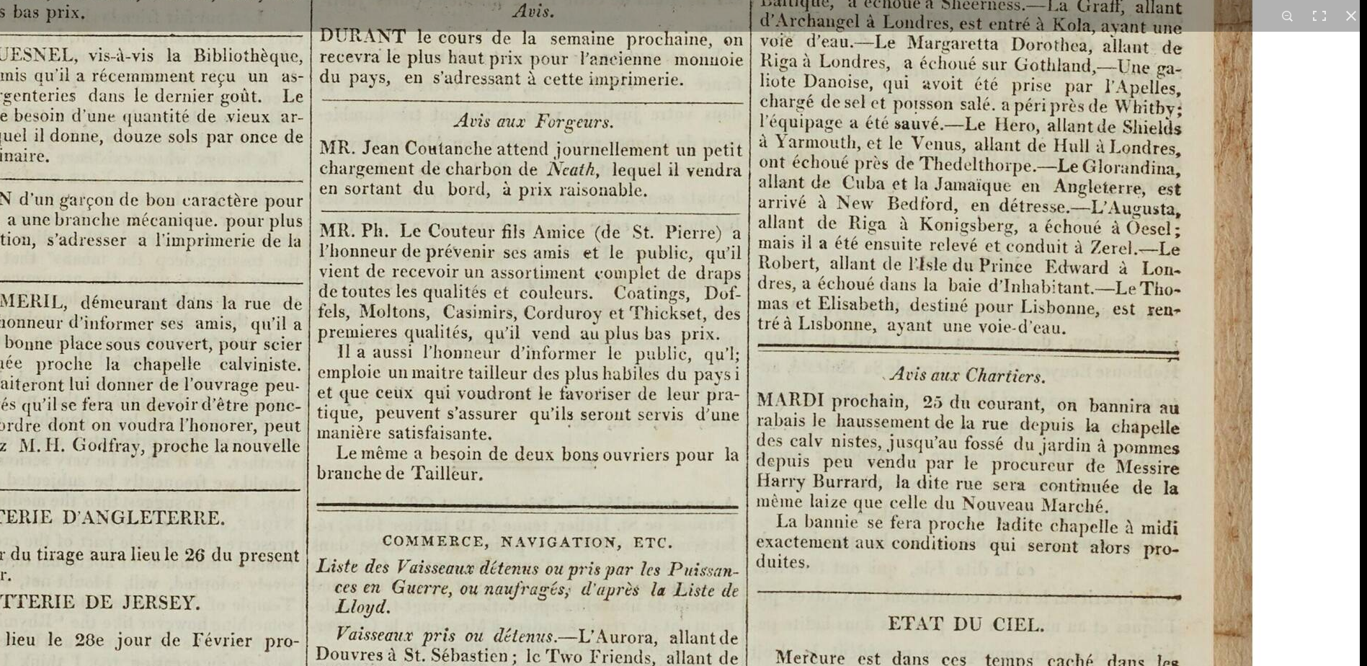
click at [750, 559] on img at bounding box center [468, 640] width 1783 height 2522
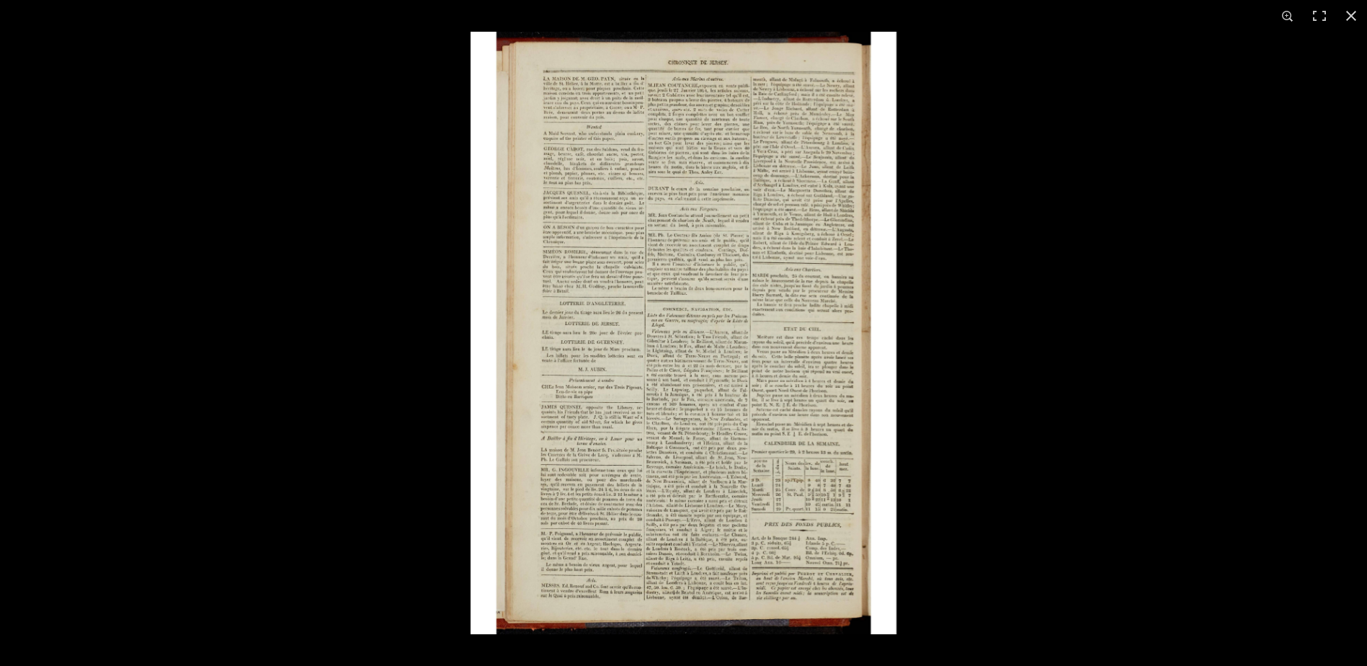
click at [842, 512] on img at bounding box center [684, 333] width 426 height 603
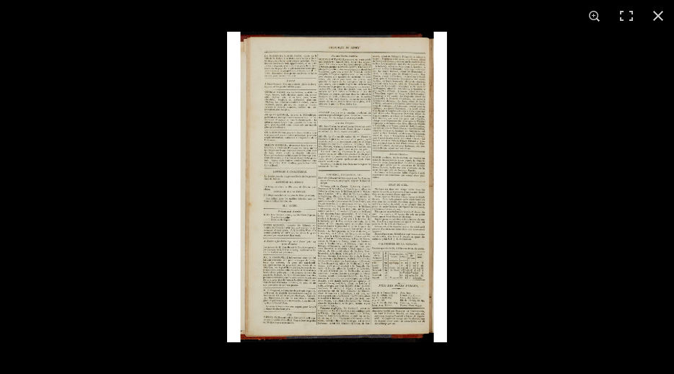
click at [342, 272] on img at bounding box center [337, 187] width 220 height 311
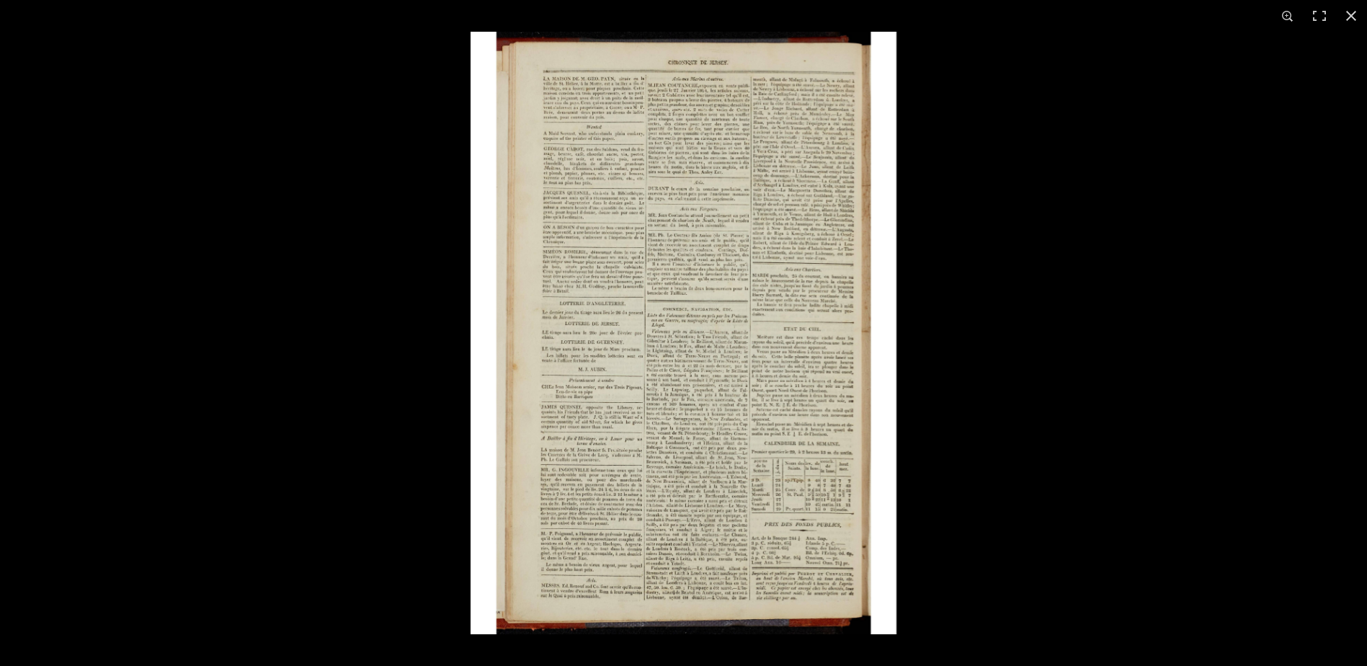
click at [749, 186] on img at bounding box center [684, 333] width 426 height 603
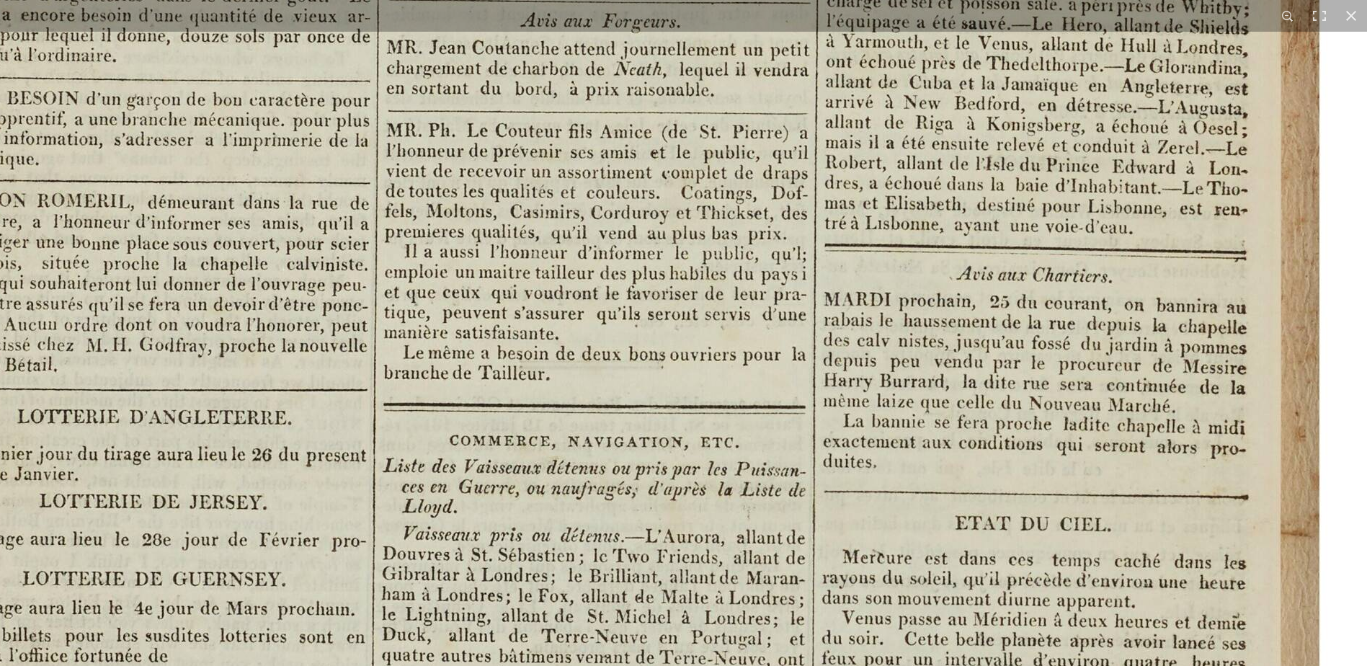
click at [732, 343] on img at bounding box center [535, 540] width 1783 height 2522
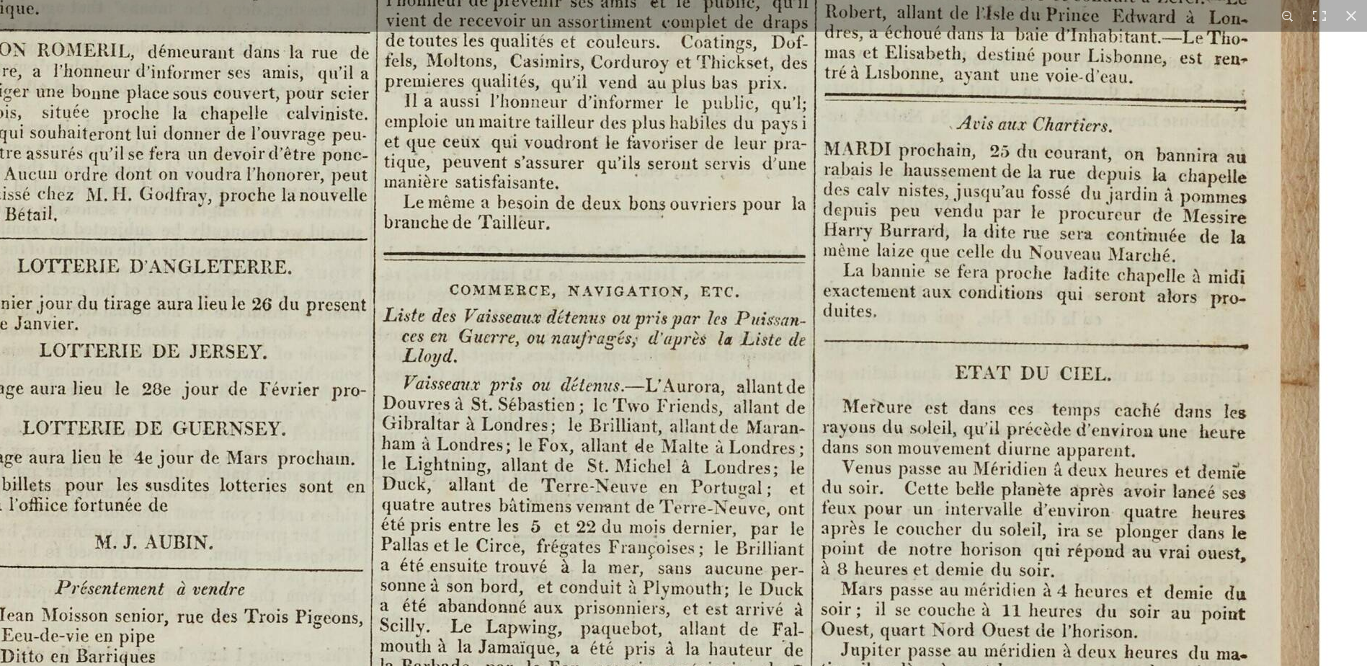
click at [412, 286] on img at bounding box center [535, 390] width 1783 height 2522
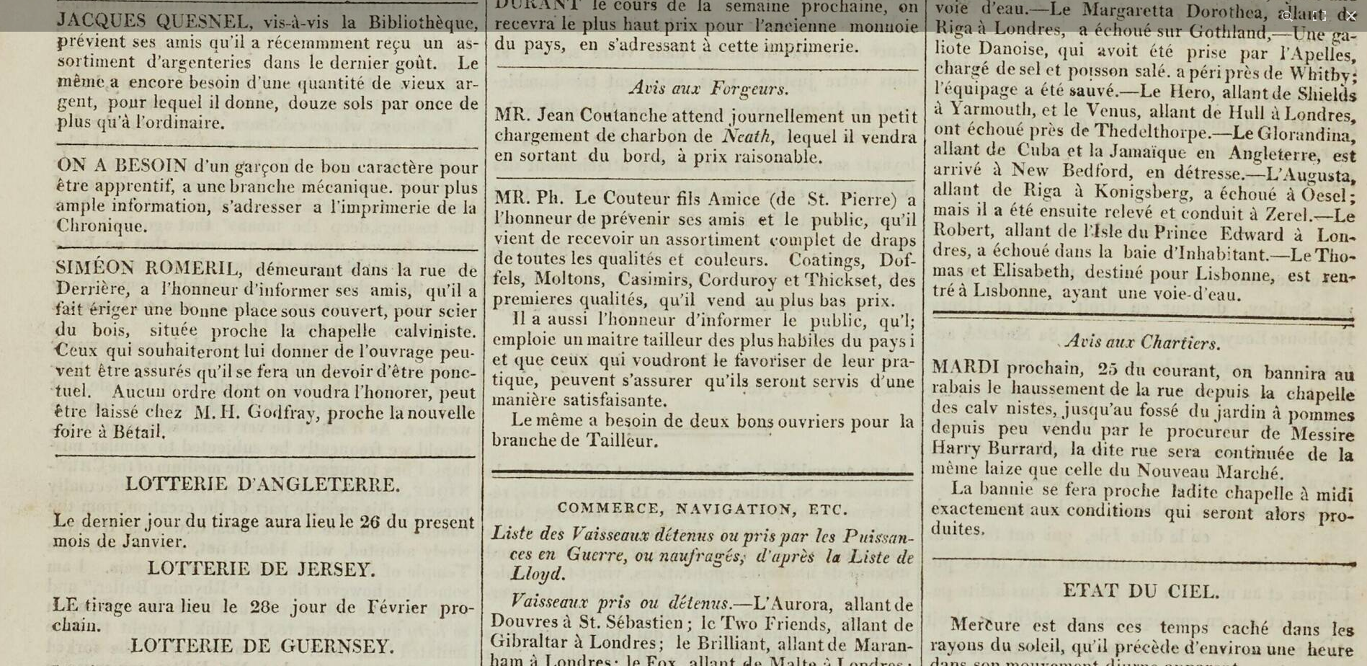
click at [417, 273] on img at bounding box center [643, 607] width 1783 height 2522
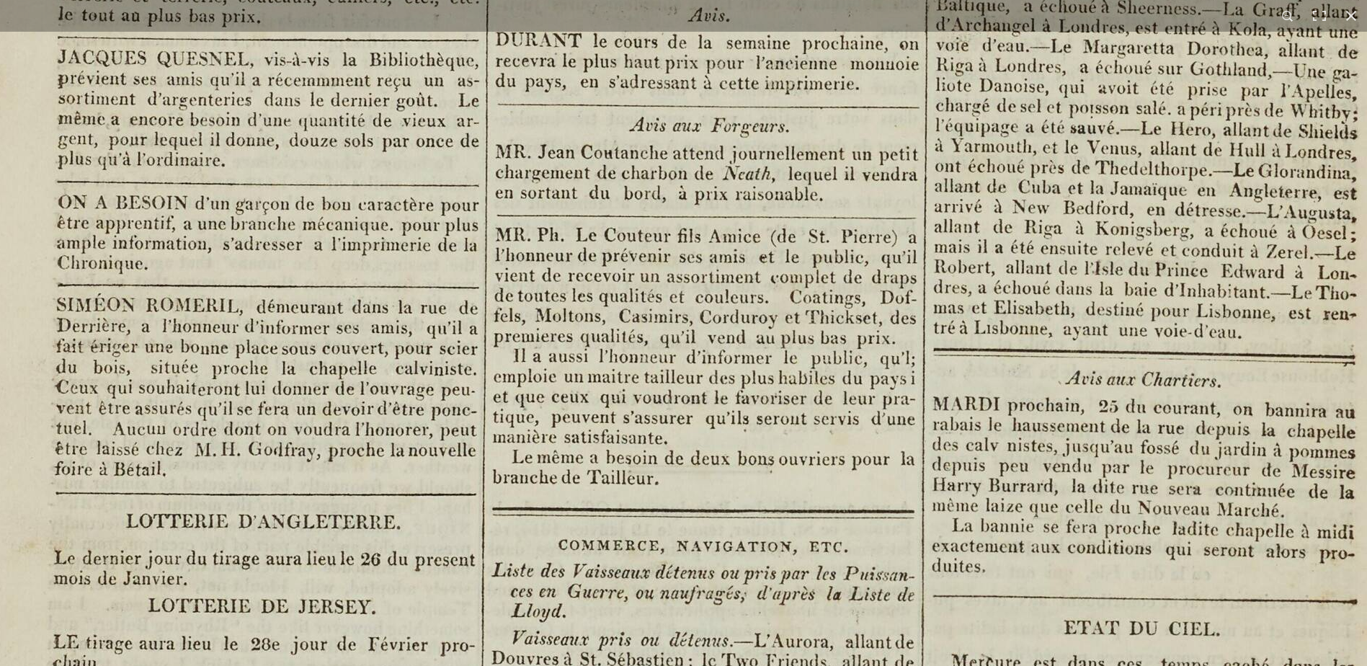
click at [521, 292] on img at bounding box center [644, 645] width 1783 height 2522
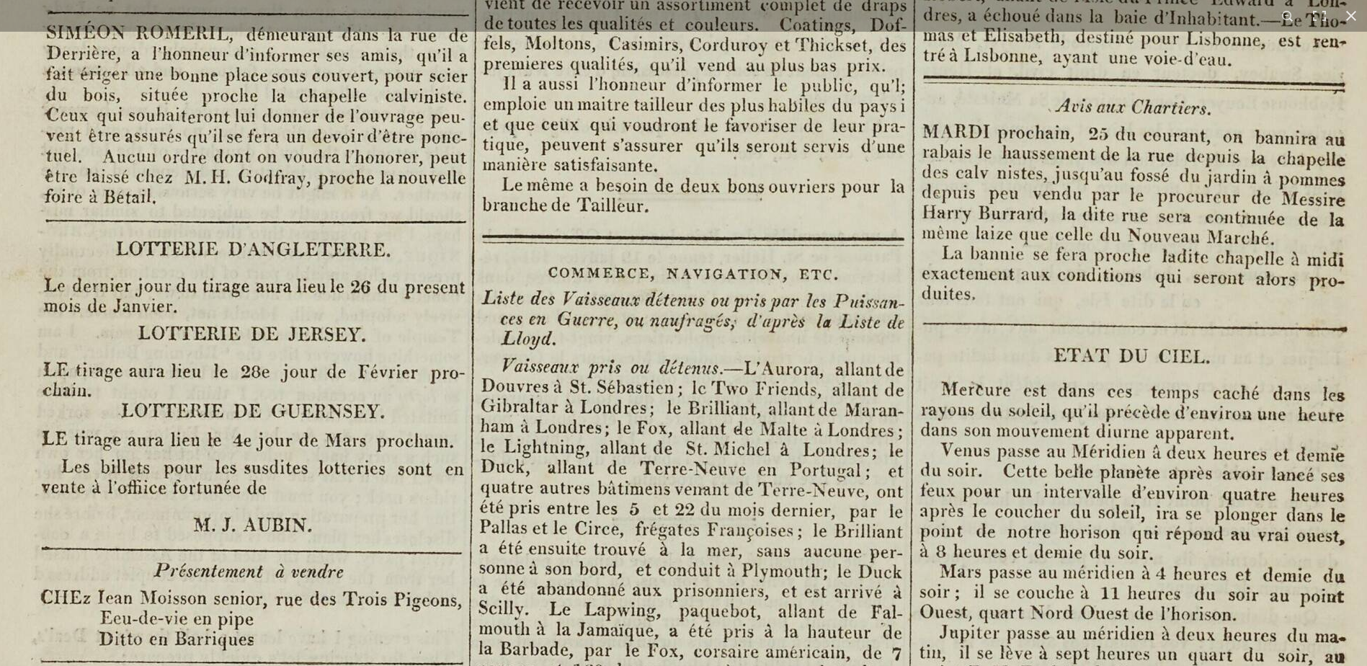
click at [729, 433] on img at bounding box center [634, 372] width 1783 height 2522
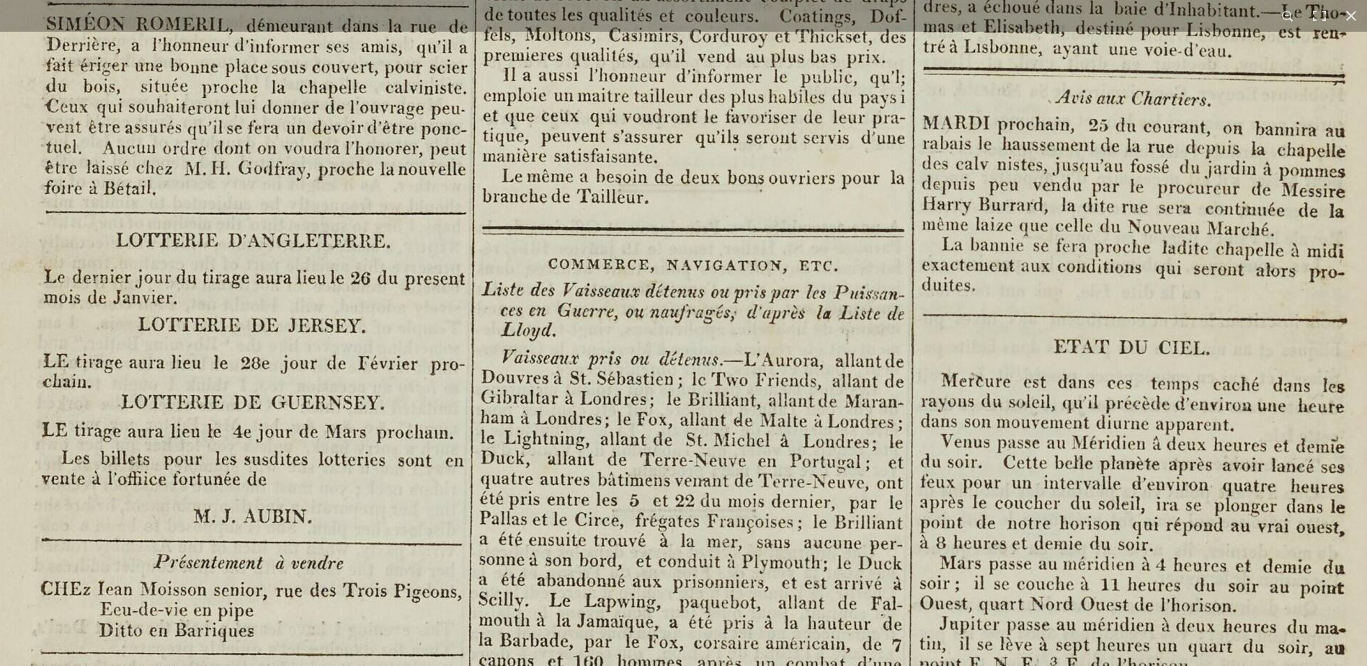
click at [723, 428] on img at bounding box center [634, 364] width 1783 height 2522
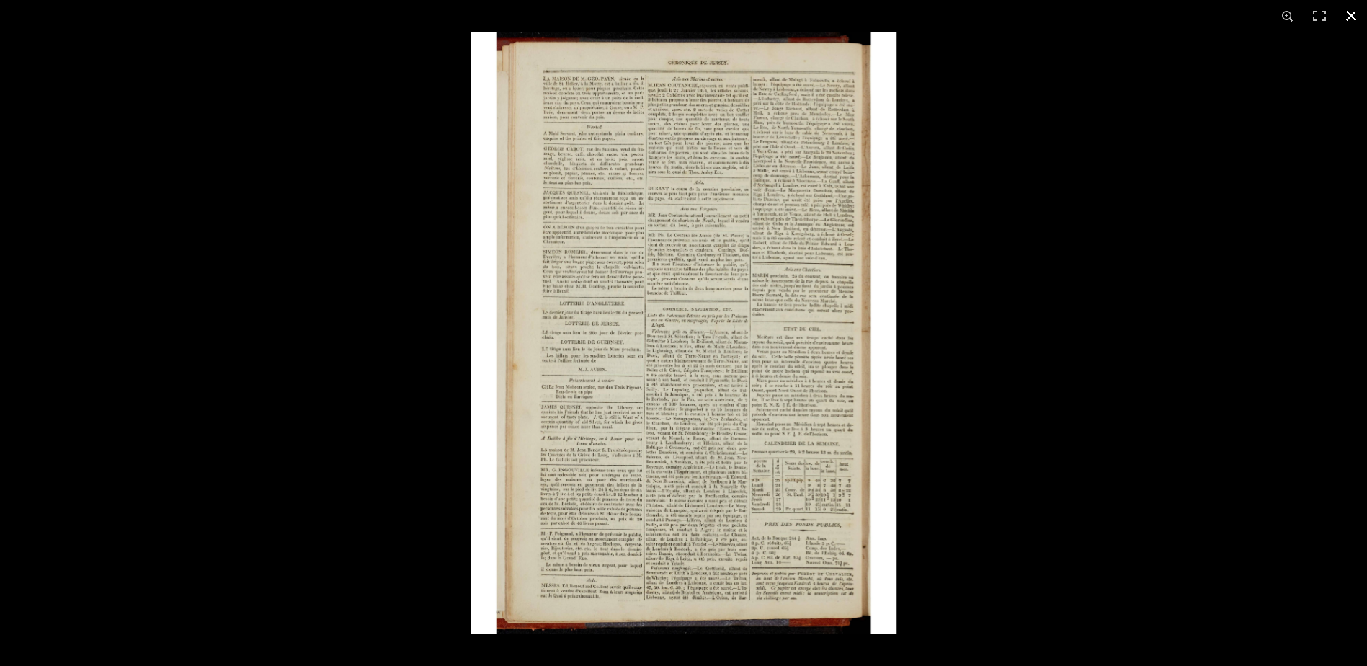
click at [1355, 12] on button at bounding box center [1351, 16] width 32 height 32
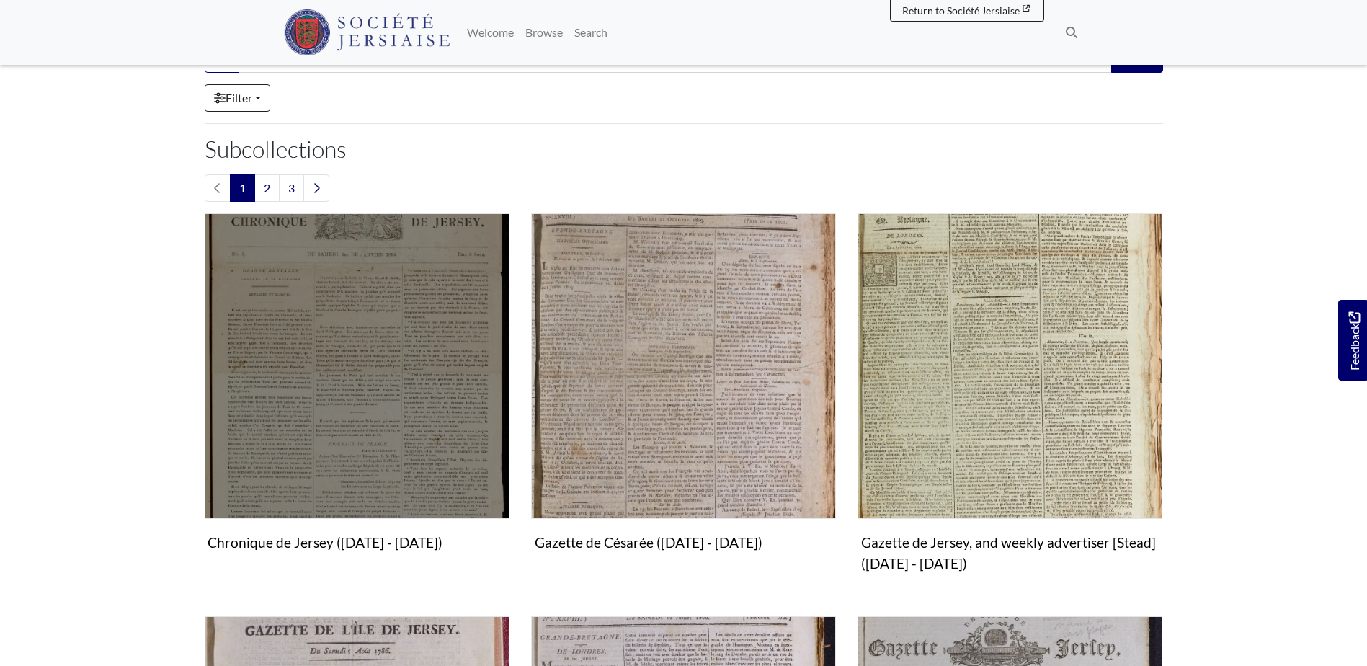
scroll to position [360, 0]
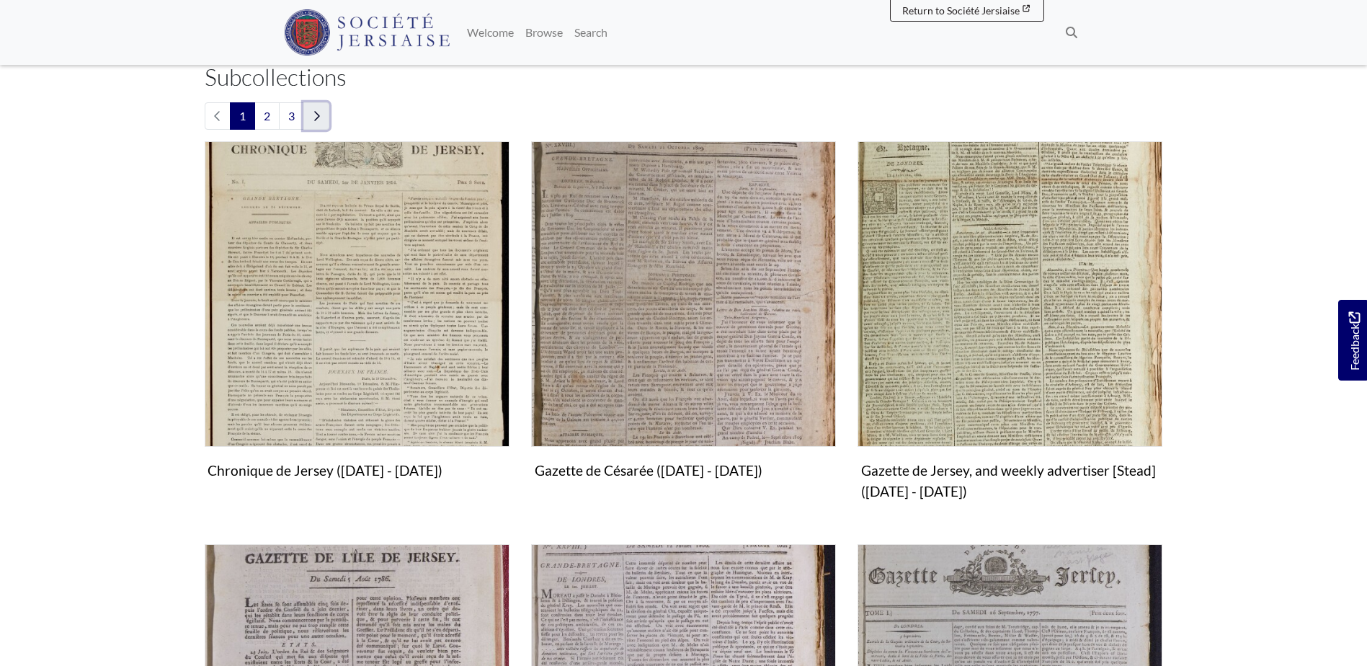
click at [324, 118] on link "Next page" at bounding box center [316, 115] width 26 height 27
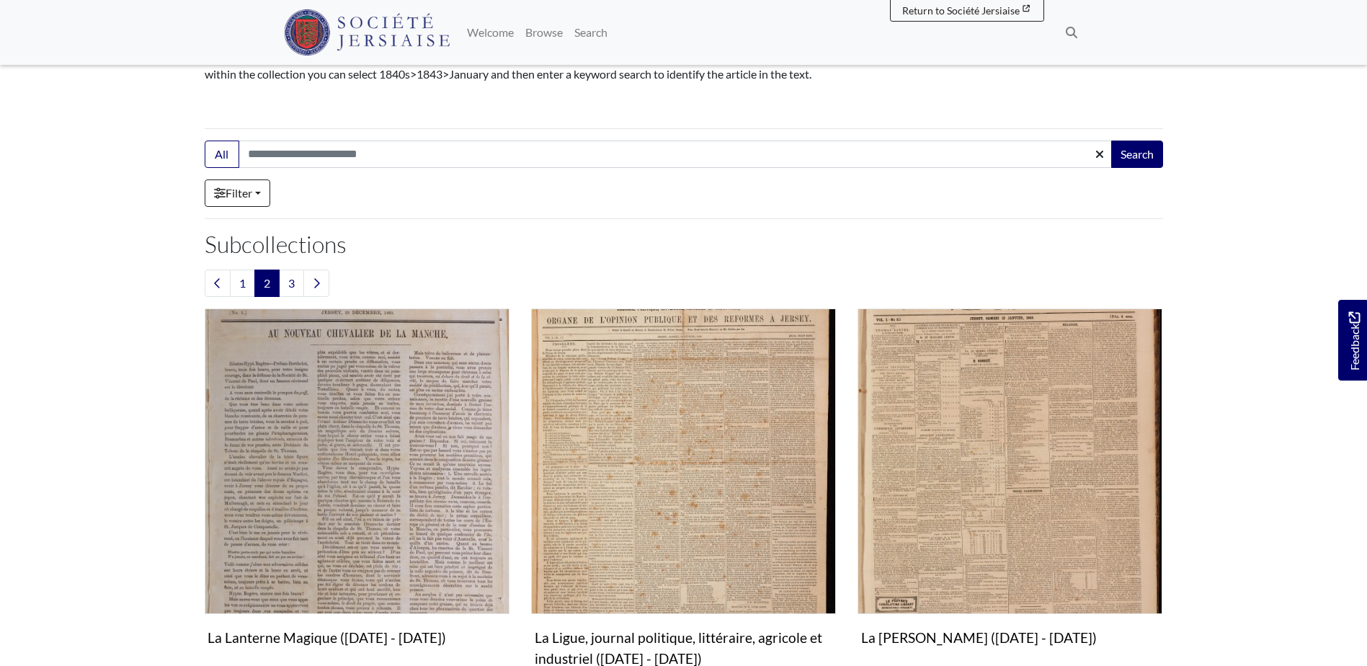
scroll to position [288, 0]
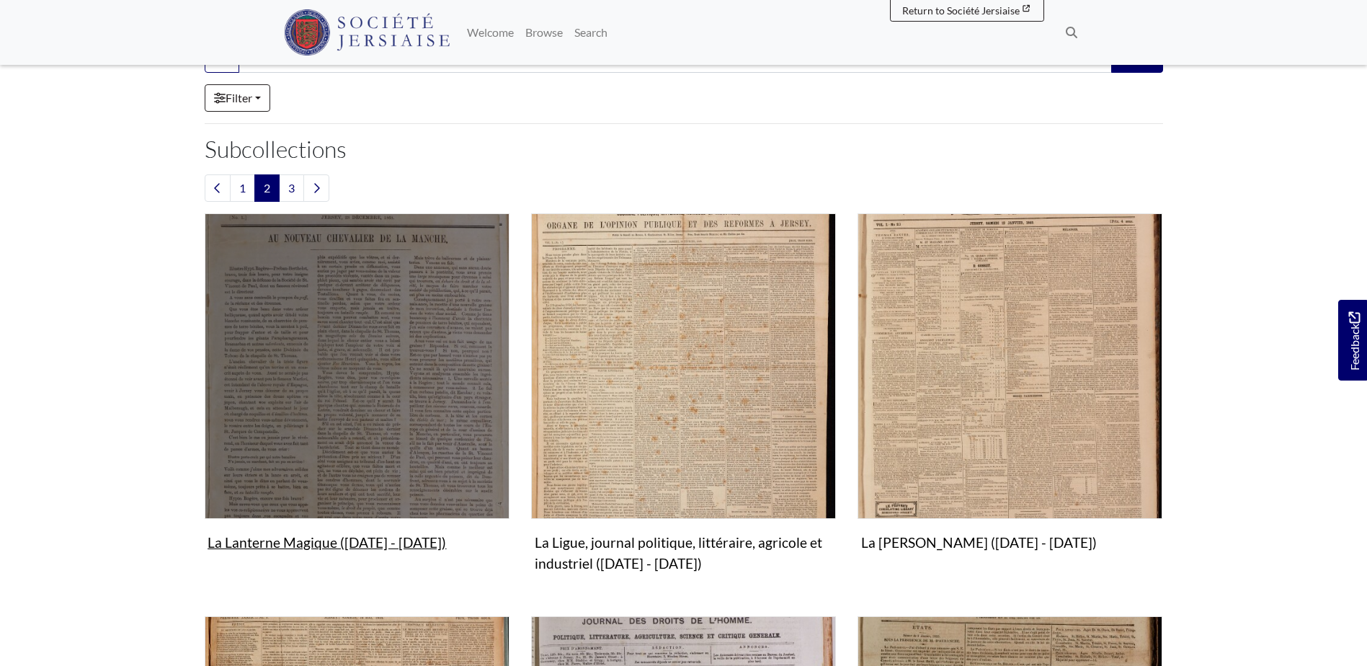
click at [403, 323] on img "Subcollection" at bounding box center [357, 365] width 305 height 305
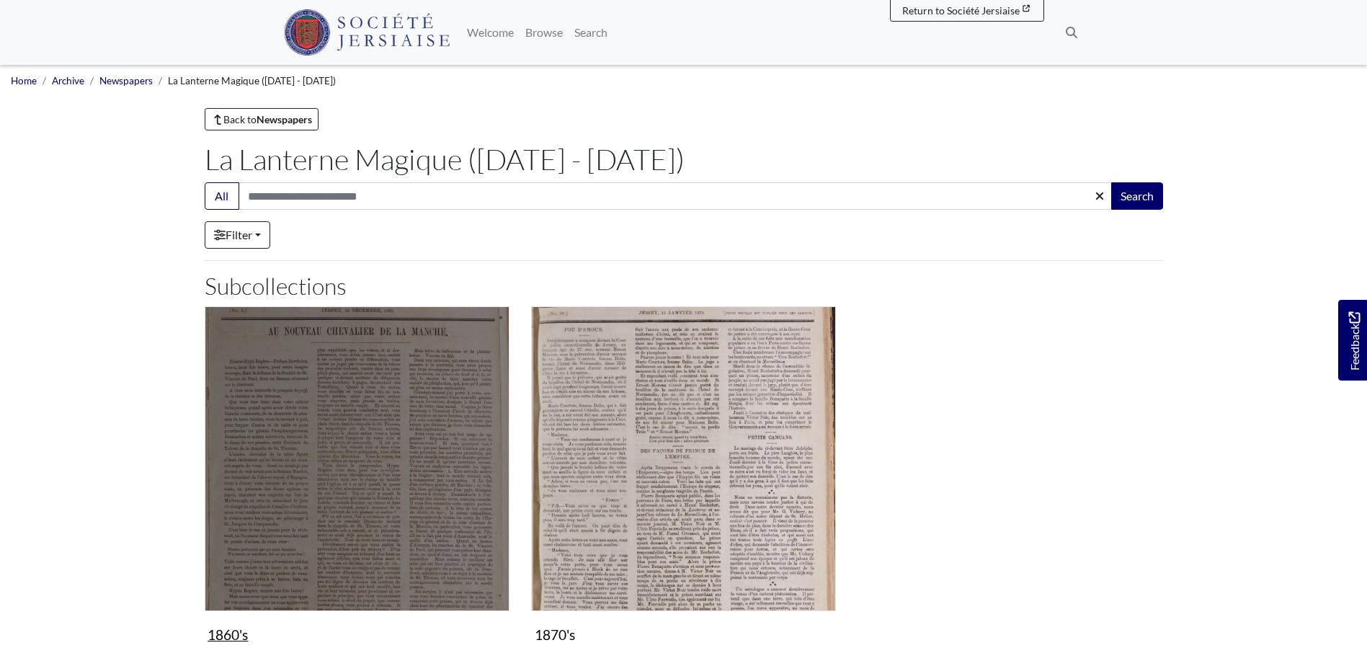
click at [387, 374] on img "Subcollection" at bounding box center [357, 458] width 305 height 305
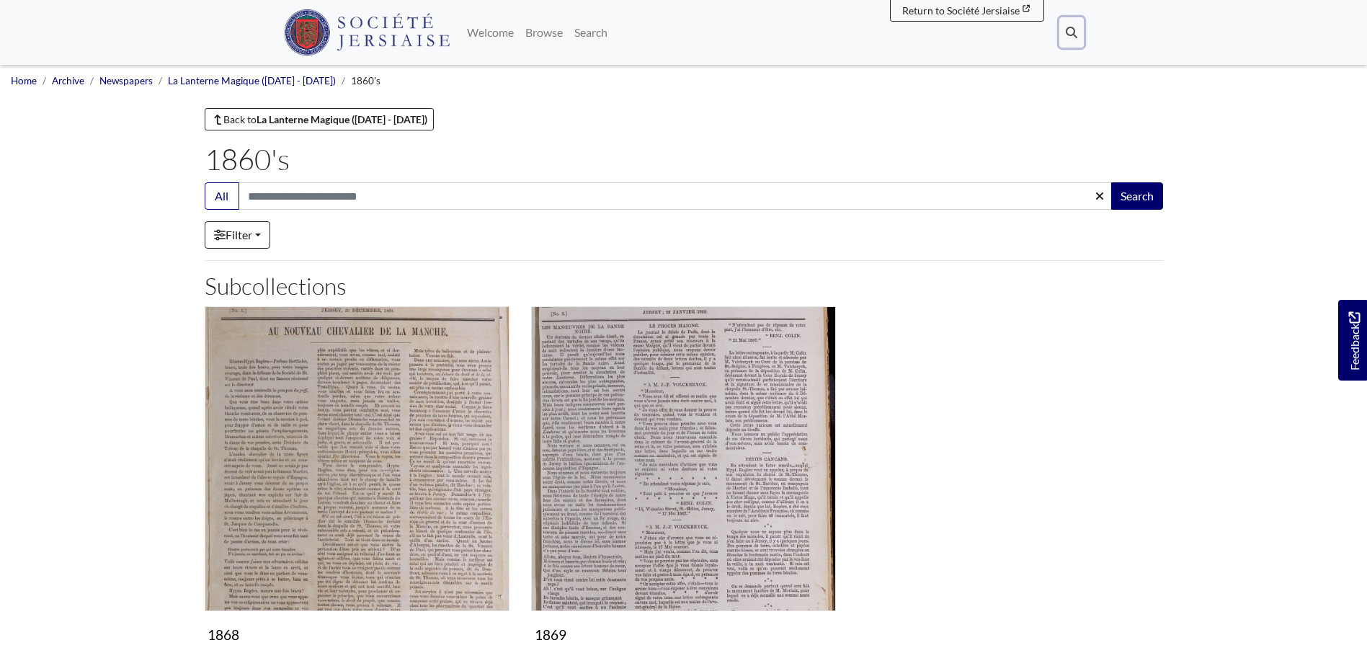
click at [1070, 32] on icon at bounding box center [1072, 33] width 12 height 12
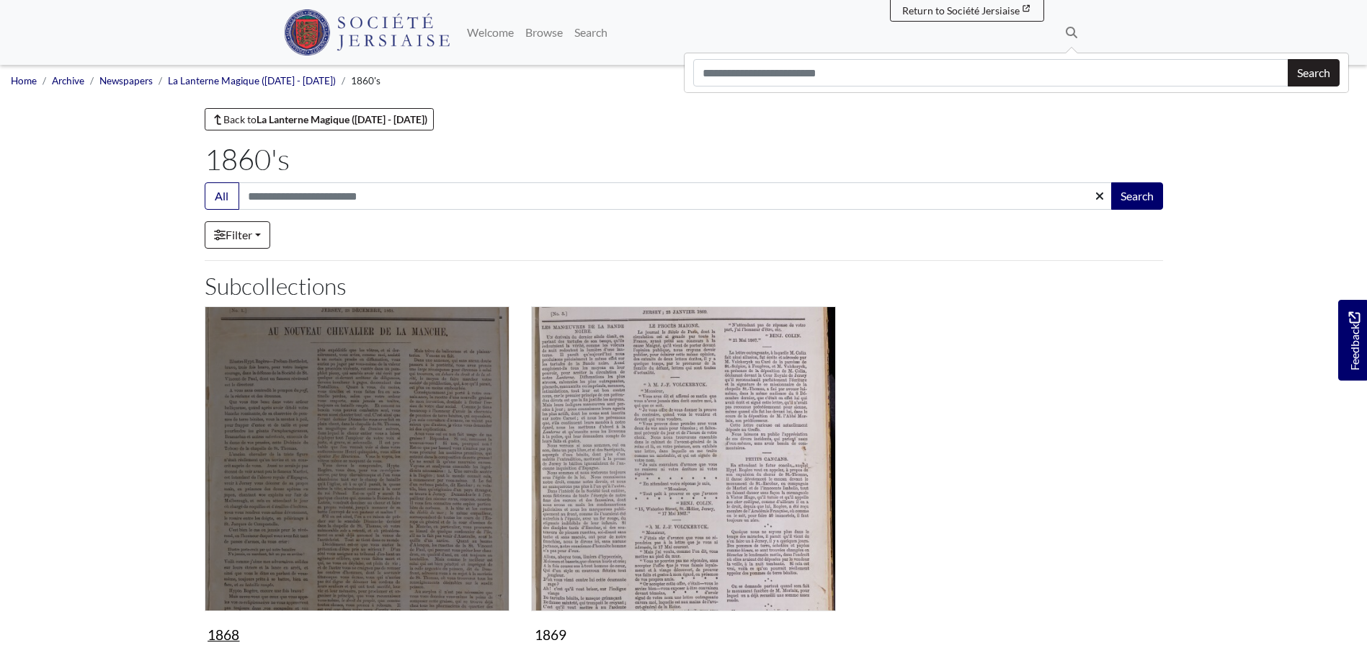
click at [337, 386] on img "Subcollection" at bounding box center [357, 458] width 305 height 305
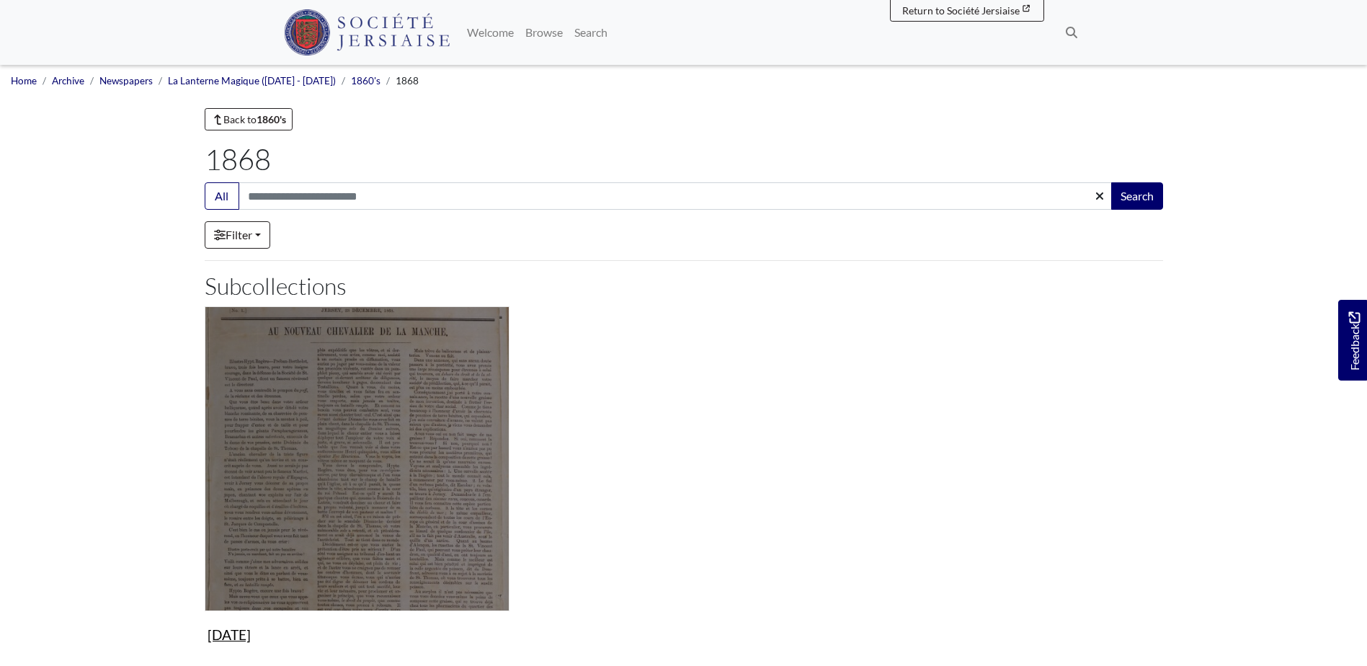
click at [337, 386] on img "Subcollection" at bounding box center [357, 458] width 305 height 305
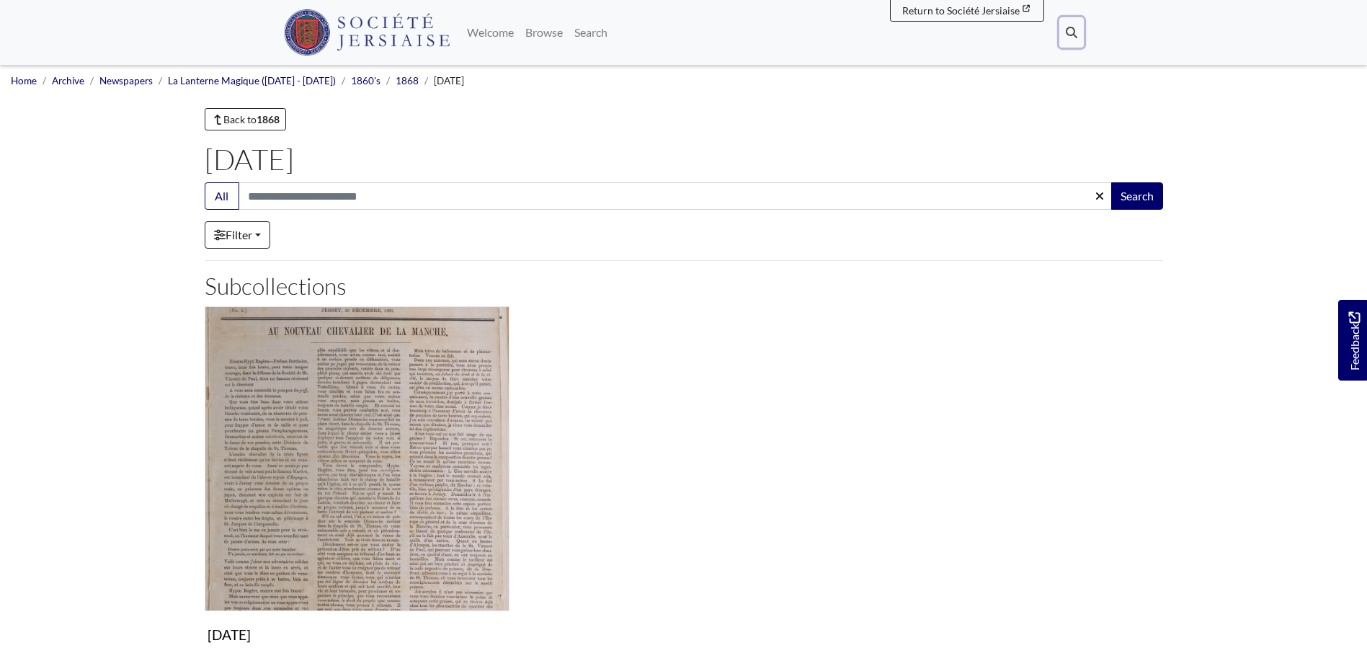
click at [1070, 29] on icon at bounding box center [1072, 33] width 12 height 12
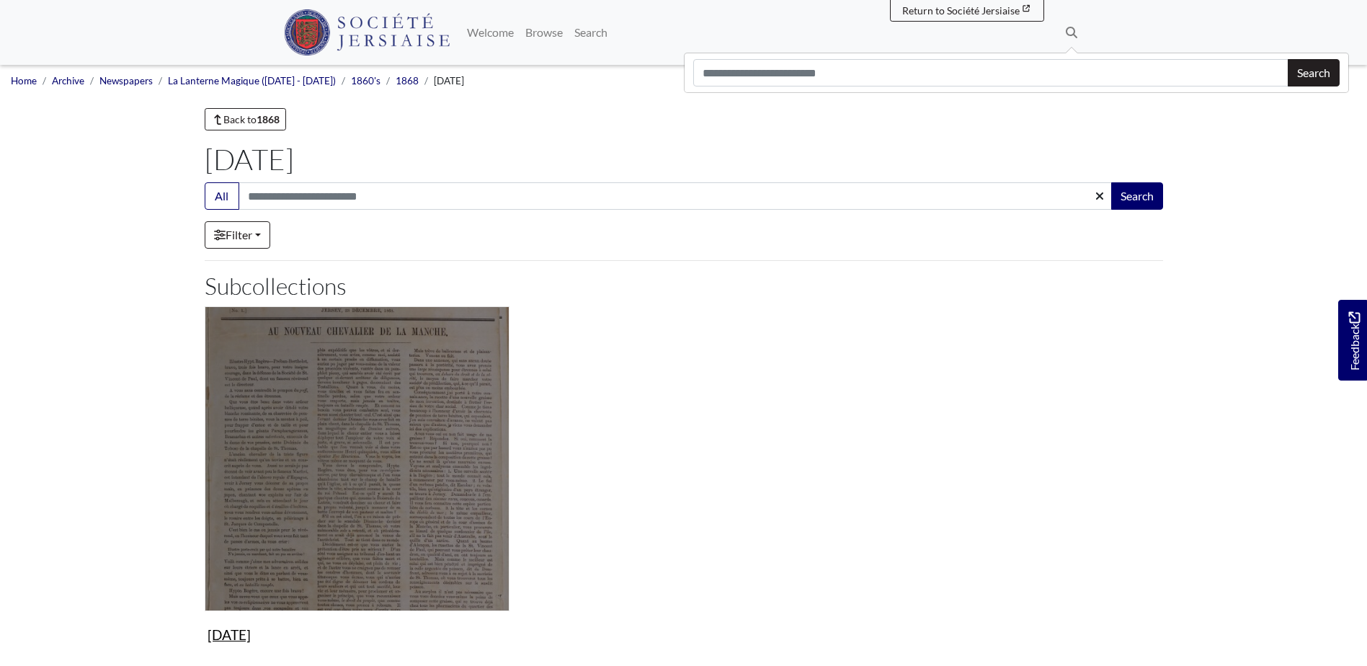
click at [387, 401] on img "Subcollection" at bounding box center [357, 458] width 305 height 305
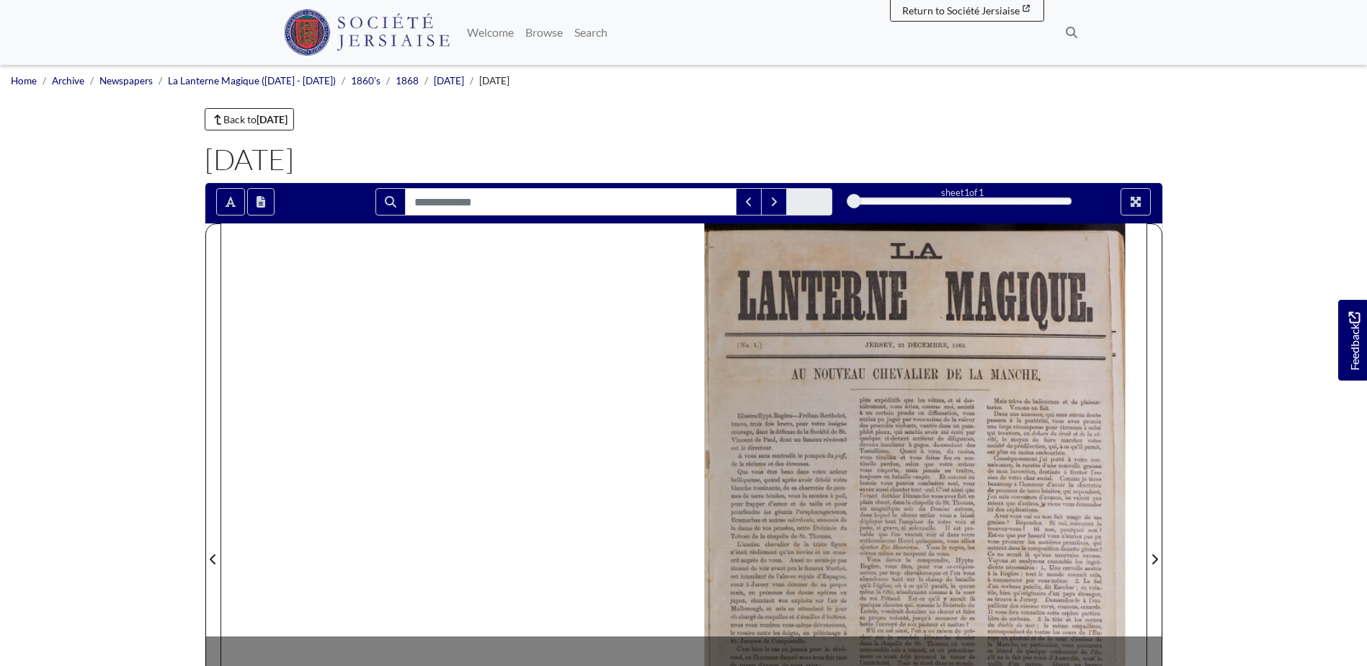
drag, startPoint x: 783, startPoint y: 406, endPoint x: 759, endPoint y: 393, distance: 28.1
click at [759, 393] on div at bounding box center [915, 550] width 463 height 654
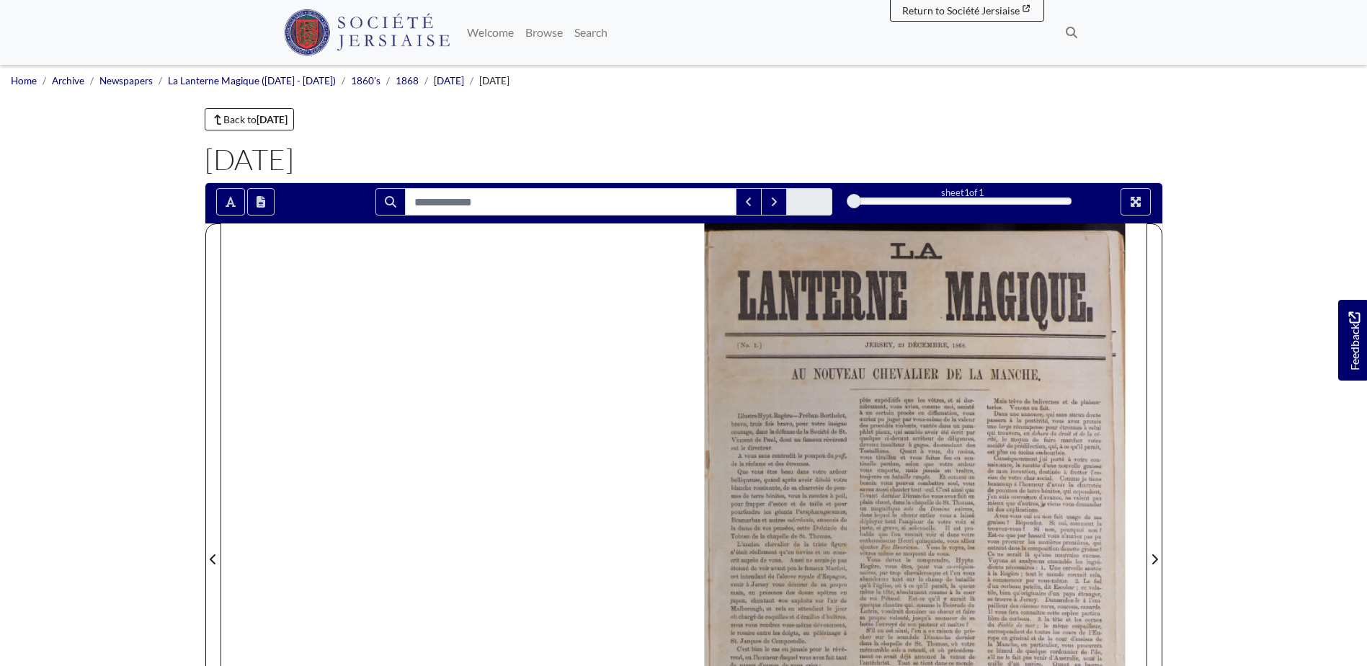
click at [793, 363] on div at bounding box center [915, 550] width 463 height 654
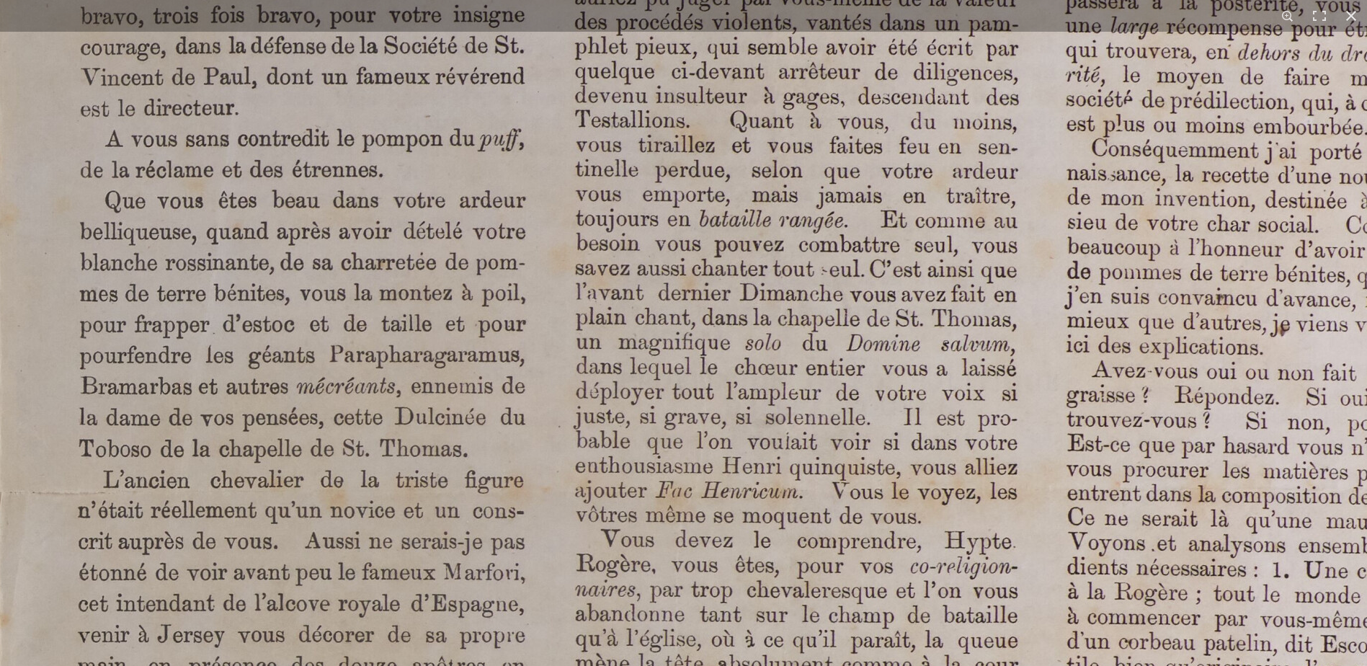
click at [737, 513] on img at bounding box center [786, 504] width 1783 height 2522
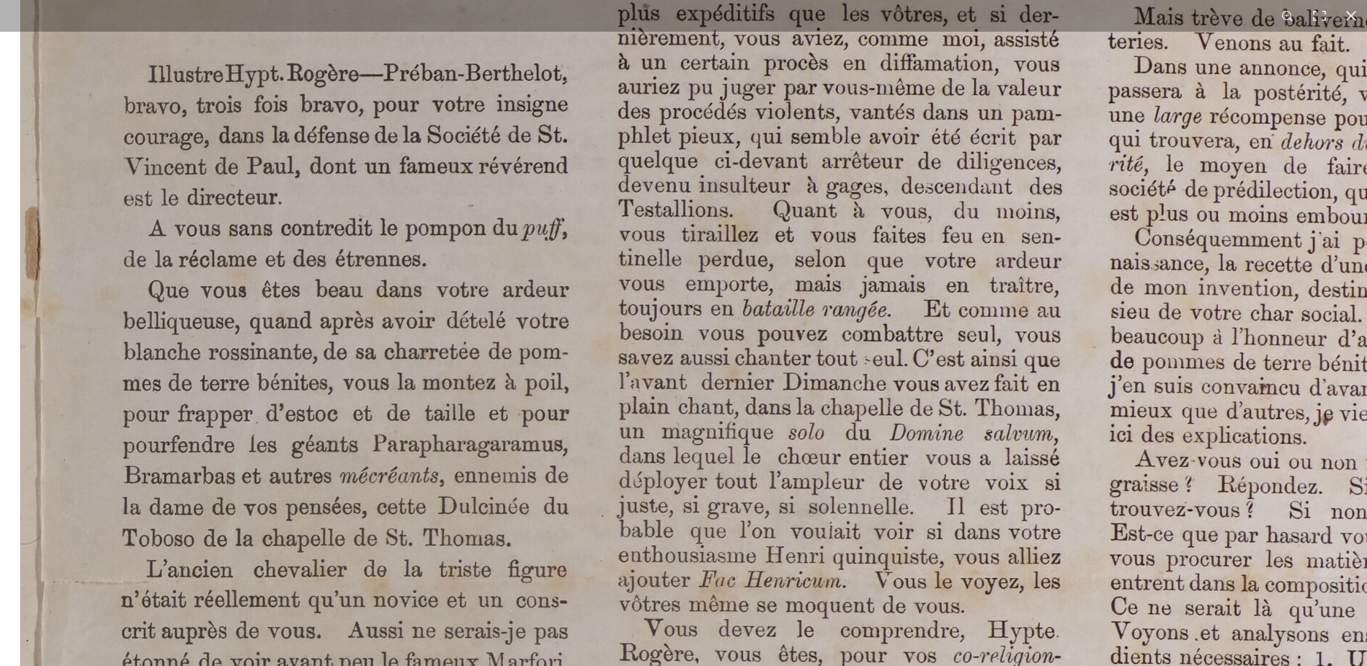
click at [504, 389] on img at bounding box center [830, 594] width 1783 height 2522
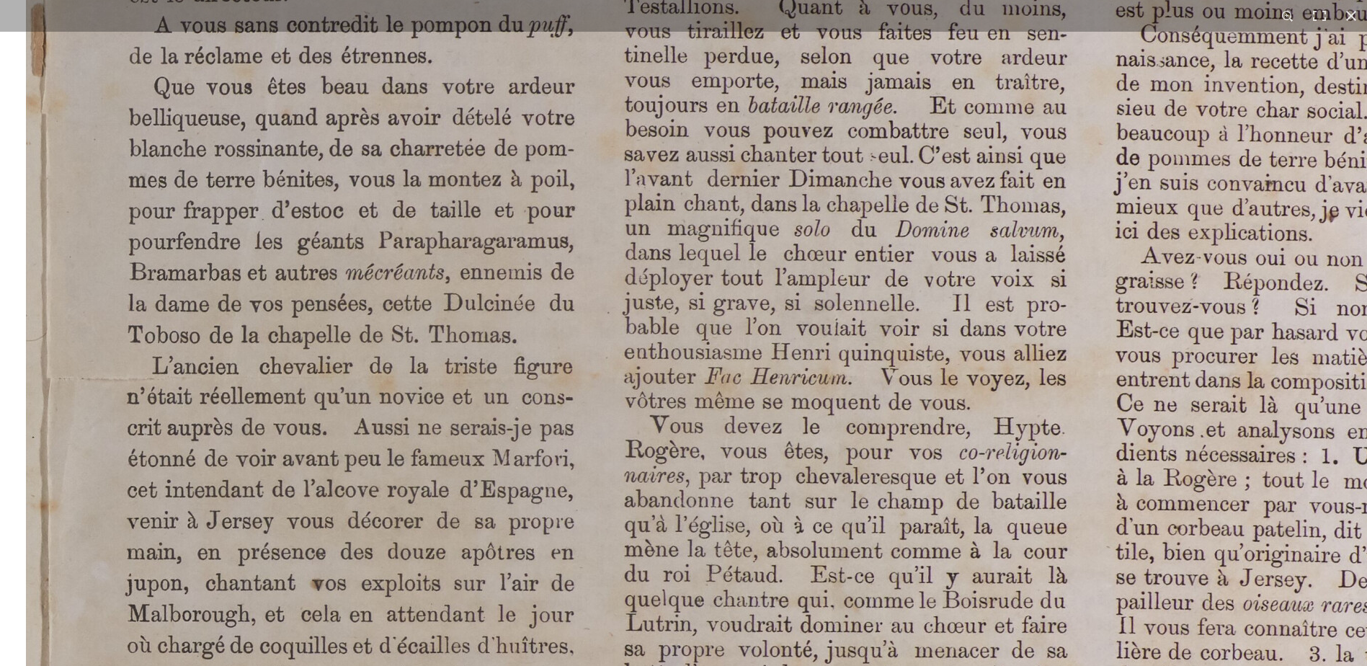
click at [487, 417] on img at bounding box center [836, 390] width 1783 height 2522
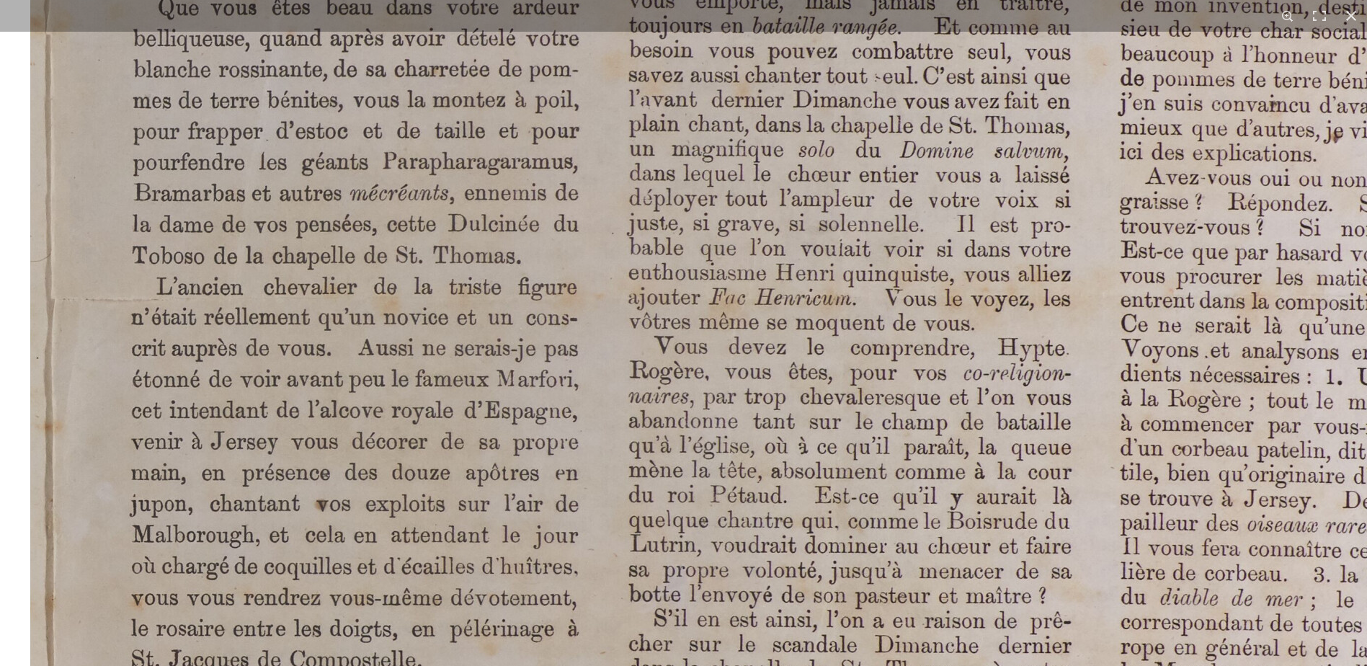
click at [479, 403] on img at bounding box center [840, 311] width 1783 height 2522
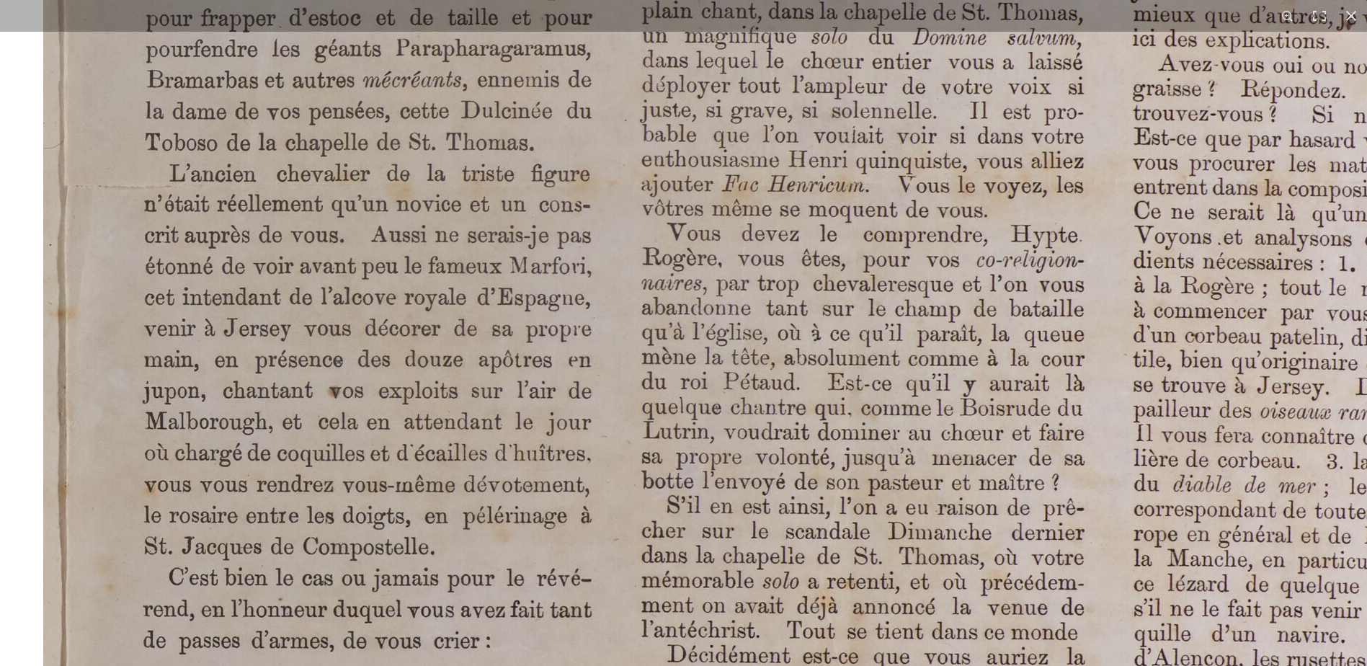
click at [481, 375] on img at bounding box center [853, 198] width 1783 height 2522
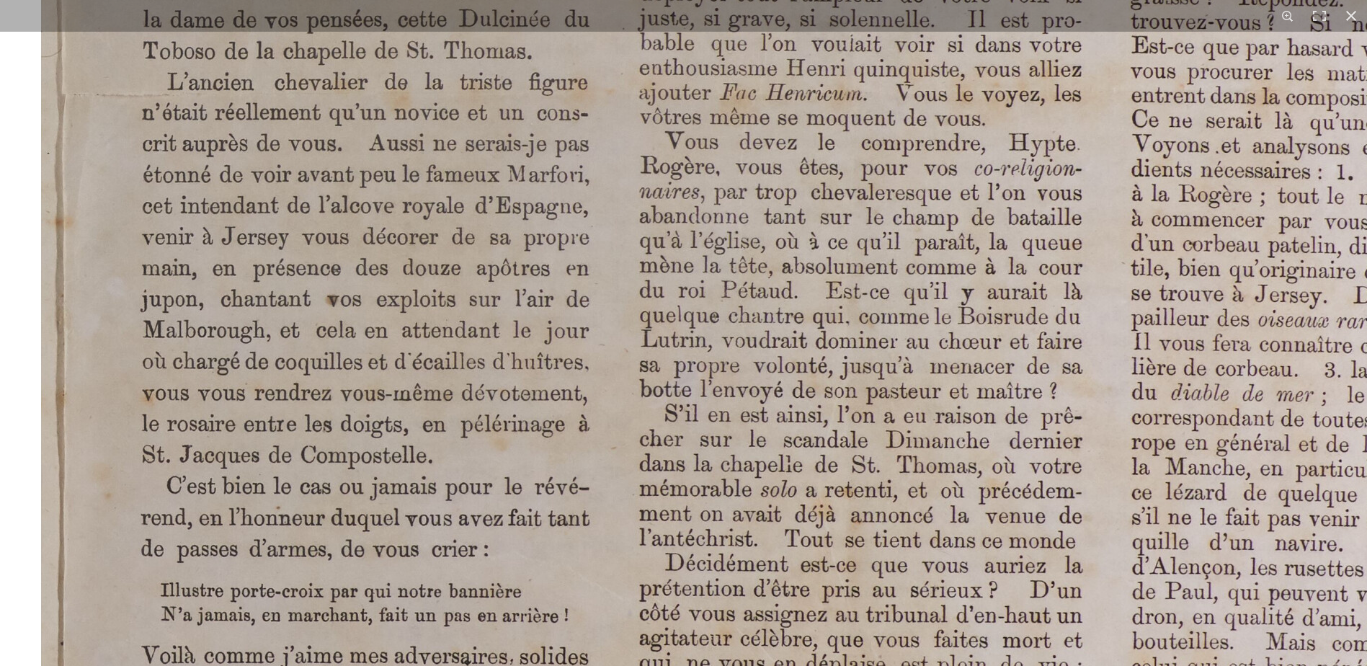
click at [468, 356] on img at bounding box center [851, 106] width 1783 height 2522
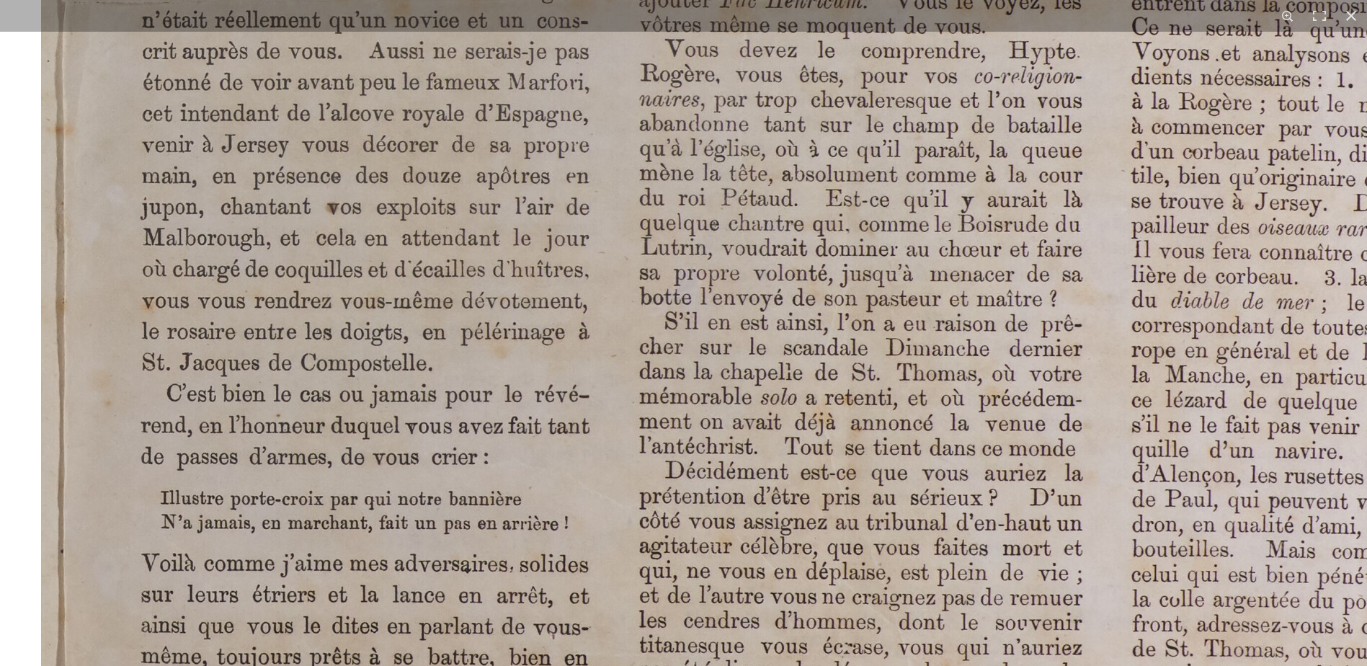
click at [467, 363] on img at bounding box center [851, 14] width 1783 height 2522
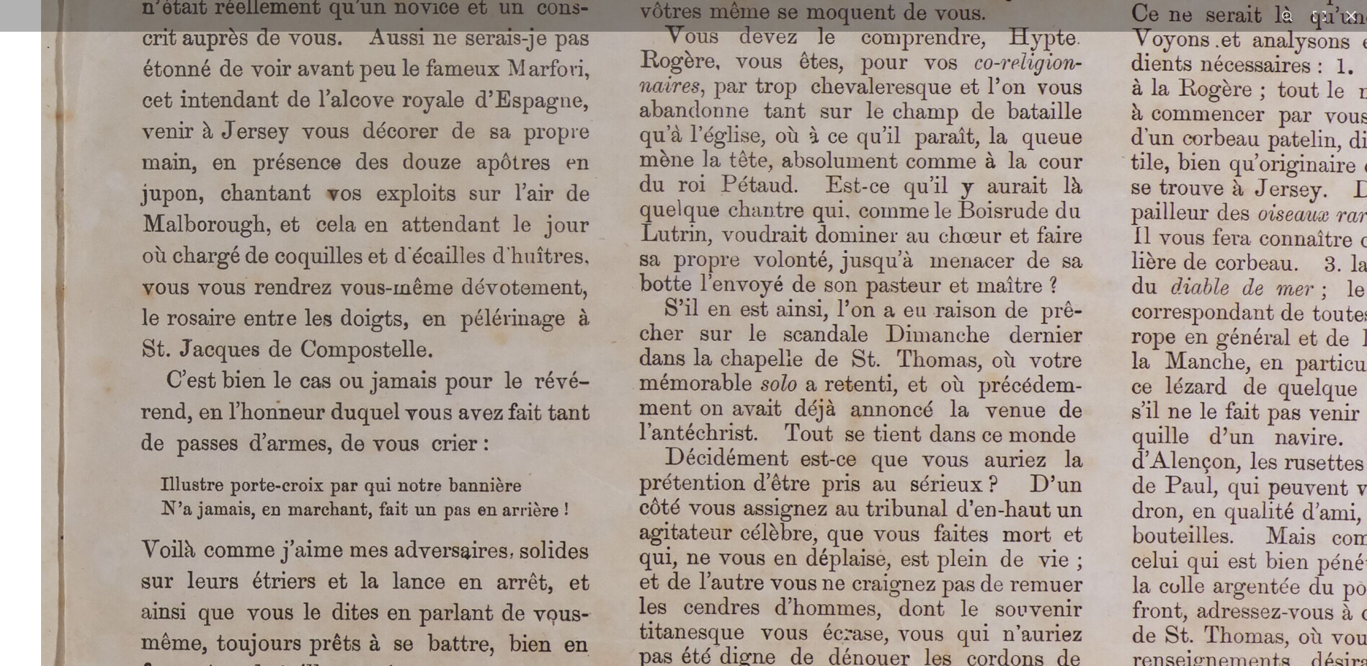
click at [466, 360] on img at bounding box center [851, 0] width 1783 height 2522
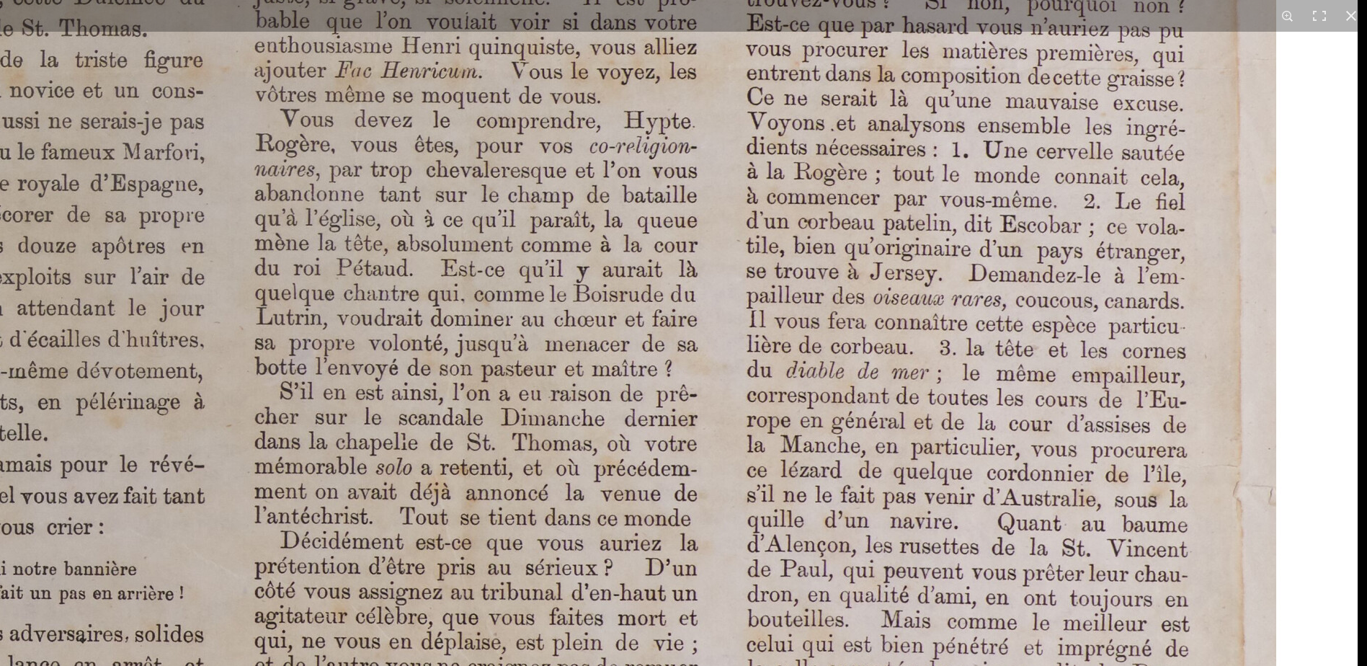
click at [771, 403] on img at bounding box center [466, 84] width 1783 height 2522
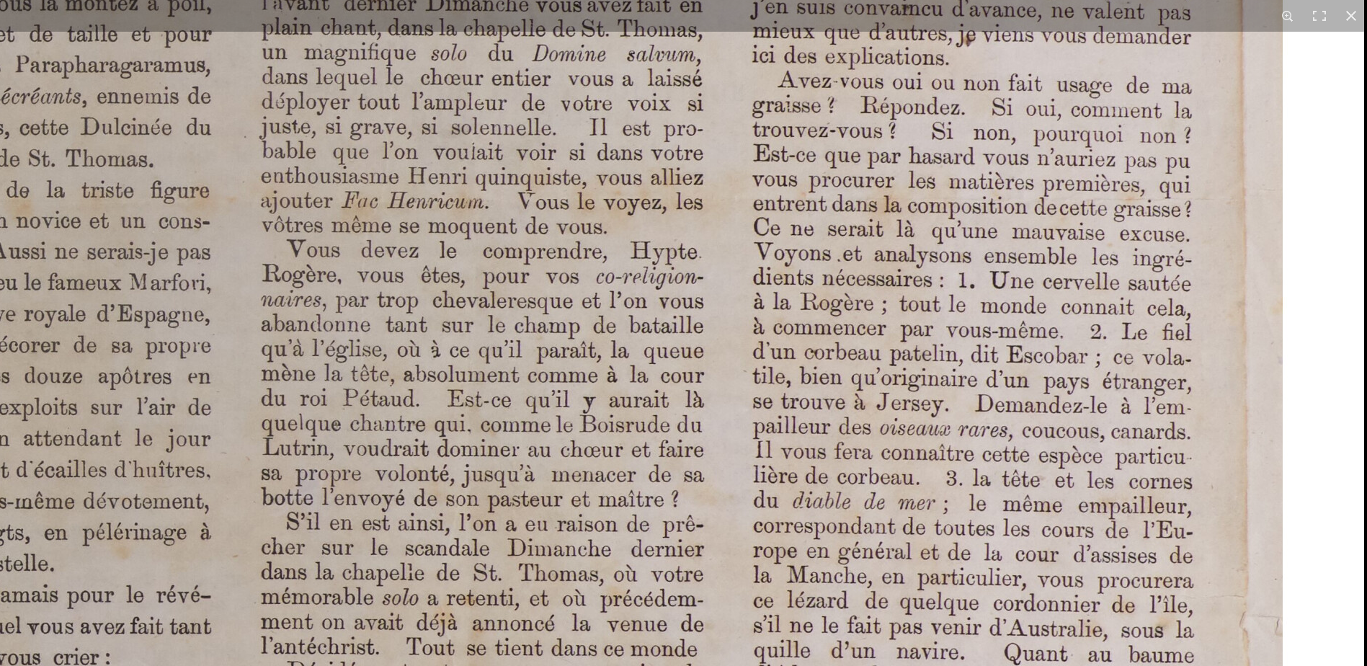
click at [783, 391] on img at bounding box center [472, 215] width 1783 height 2522
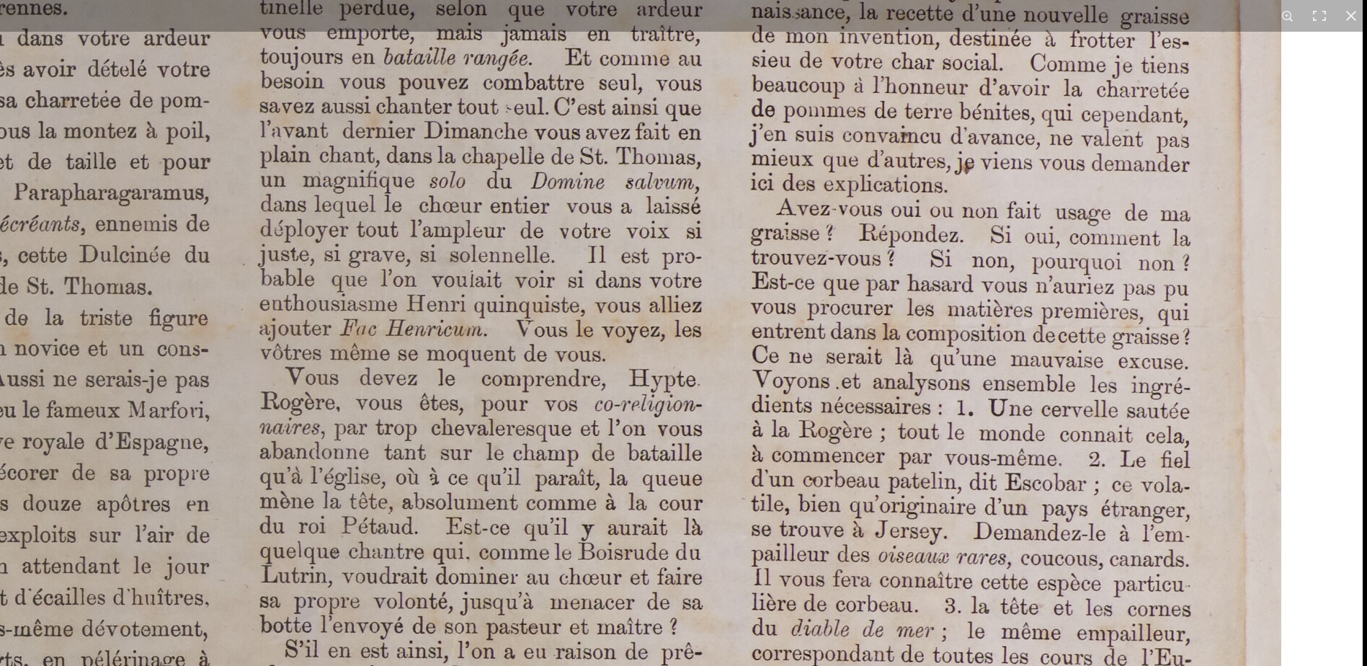
click at [799, 381] on img at bounding box center [471, 342] width 1783 height 2522
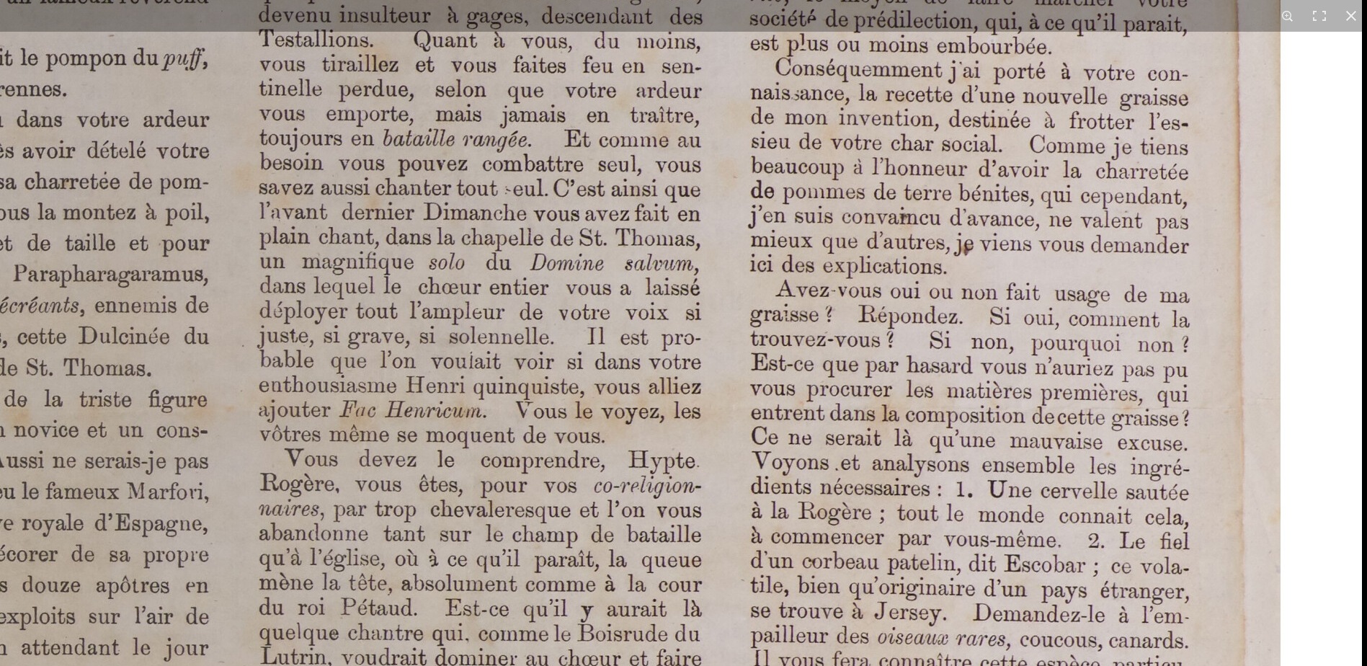
click at [799, 404] on img at bounding box center [470, 424] width 1783 height 2522
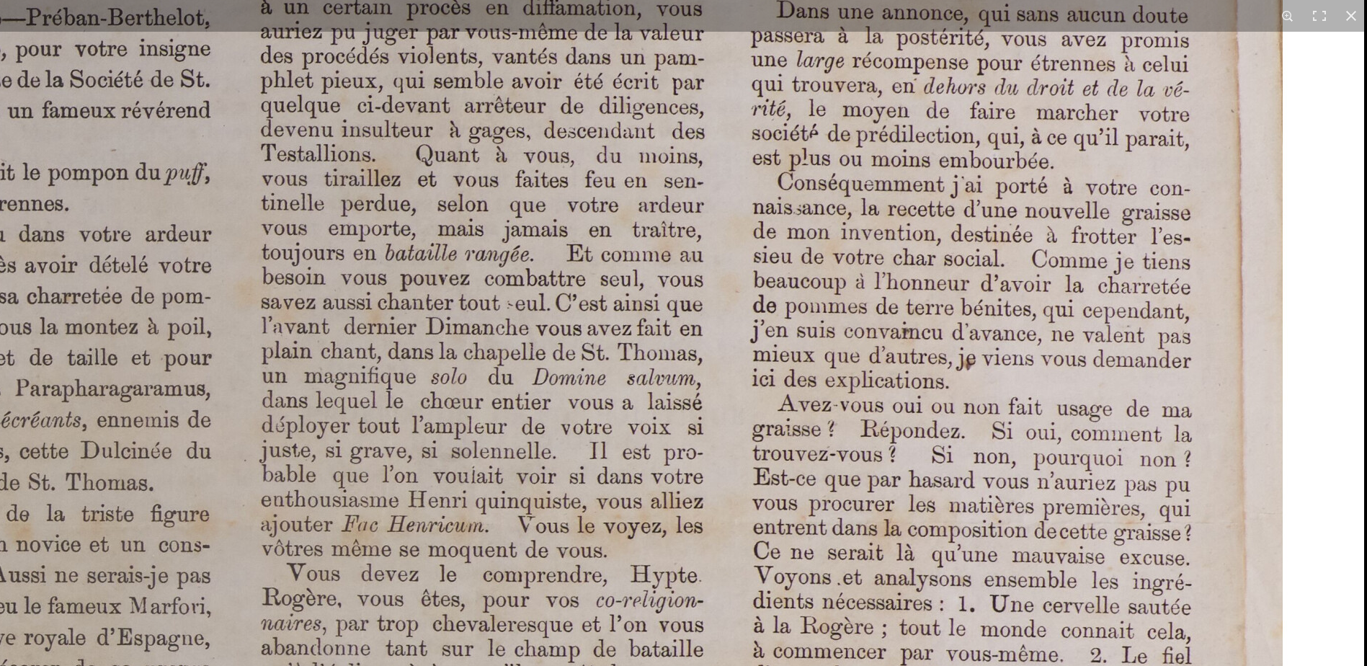
click at [801, 416] on img at bounding box center [472, 538] width 1783 height 2522
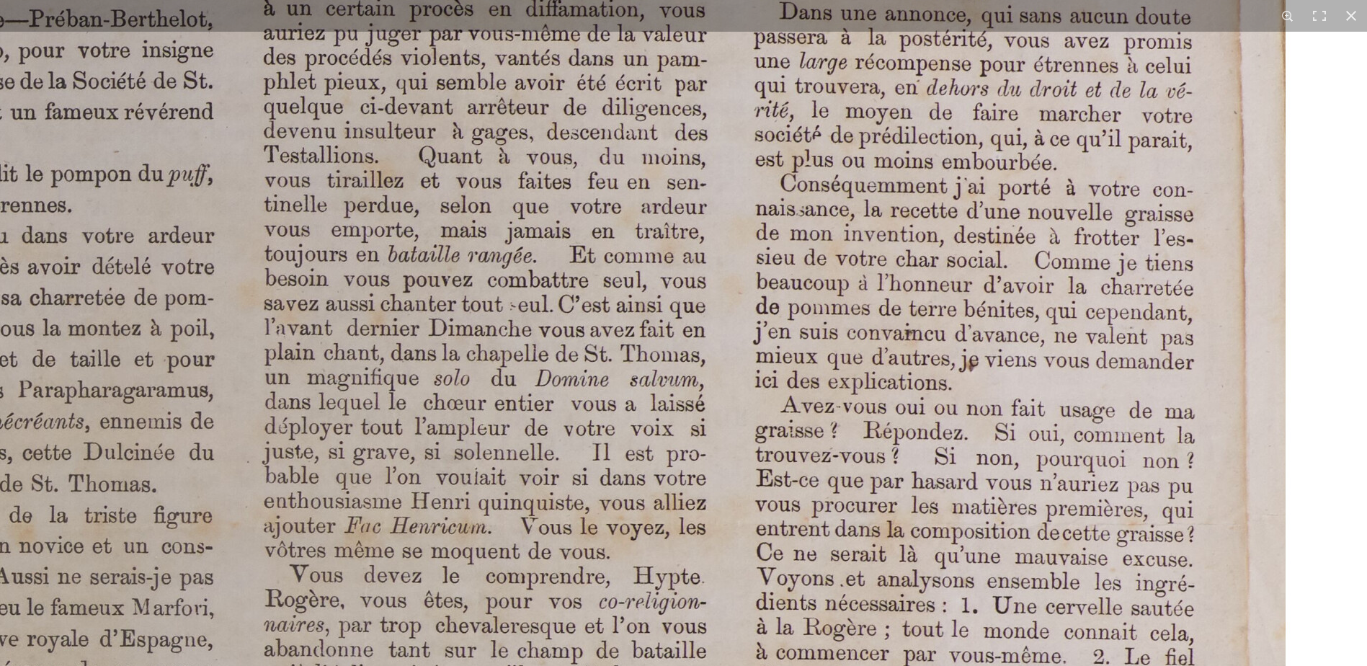
click at [850, 440] on img at bounding box center [475, 540] width 1783 height 2522
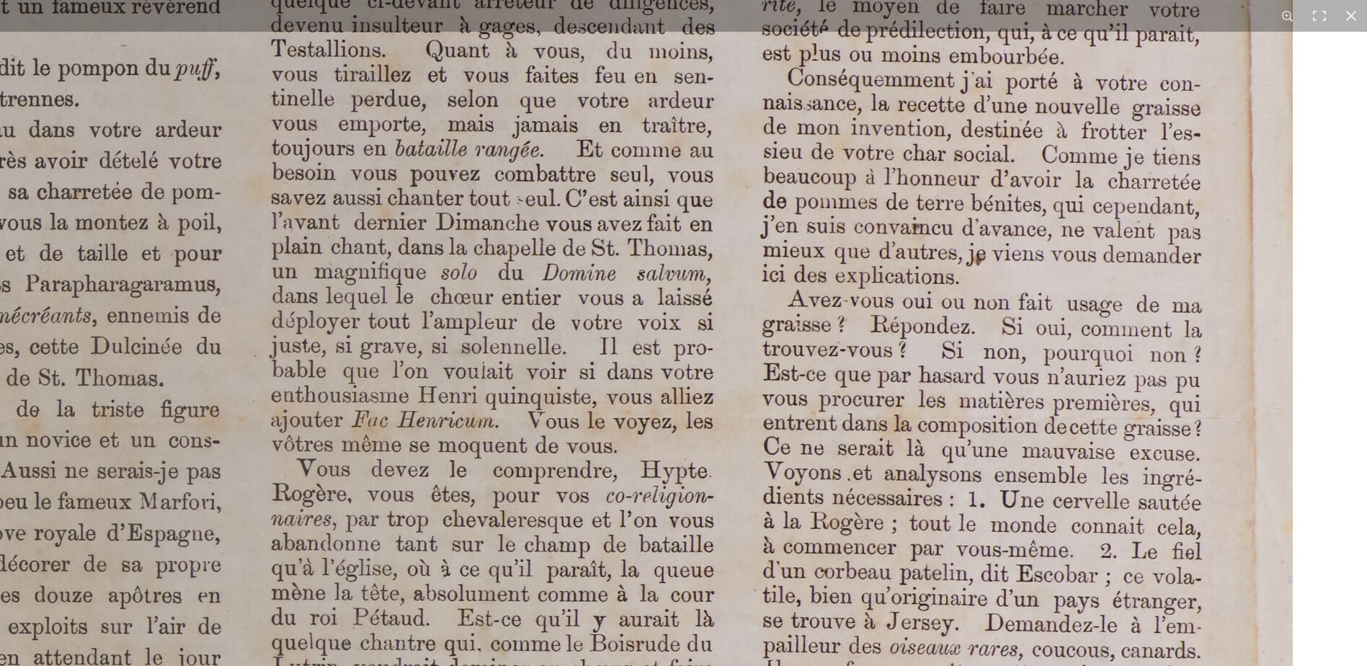
click at [843, 424] on img at bounding box center [482, 434] width 1783 height 2522
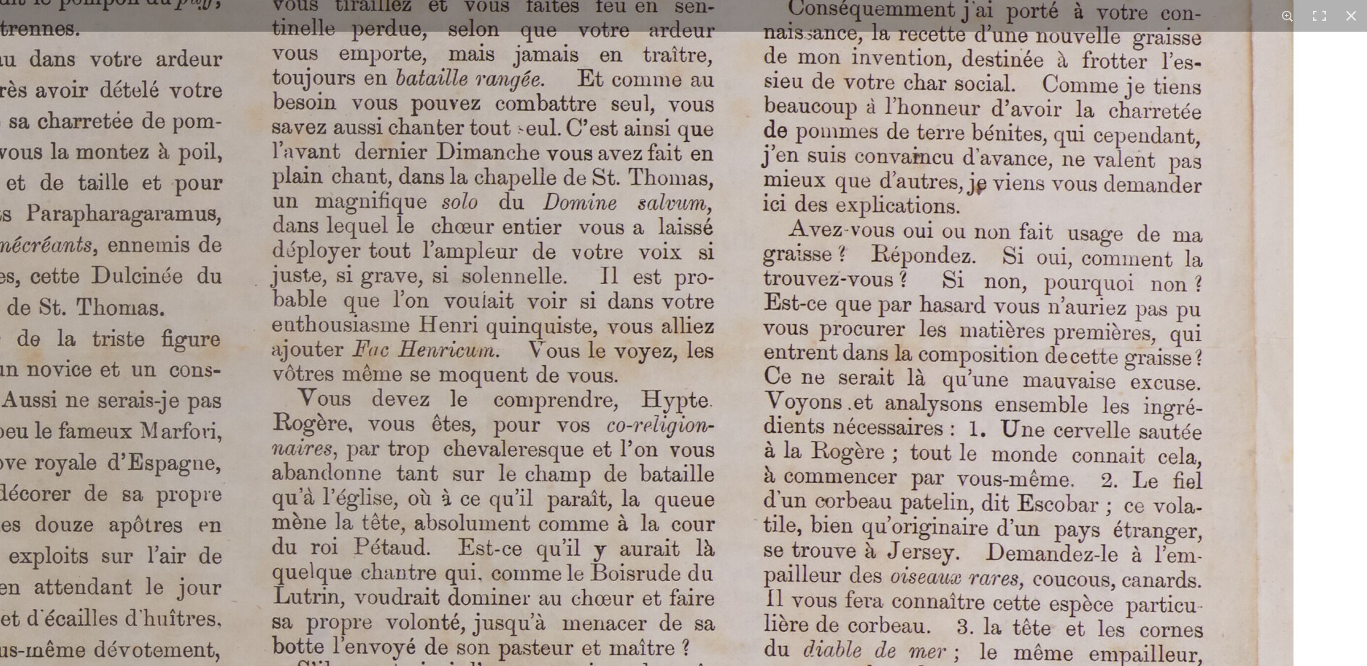
click at [840, 407] on img at bounding box center [483, 363] width 1783 height 2522
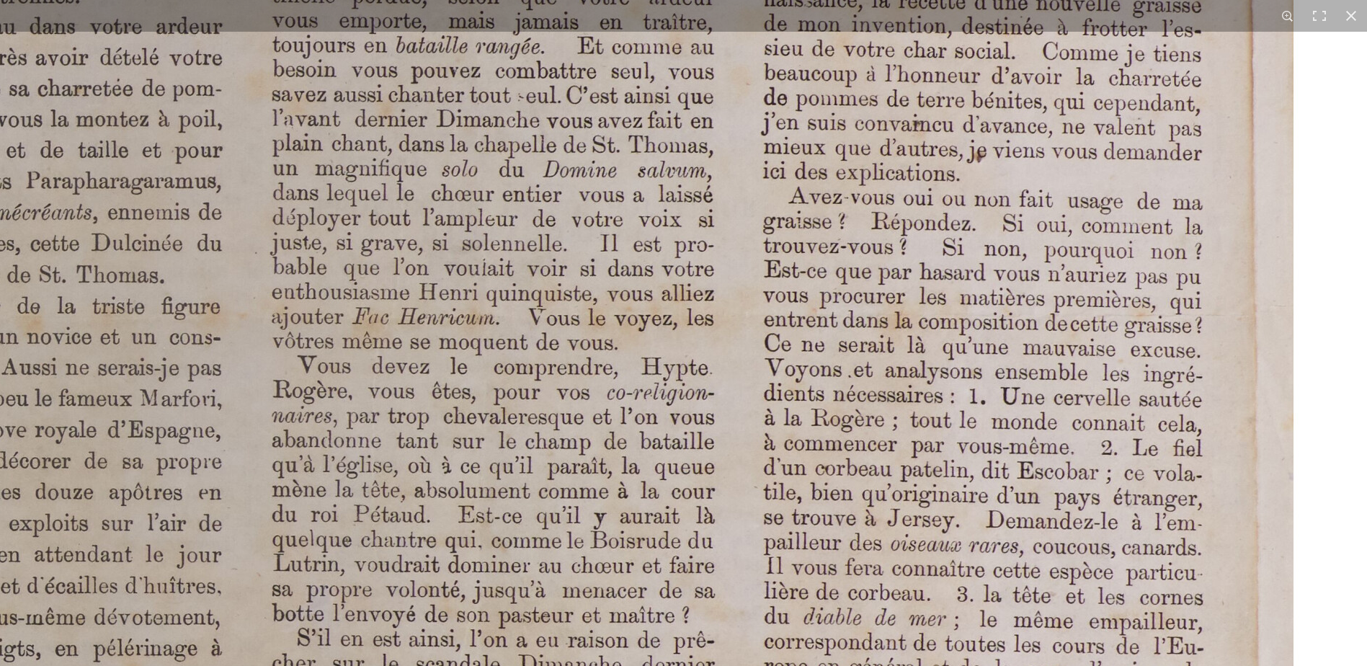
click at [835, 421] on img at bounding box center [483, 331] width 1783 height 2522
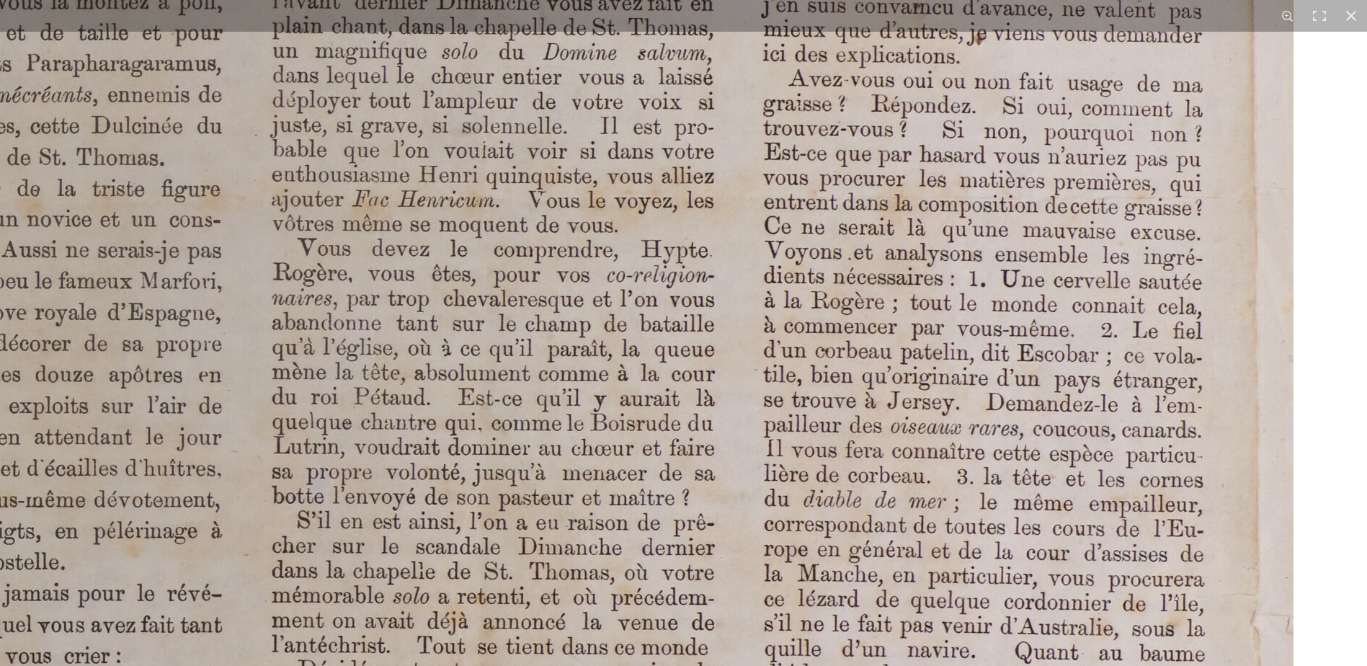
click at [841, 400] on img at bounding box center [483, 213] width 1783 height 2522
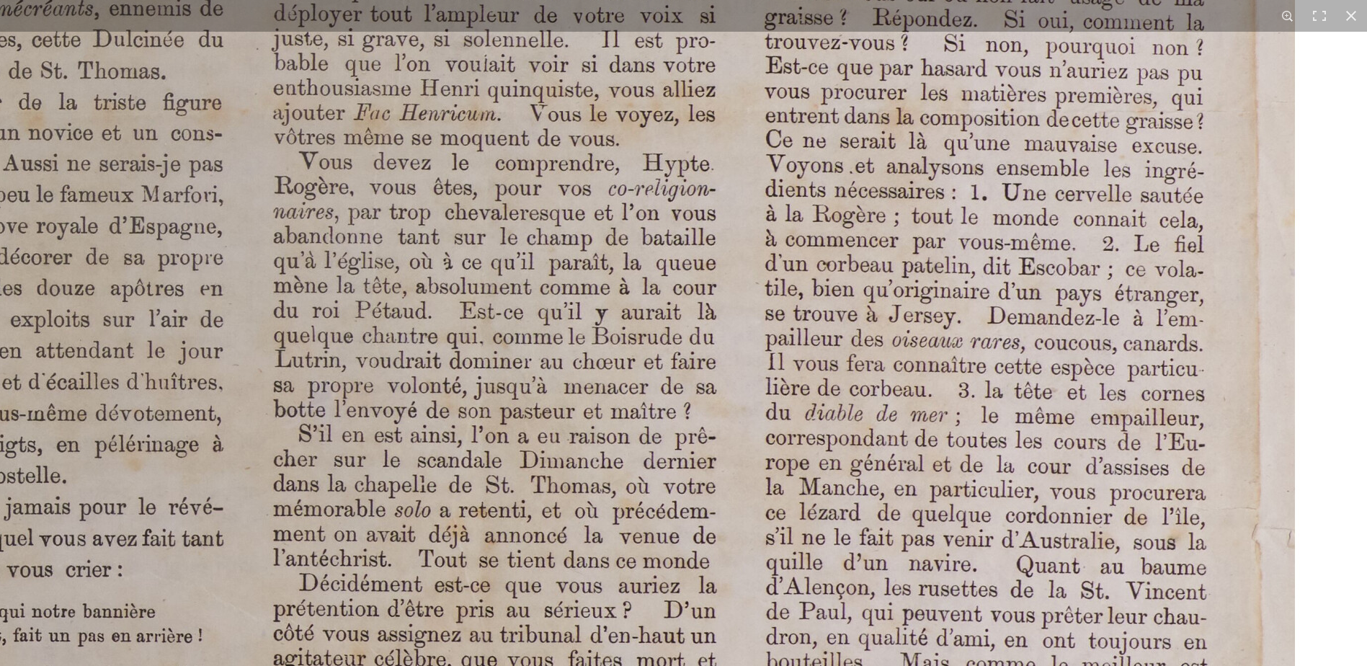
click at [841, 394] on img at bounding box center [485, 127] width 1783 height 2522
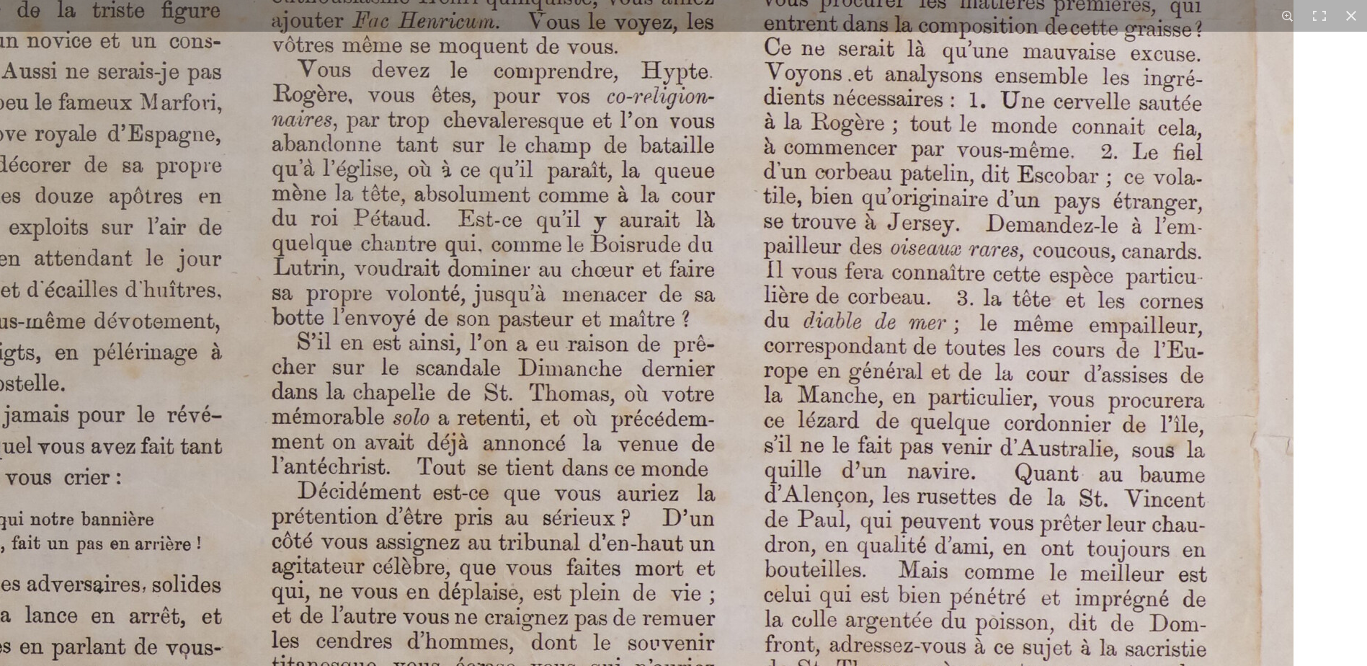
click at [834, 392] on img at bounding box center [483, 34] width 1783 height 2522
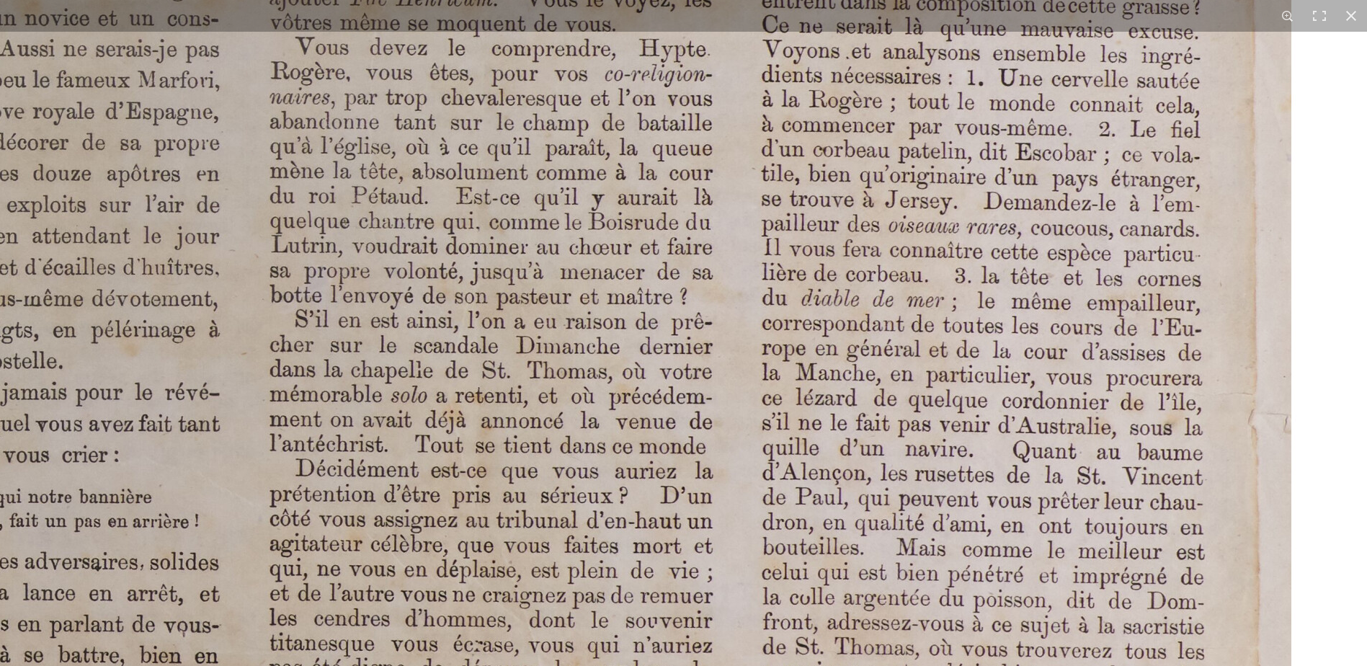
click at [827, 397] on img at bounding box center [481, 12] width 1783 height 2522
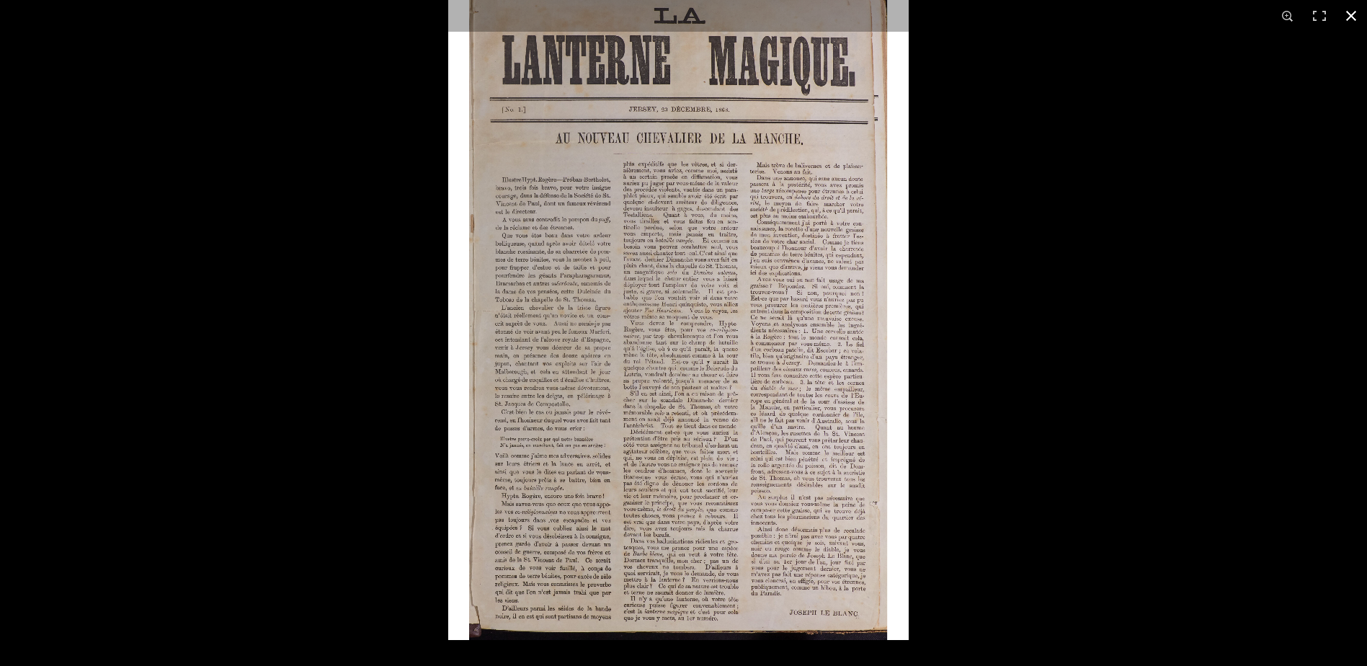
click at [909, 580] on div at bounding box center [683, 333] width 1367 height 666
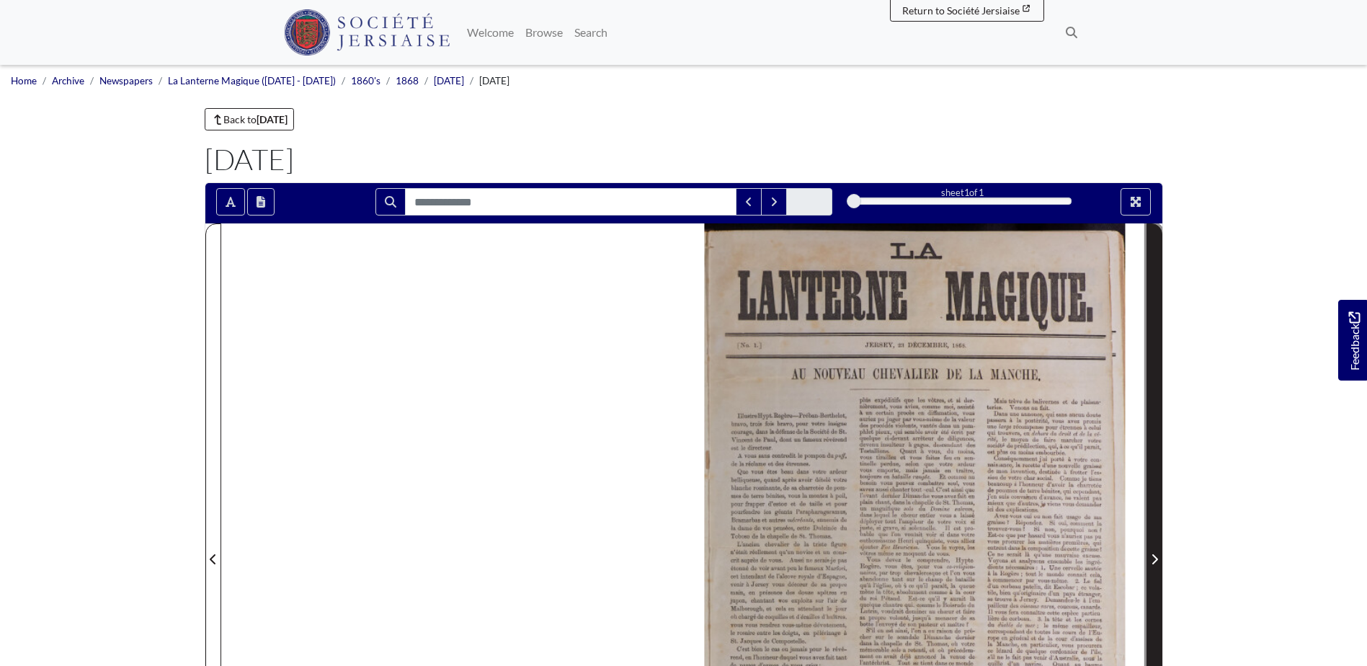
click at [1147, 557] on button "Next Page" at bounding box center [1155, 550] width 16 height 654
click at [1155, 559] on icon "Next Page" at bounding box center [1154, 560] width 7 height 12
click at [1155, 557] on icon "Next Page" at bounding box center [1155, 559] width 6 height 10
click at [1156, 564] on icon "Next Page" at bounding box center [1154, 560] width 7 height 12
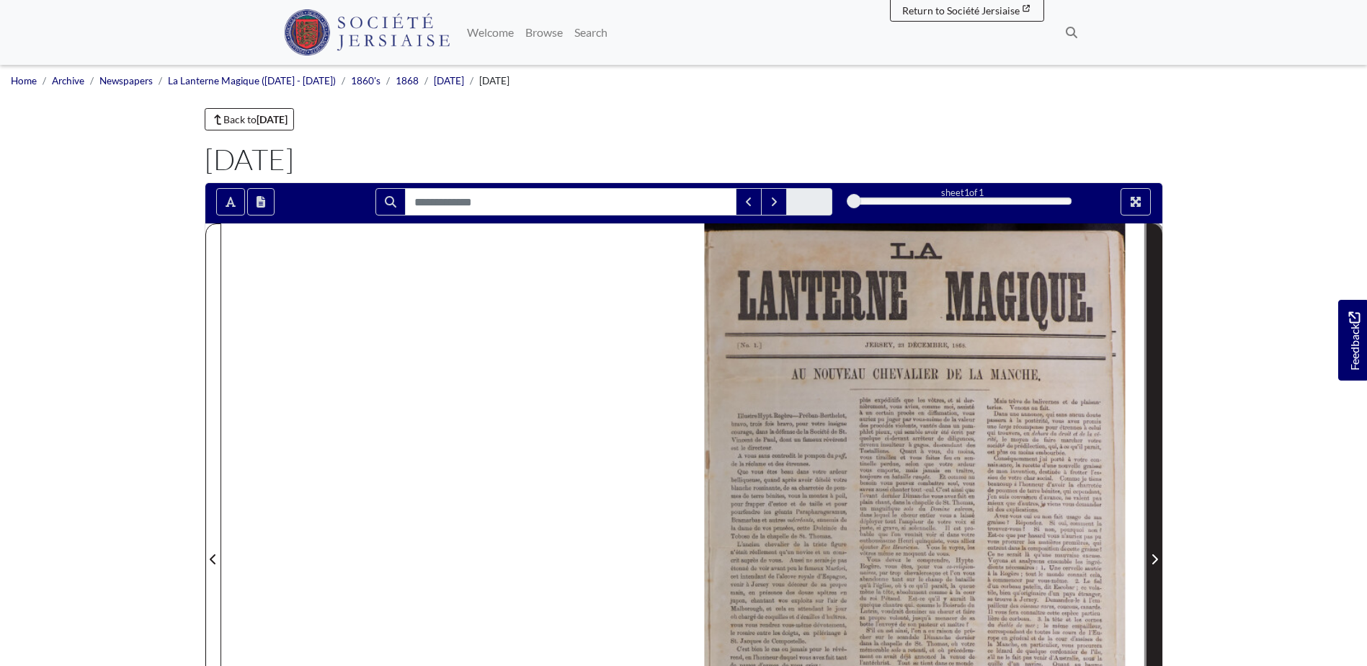
drag, startPoint x: 1156, startPoint y: 564, endPoint x: 1155, endPoint y: 557, distance: 7.3
click at [1155, 557] on icon "Next Page" at bounding box center [1155, 559] width 6 height 10
click at [1024, 488] on div at bounding box center [915, 550] width 463 height 654
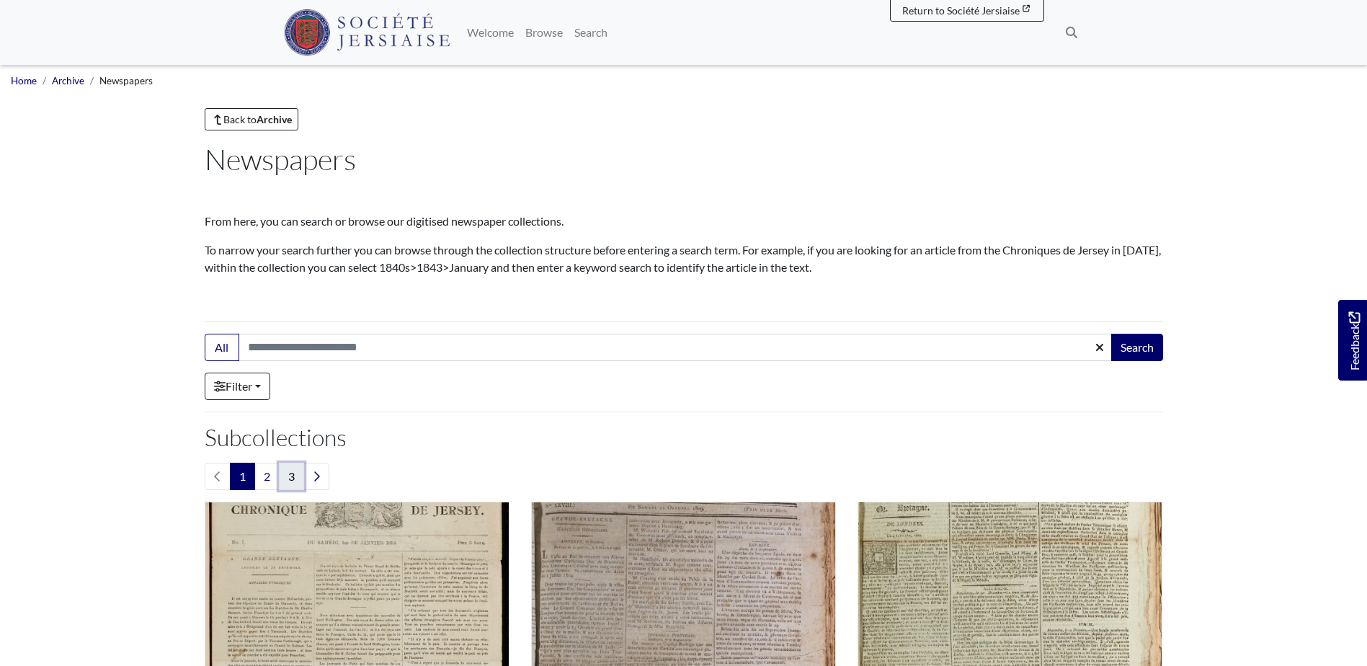
click at [297, 478] on link "3" at bounding box center [291, 476] width 25 height 27
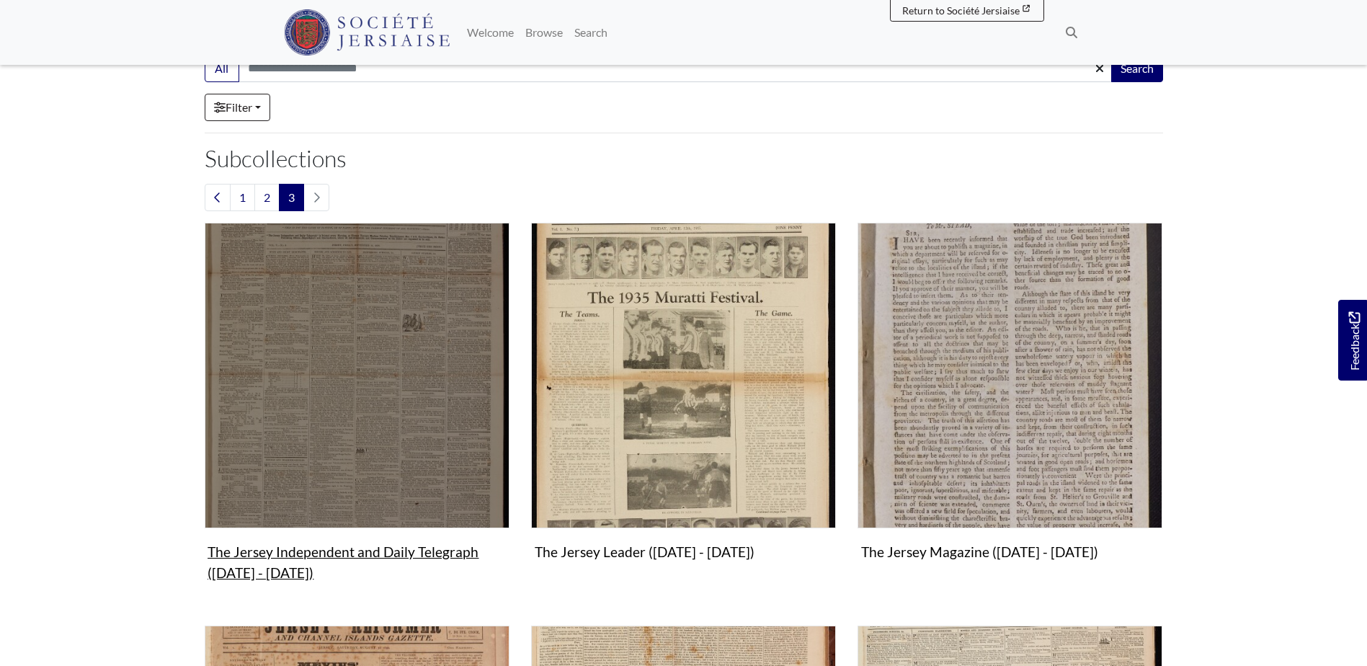
scroll to position [216, 0]
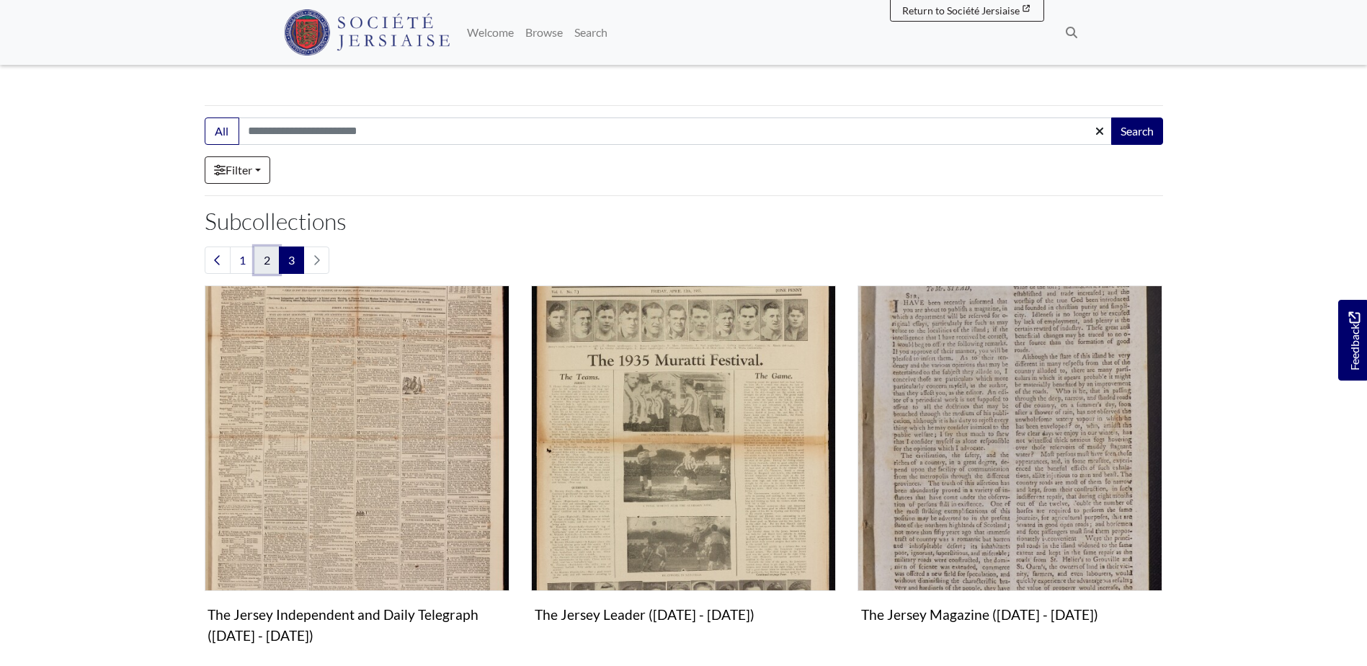
click at [264, 264] on link "2" at bounding box center [266, 259] width 25 height 27
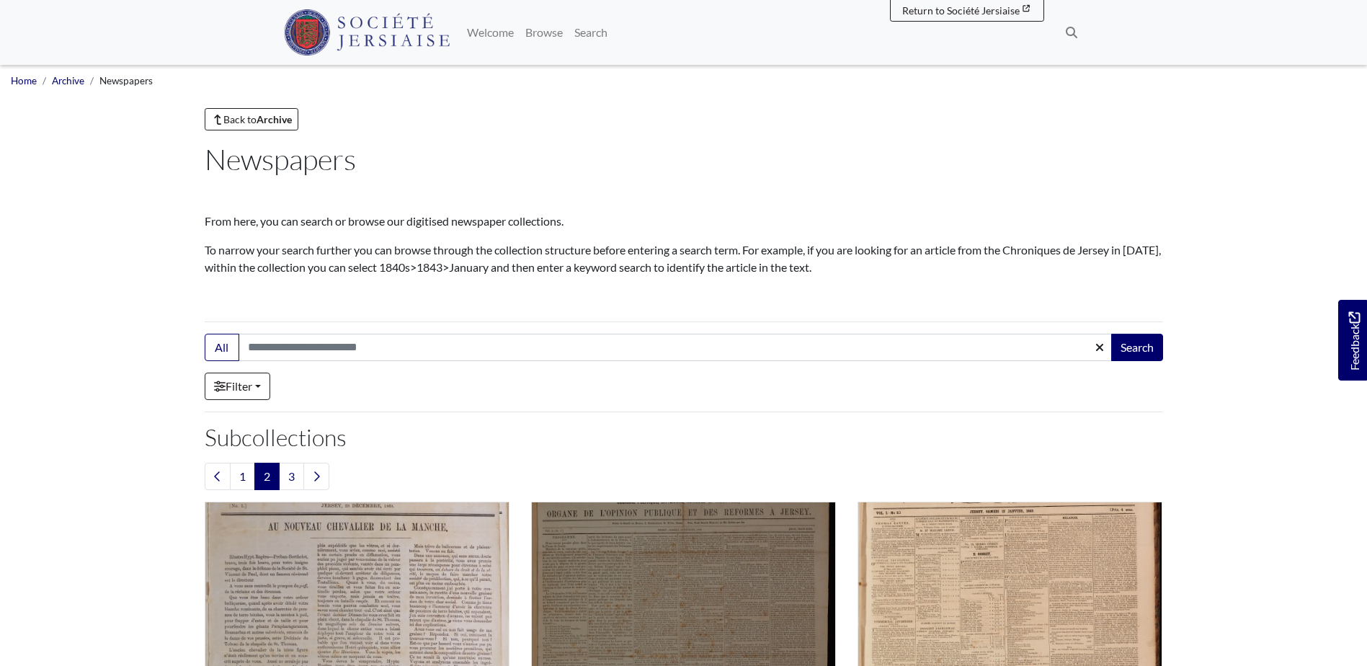
click at [618, 536] on img "Subcollection" at bounding box center [683, 654] width 305 height 305
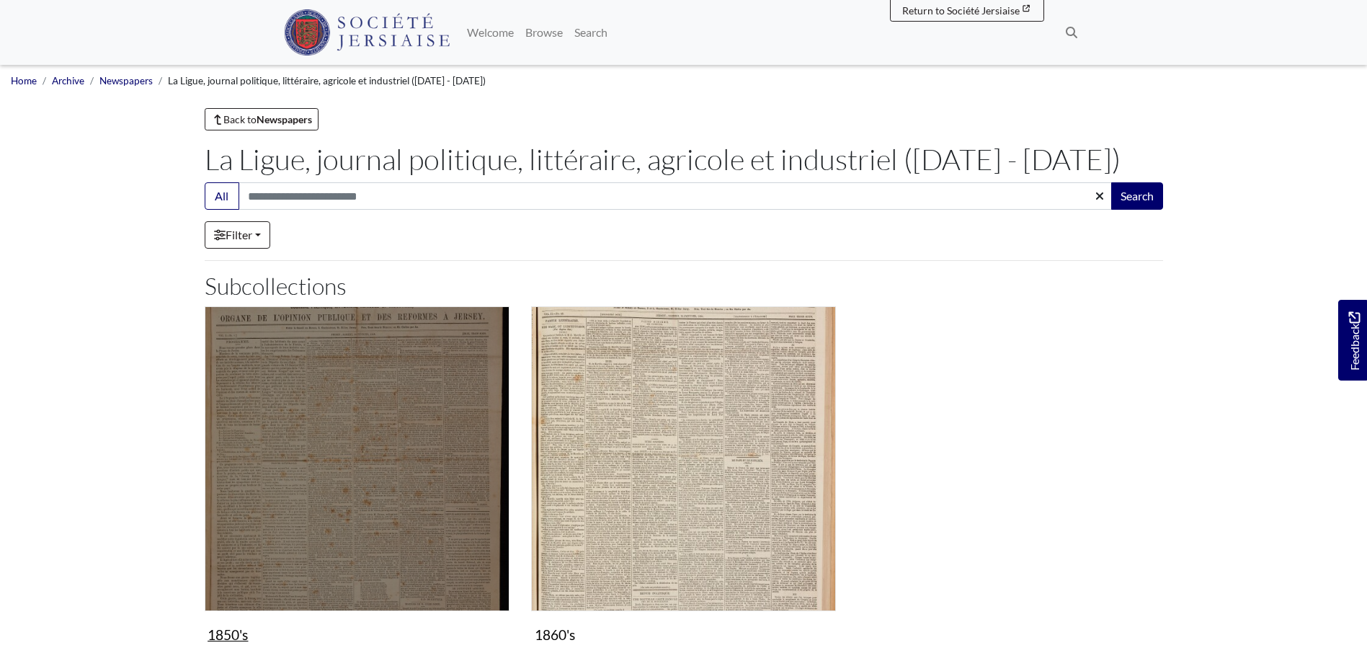
click at [412, 433] on img "Subcollection" at bounding box center [357, 458] width 305 height 305
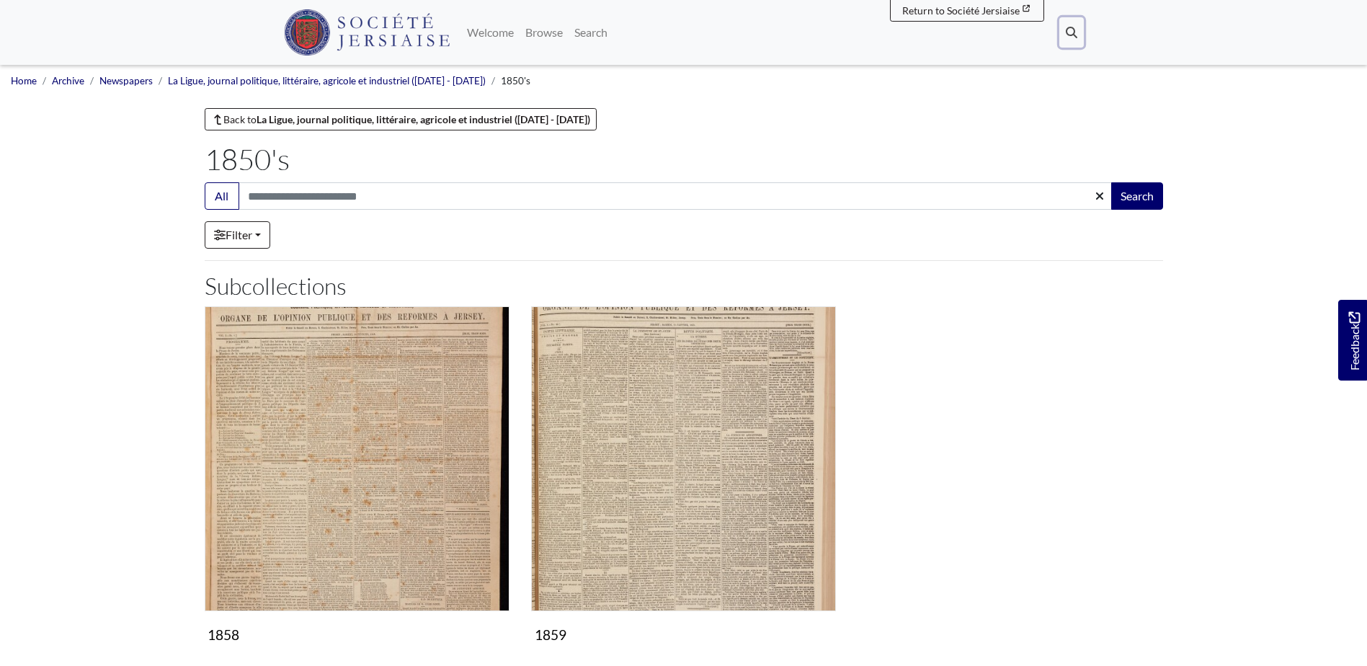
click at [1070, 36] on icon at bounding box center [1072, 33] width 12 height 12
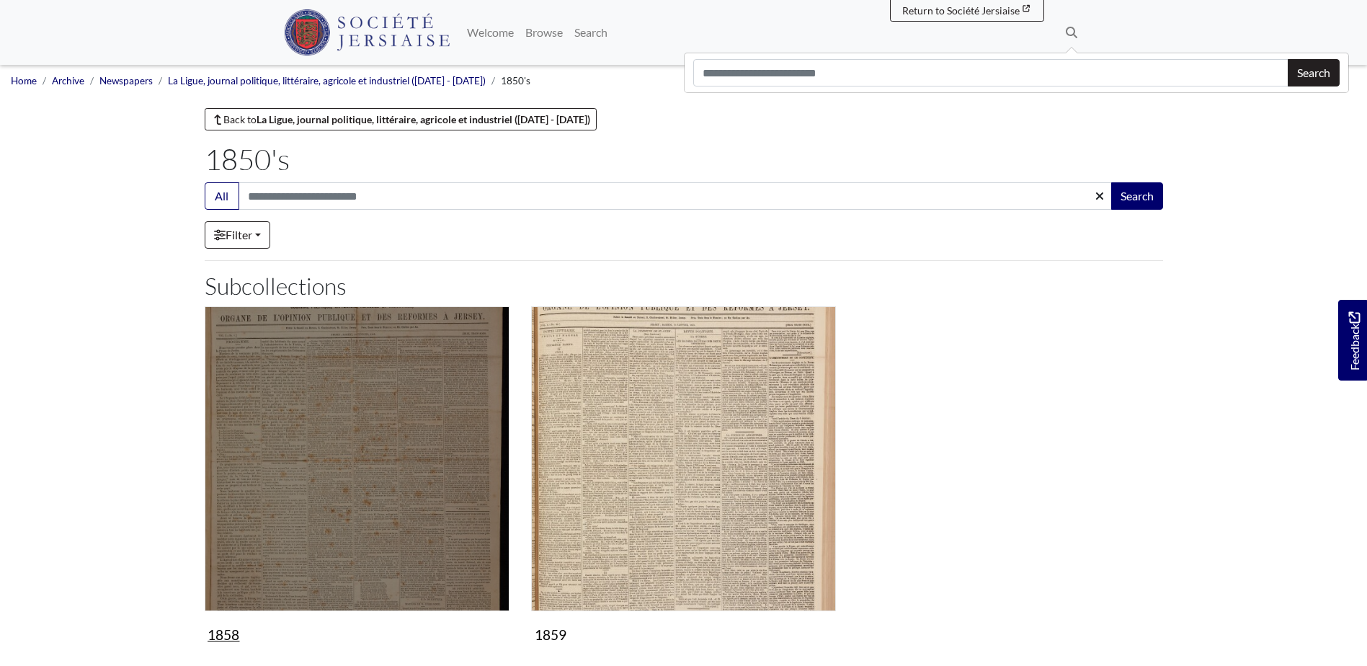
click at [385, 407] on img "Subcollection" at bounding box center [357, 458] width 305 height 305
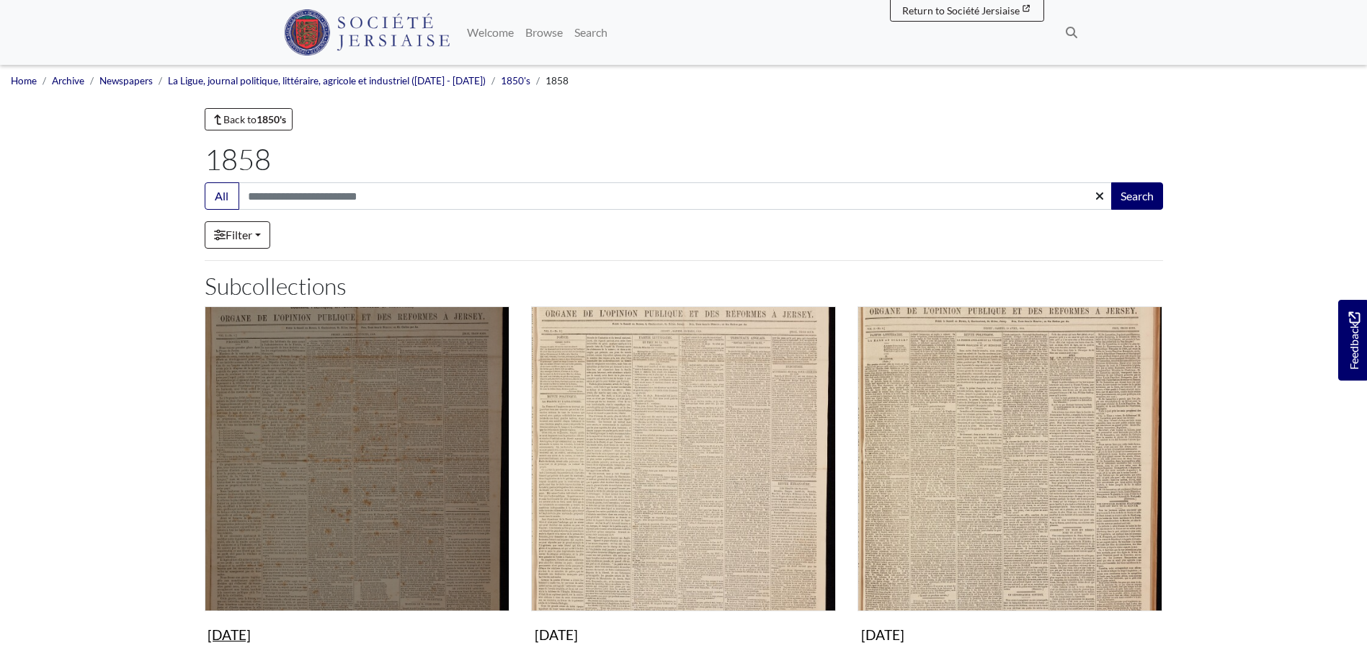
click at [385, 407] on img "Subcollection" at bounding box center [357, 458] width 305 height 305
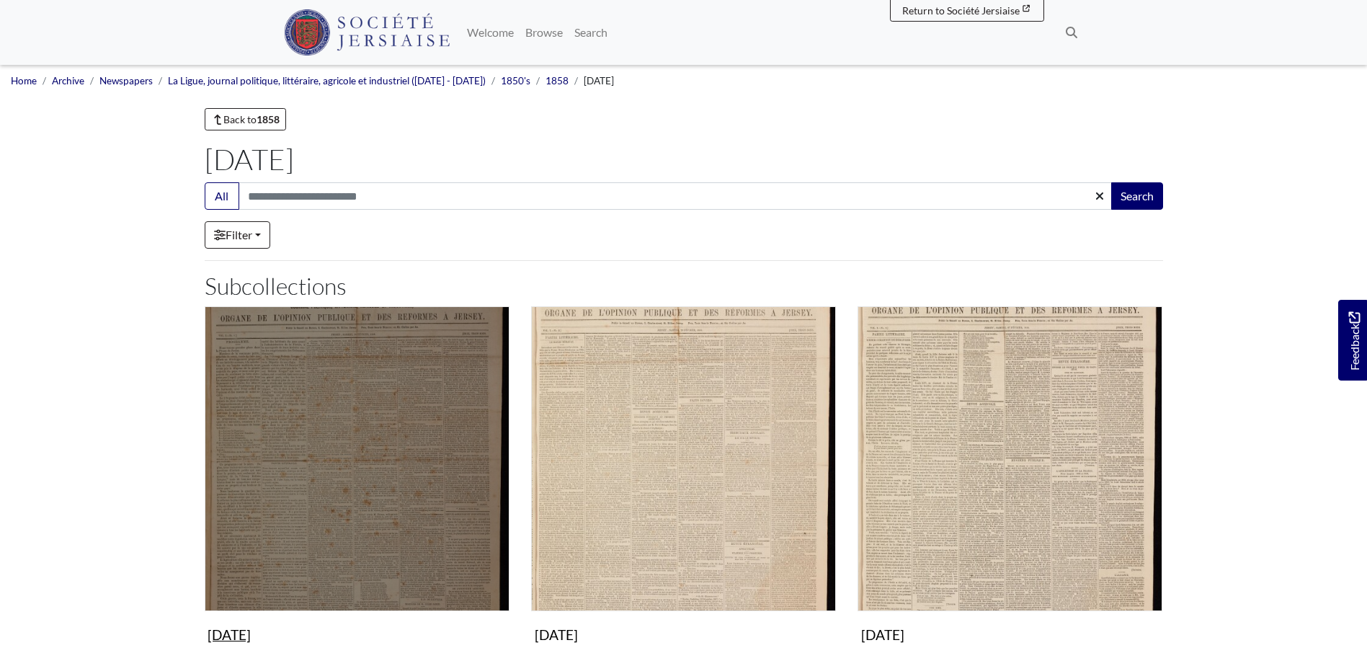
click at [375, 430] on img "Subcollection" at bounding box center [357, 458] width 305 height 305
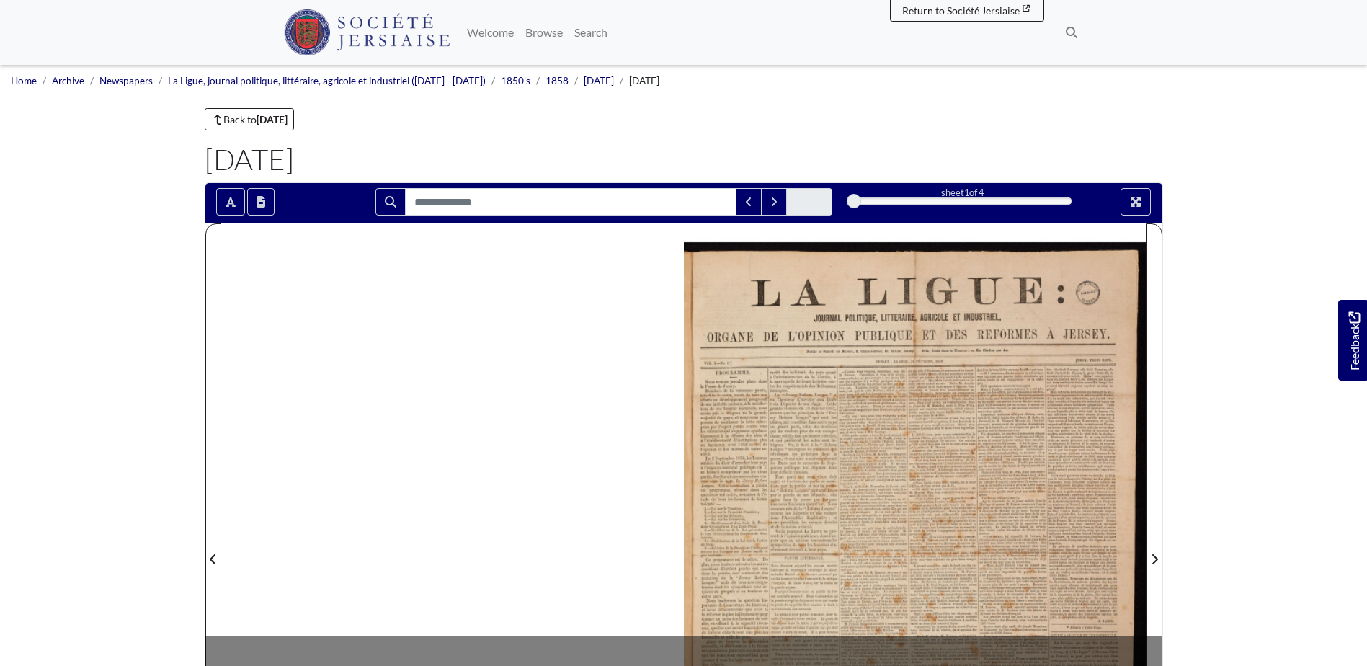
click at [801, 430] on div at bounding box center [915, 550] width 463 height 654
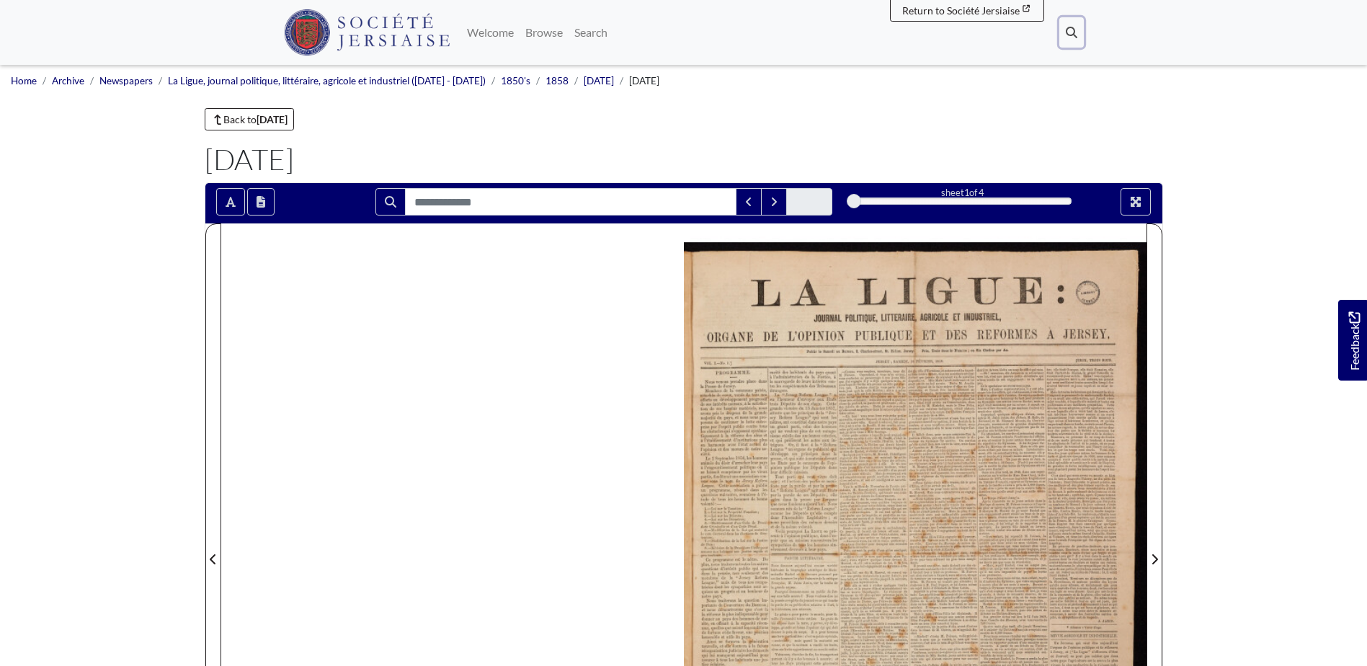
click at [1067, 33] on icon at bounding box center [1072, 33] width 12 height 12
click at [806, 341] on div at bounding box center [915, 550] width 463 height 654
click at [841, 414] on div at bounding box center [915, 550] width 463 height 654
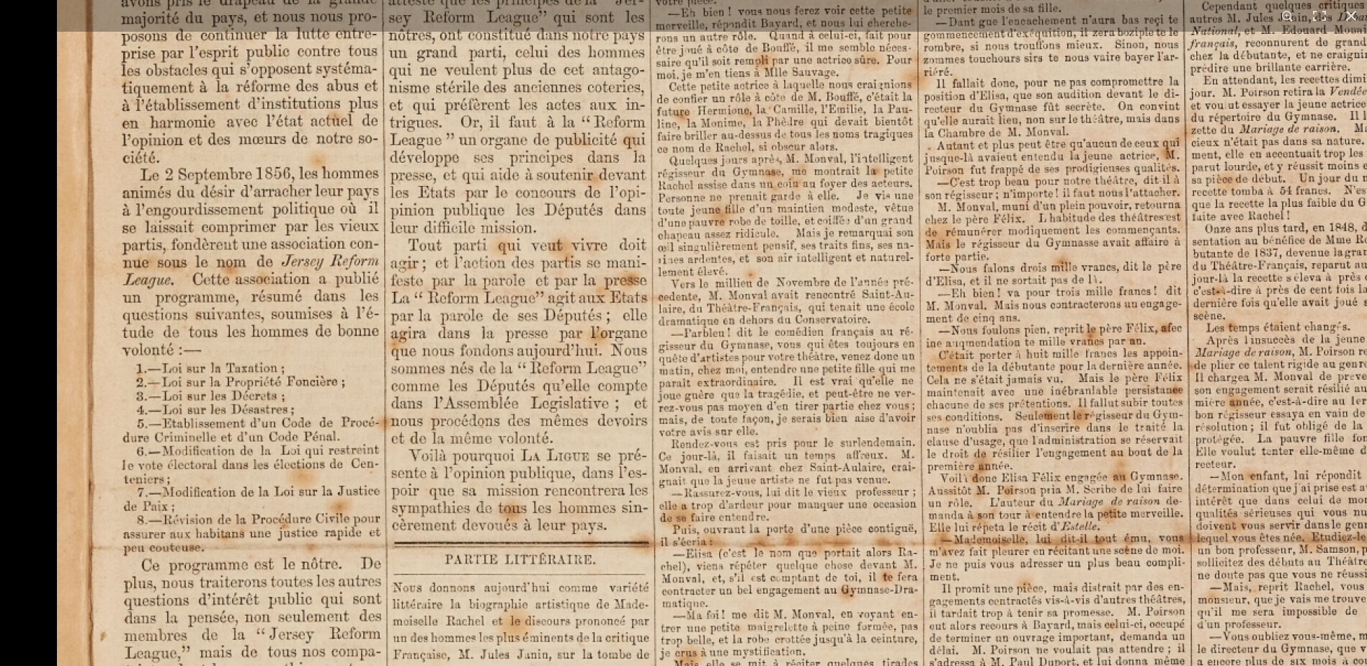
click at [759, 499] on img at bounding box center [948, 532] width 1783 height 2522
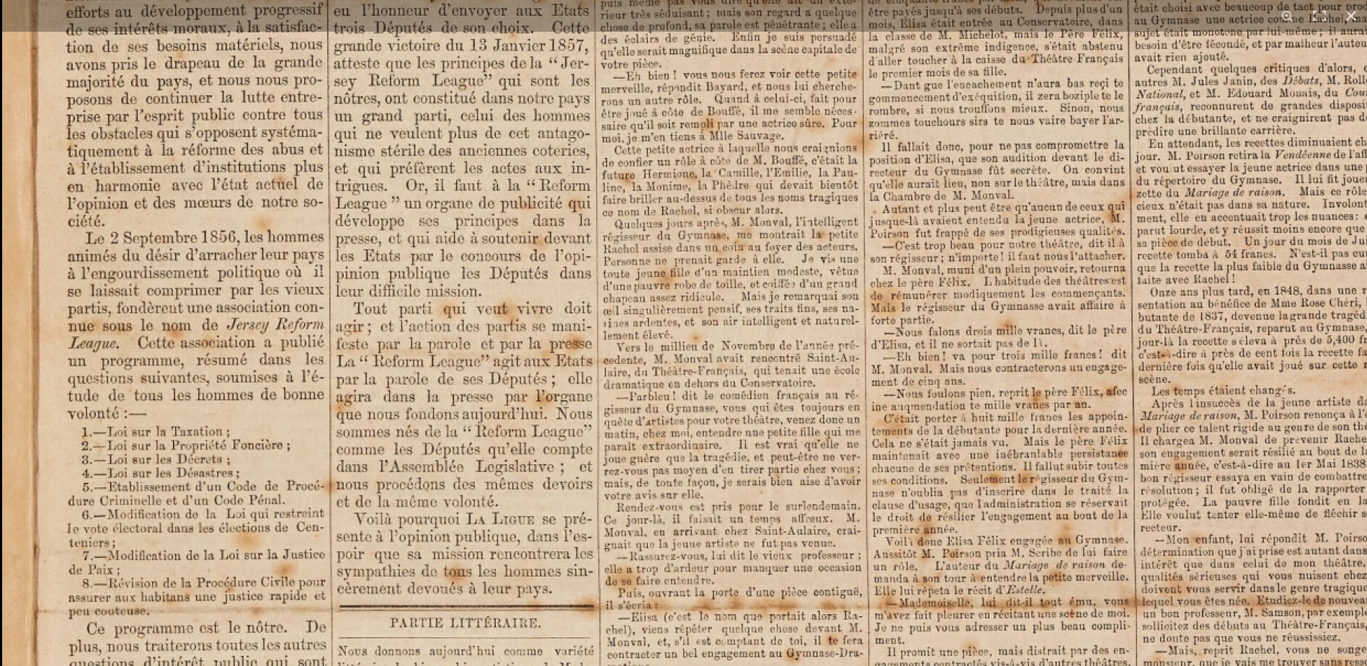
click at [444, 423] on img at bounding box center [893, 595] width 1783 height 2522
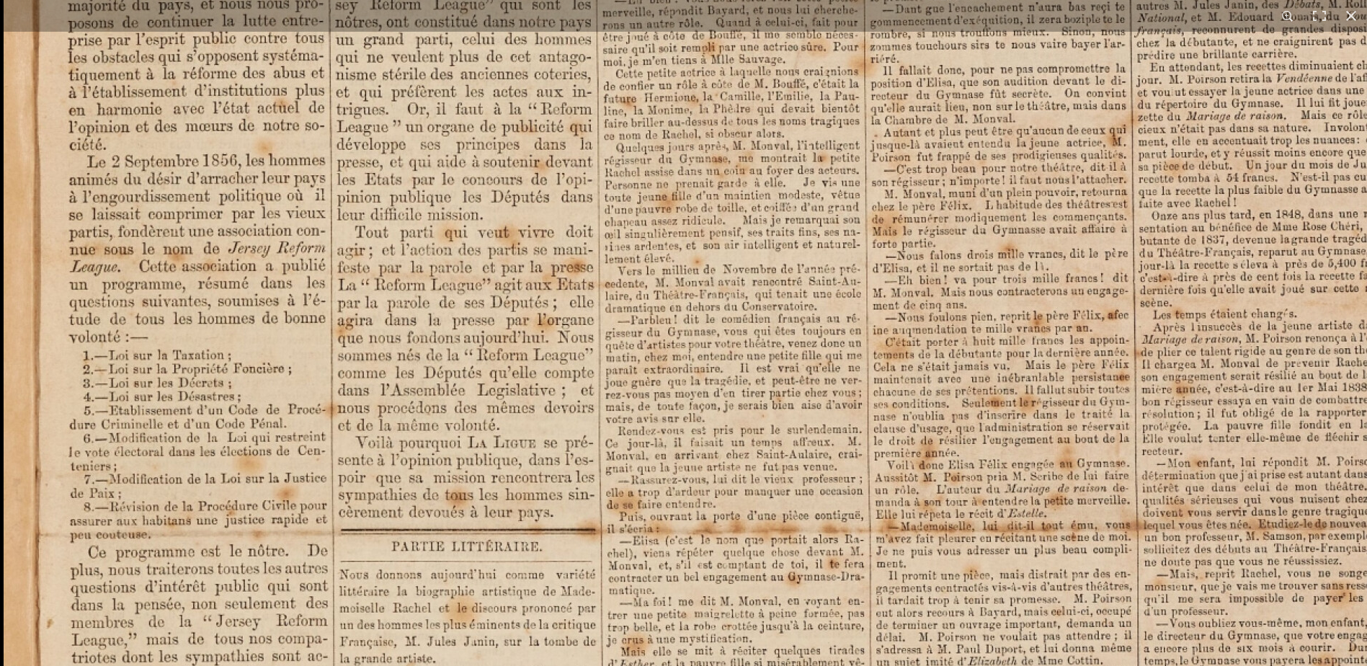
click at [463, 446] on img at bounding box center [895, 519] width 1783 height 2522
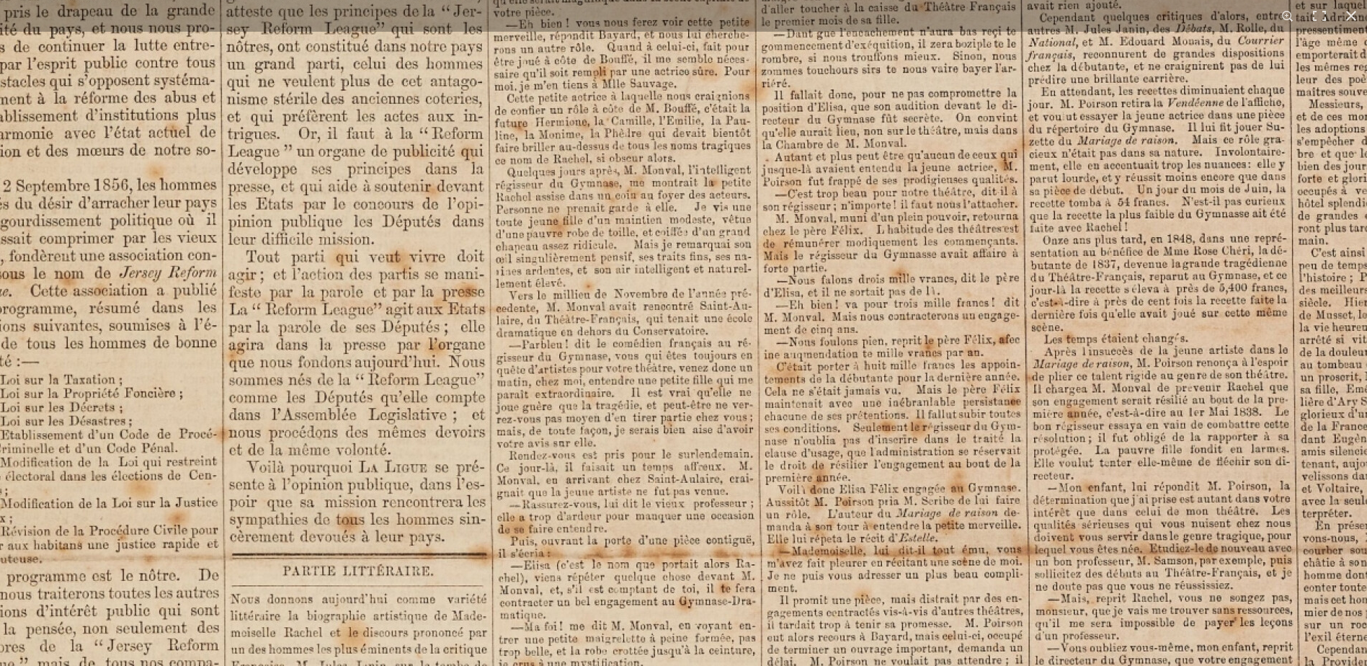
click at [502, 574] on img at bounding box center [786, 543] width 1783 height 2522
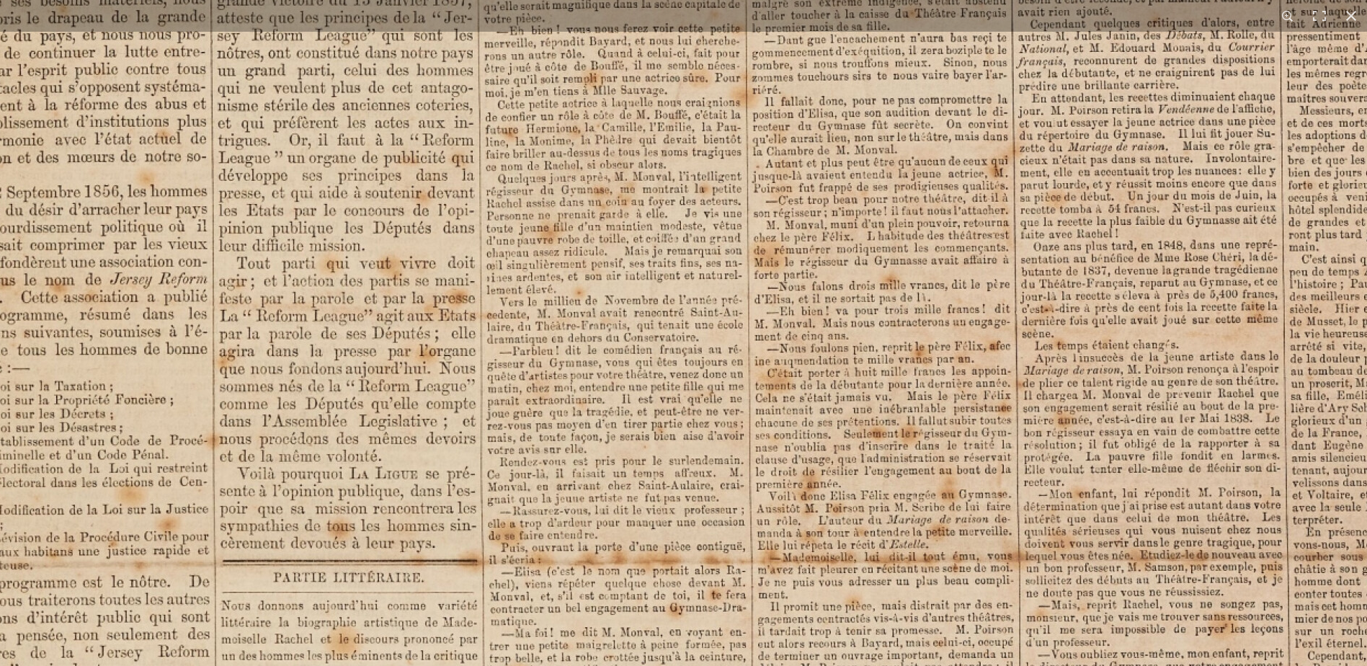
click at [605, 489] on img at bounding box center [776, 550] width 1783 height 2522
